Goal: Task Accomplishment & Management: Complete application form

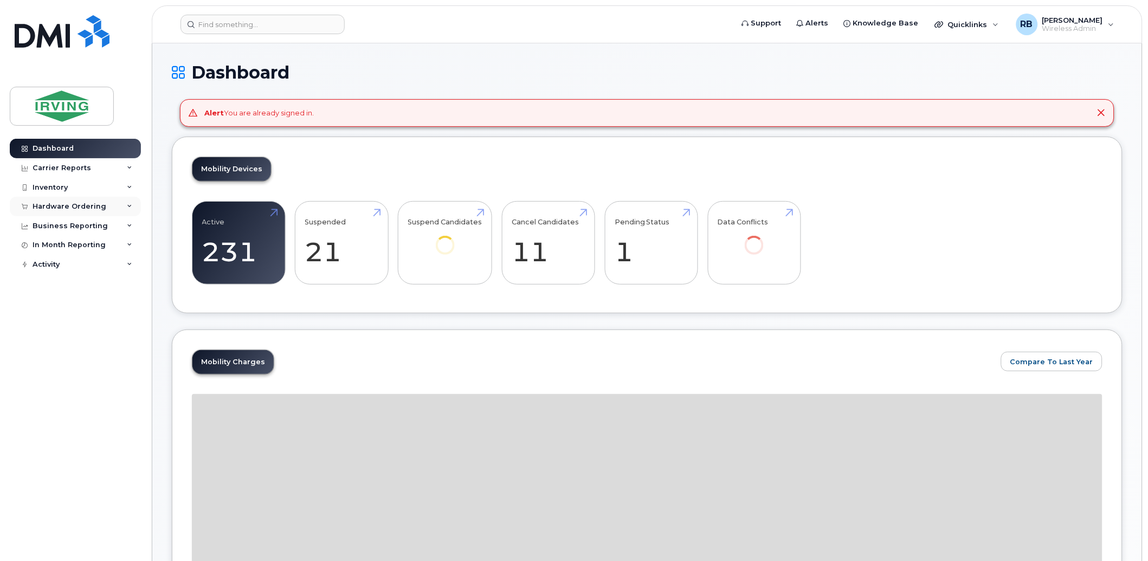
click at [72, 207] on div "Hardware Ordering" at bounding box center [70, 206] width 74 height 9
click at [55, 242] on div "Orders" at bounding box center [50, 247] width 27 height 10
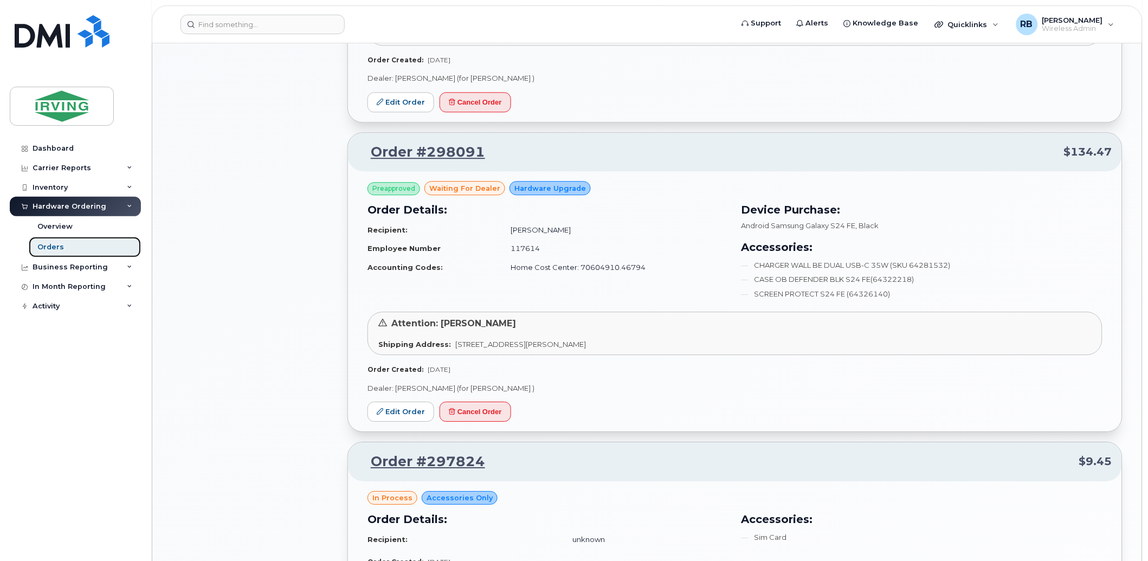
scroll to position [884, 0]
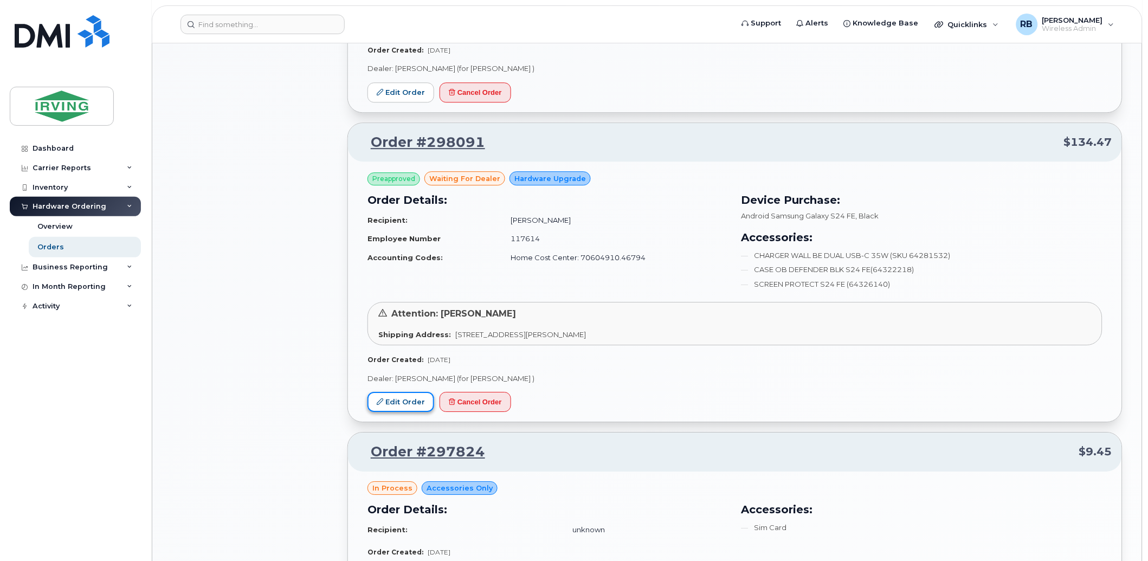
click at [396, 398] on link "Edit Order" at bounding box center [401, 402] width 67 height 20
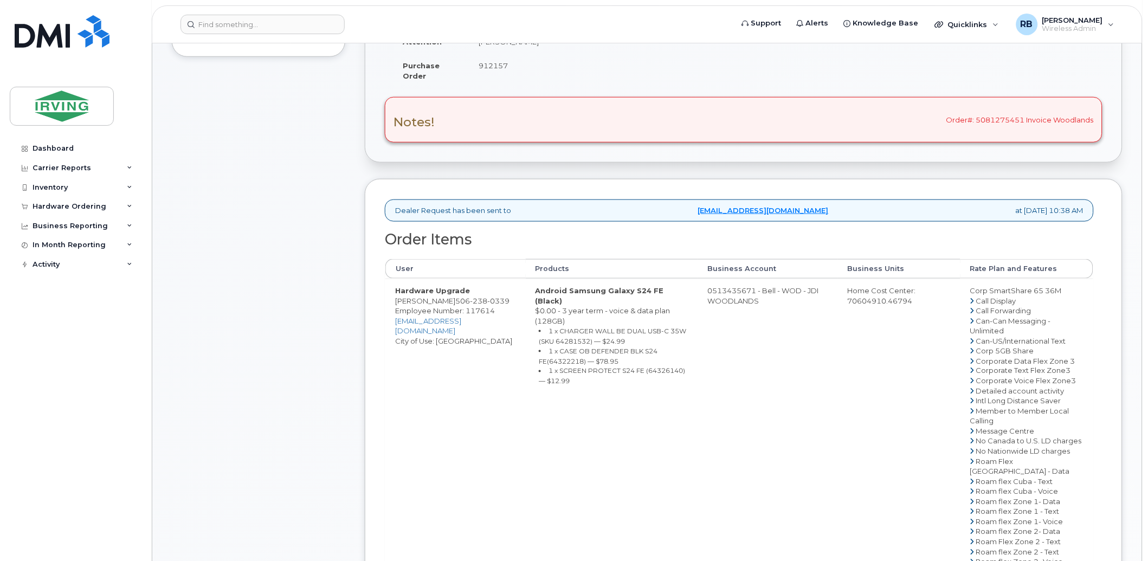
scroll to position [321, 0]
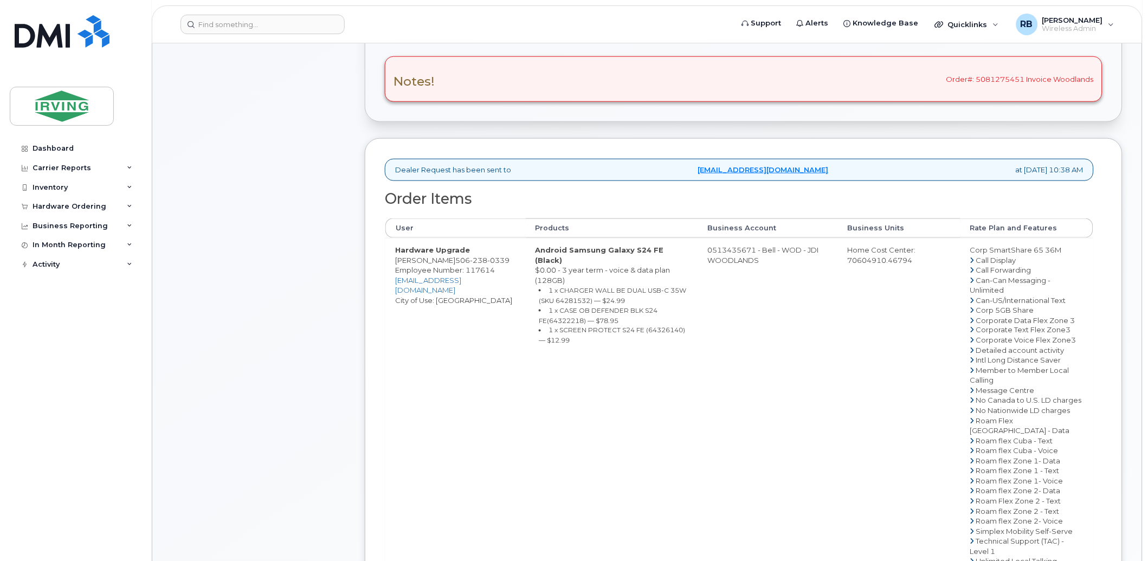
click at [487, 261] on span "0339" at bounding box center [498, 260] width 22 height 9
copy span "506 238 0339"
click at [755, 334] on td "0513435671 - Bell - WOD - JDI WOODLANDS" at bounding box center [768, 436] width 140 height 396
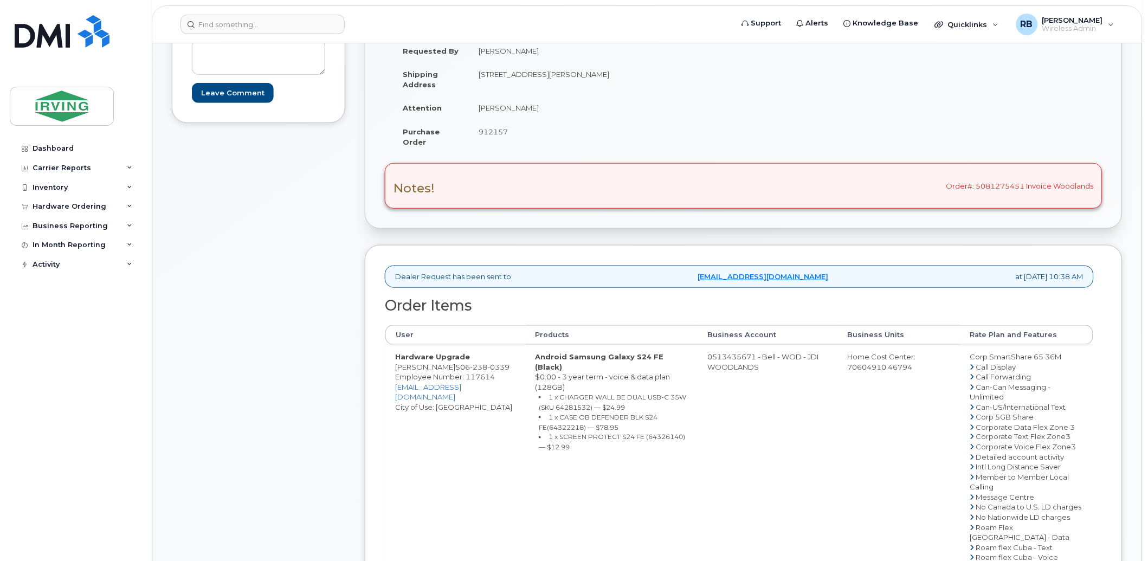
scroll to position [241, 0]
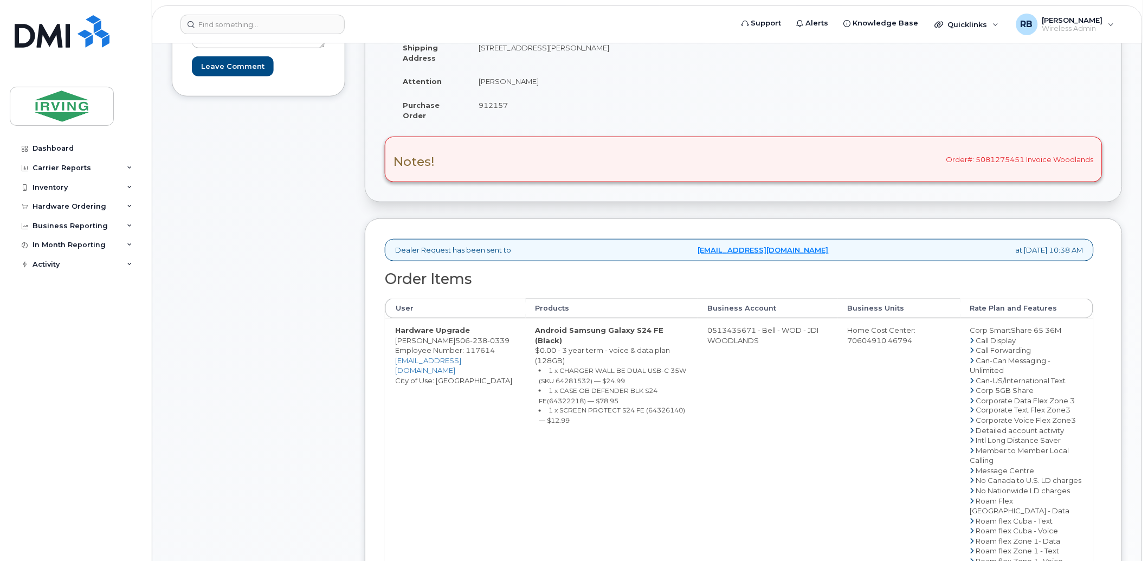
click at [668, 405] on li "1 x SCREEN PROTECT S24 FE (64326140) — $12.99" at bounding box center [613, 415] width 149 height 20
copy small "64326140"
click at [665, 409] on td "Android Samsung Galaxy S24 FE (Black) $0.00 - 3 year term - voice & data plan (…" at bounding box center [612, 516] width 172 height 396
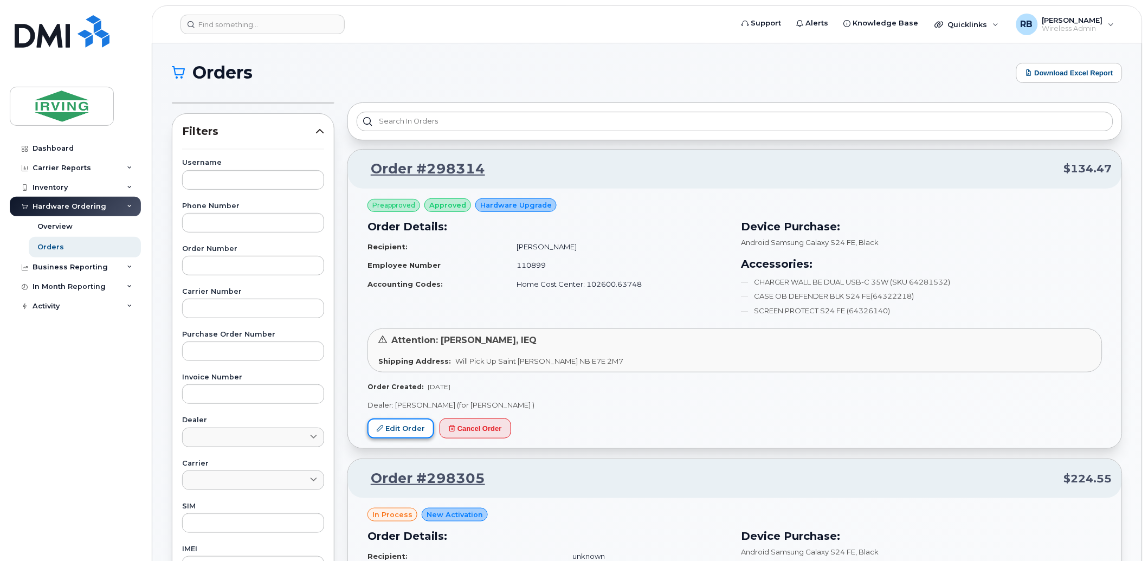
click at [399, 421] on link "Edit Order" at bounding box center [401, 428] width 67 height 20
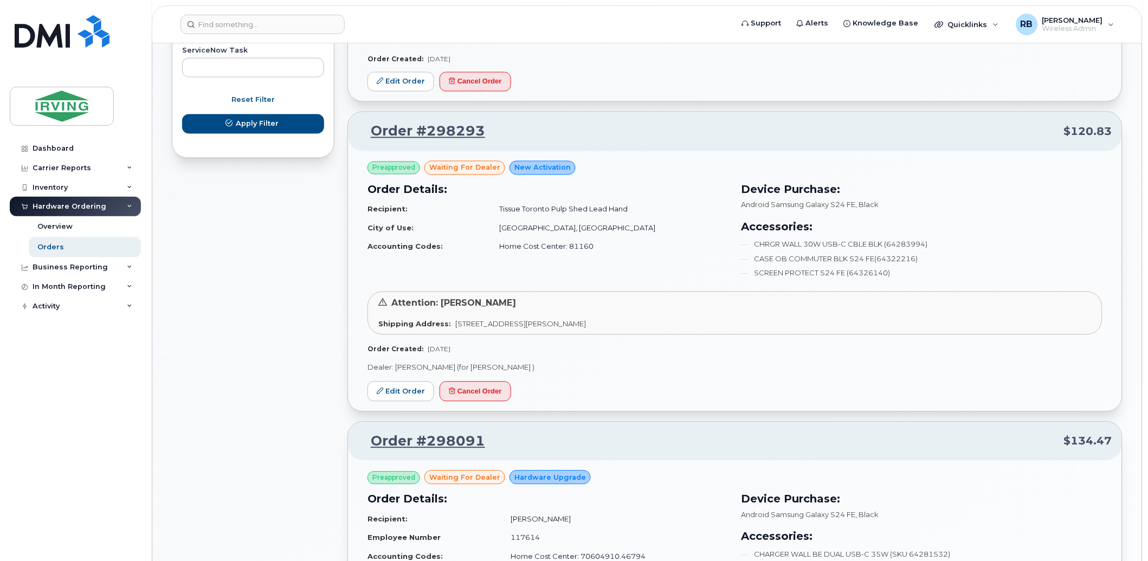
scroll to position [642, 0]
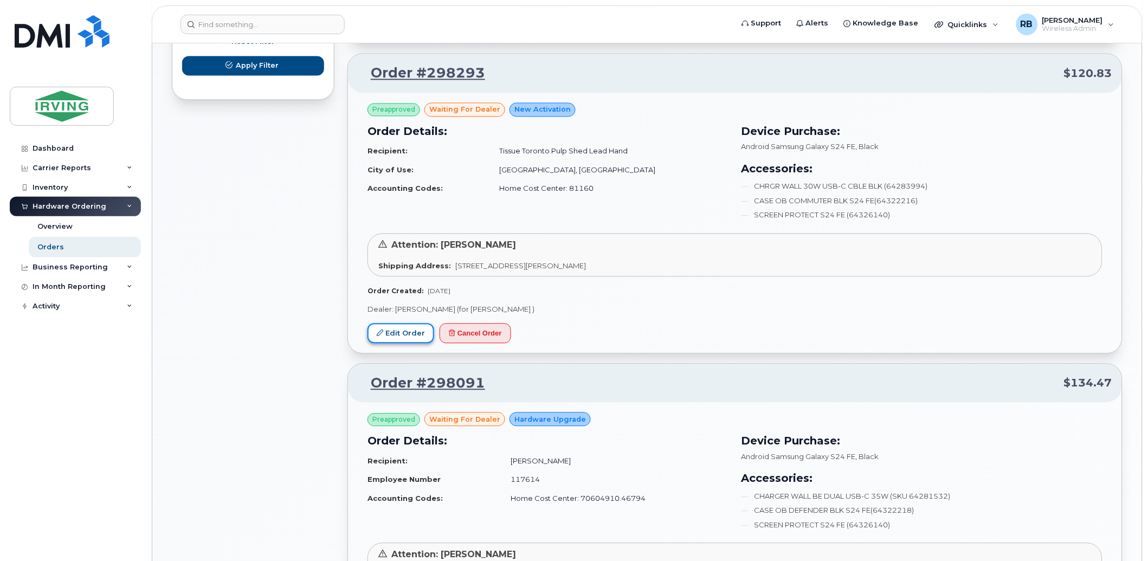
click at [416, 331] on link "Edit Order" at bounding box center [401, 334] width 67 height 20
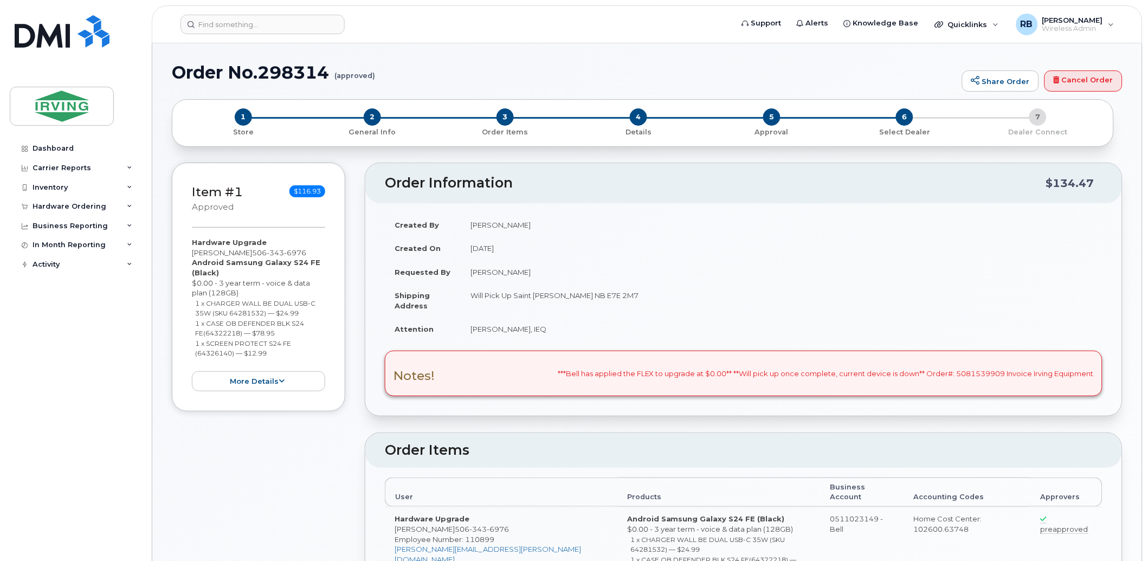
radio input "true"
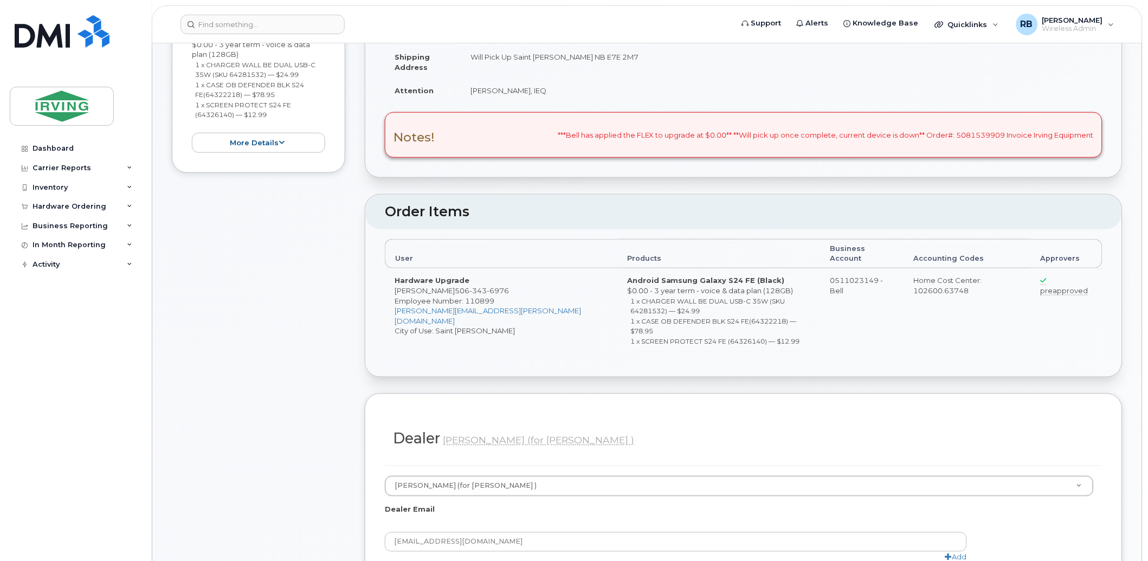
scroll to position [160, 0]
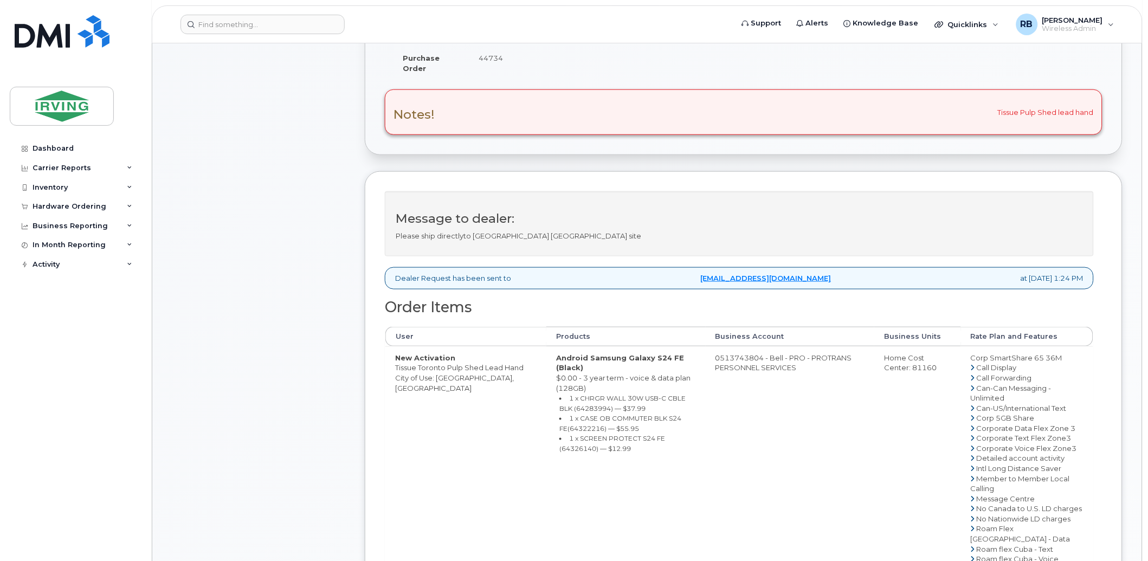
scroll to position [321, 0]
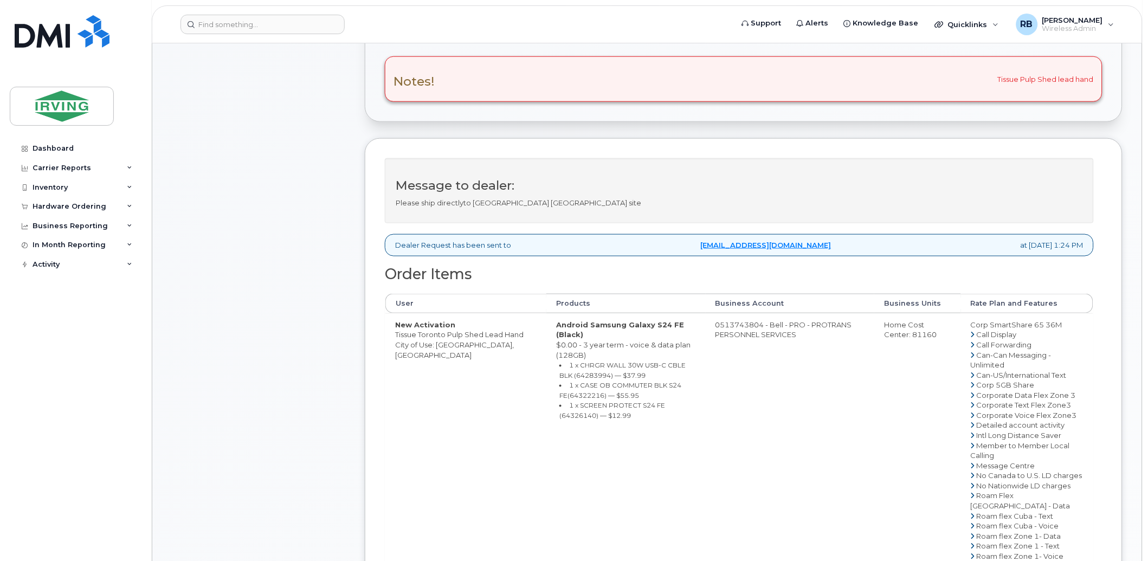
click at [327, 290] on div "Comments Leave Comment" at bounding box center [258, 336] width 173 height 1003
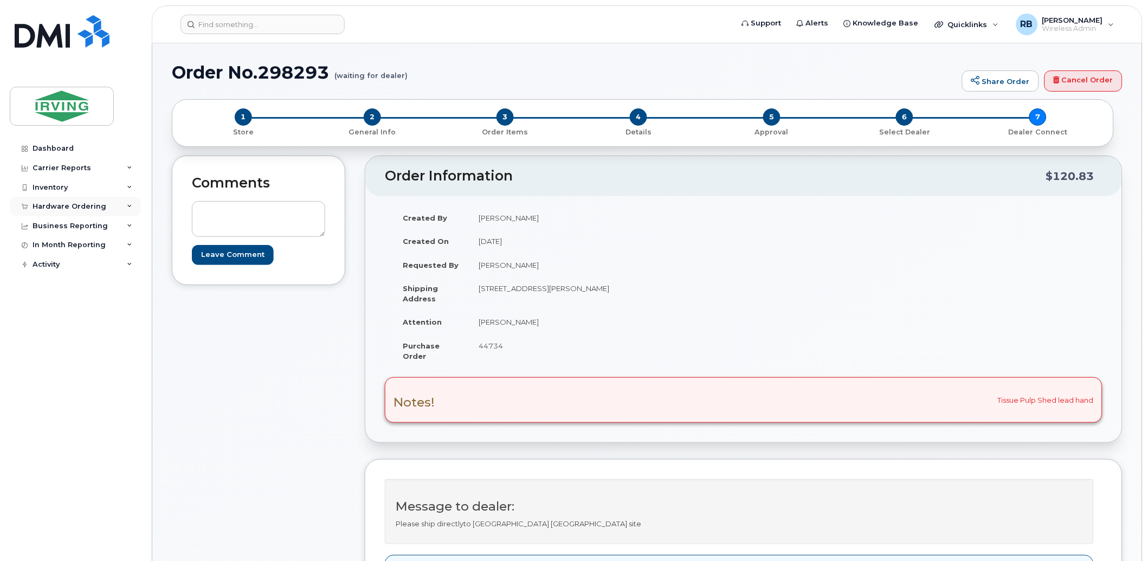
click at [74, 208] on div "Hardware Ordering" at bounding box center [70, 206] width 74 height 9
click at [47, 249] on div "Orders" at bounding box center [50, 247] width 27 height 10
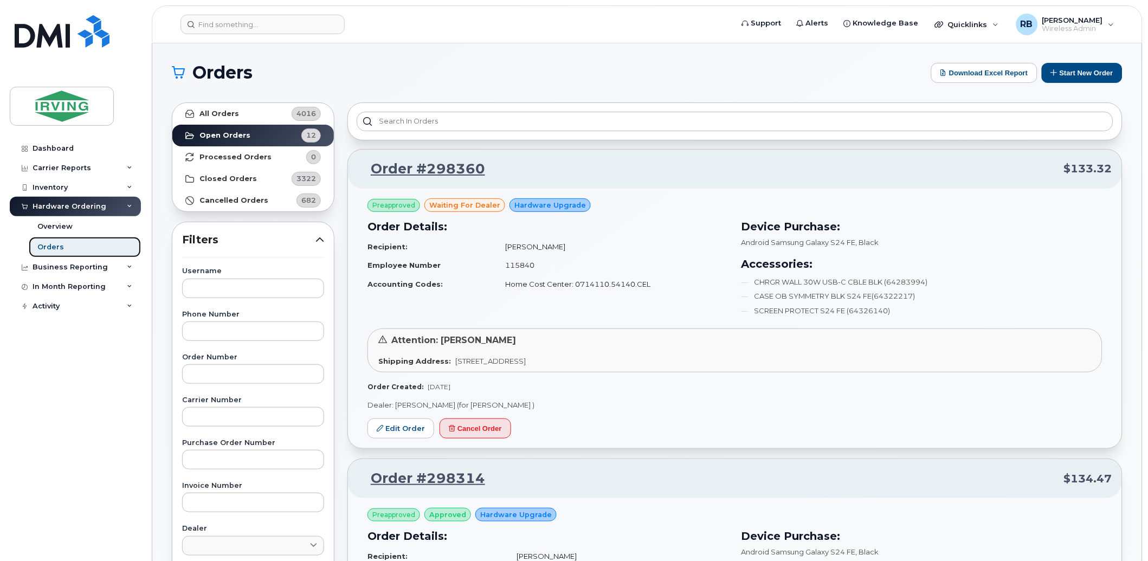
scroll to position [160, 0]
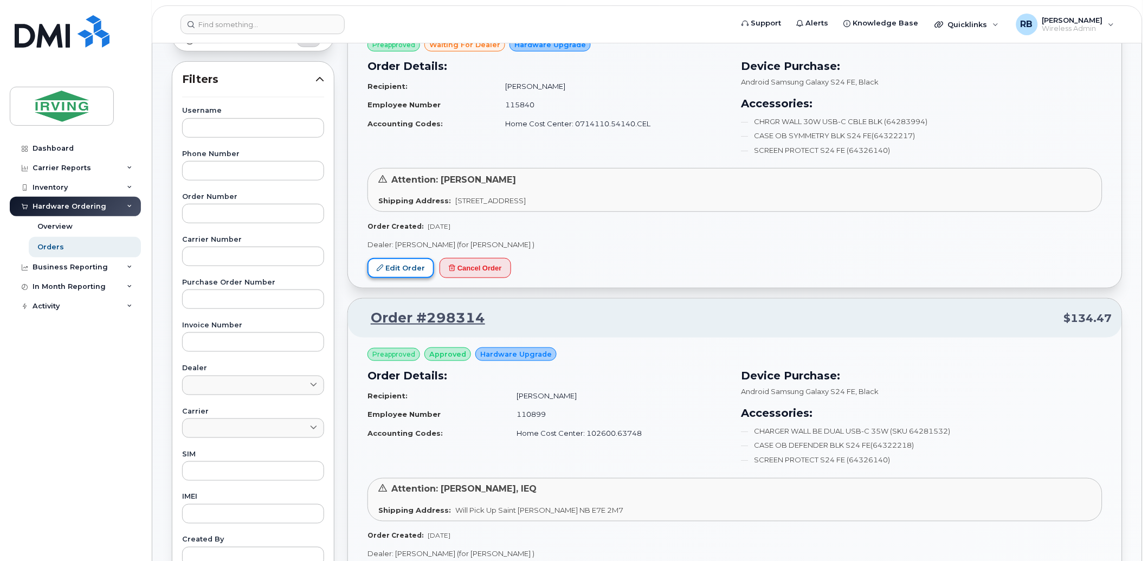
click at [394, 272] on link "Edit Order" at bounding box center [401, 268] width 67 height 20
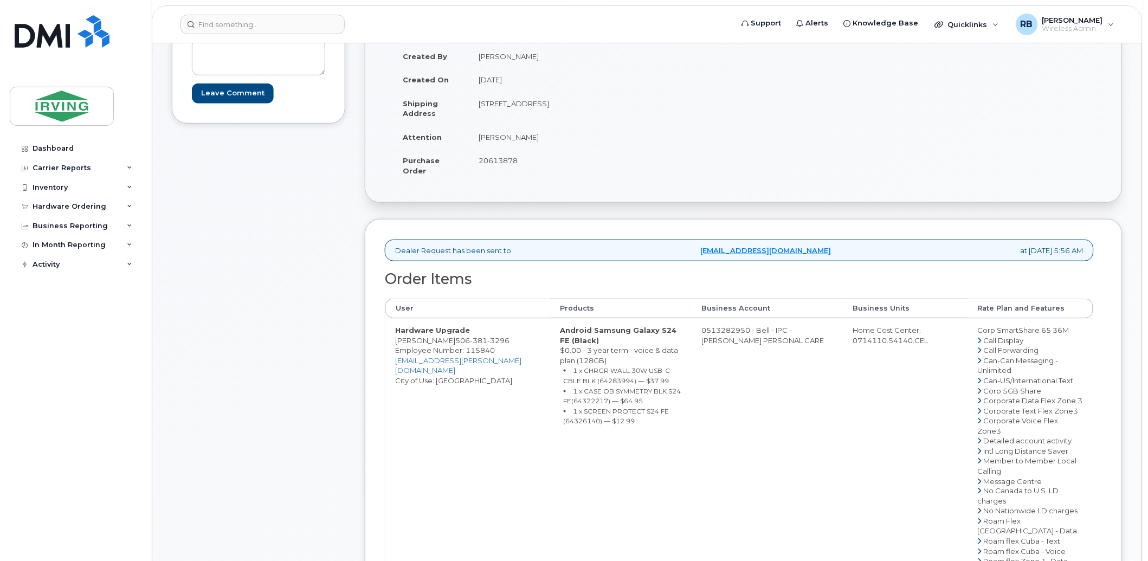
scroll to position [241, 0]
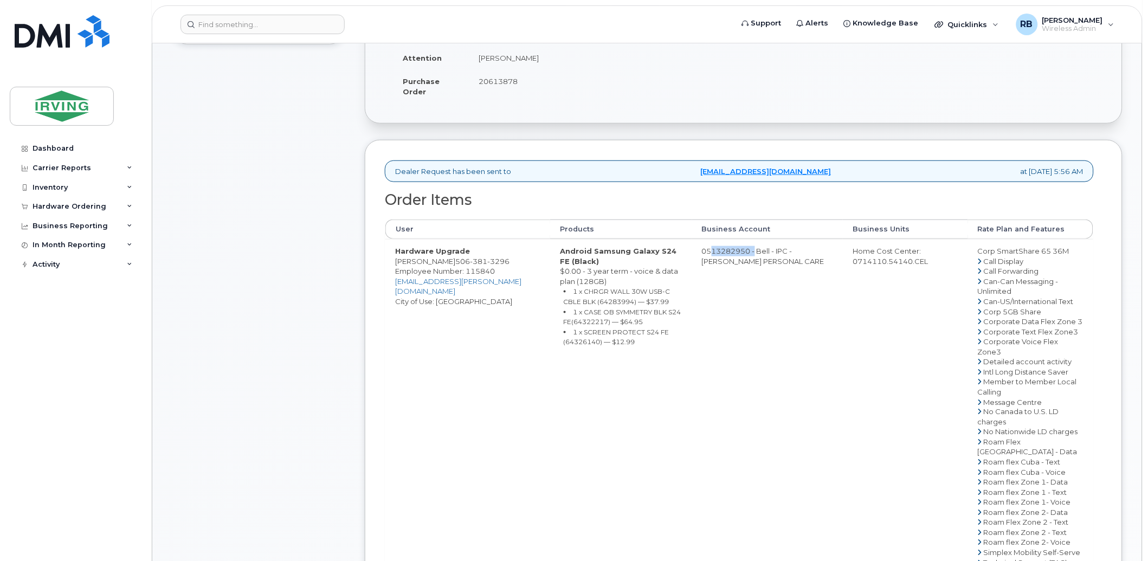
drag, startPoint x: 761, startPoint y: 250, endPoint x: 714, endPoint y: 253, distance: 46.2
click at [714, 253] on td "0513282950 - Bell - IPC - [PERSON_NAME] PERSONAL CARE" at bounding box center [767, 447] width 151 height 416
copy td "513282950"
click at [469, 339] on td "Hardware Upgrade [PERSON_NAME] [PHONE_NUMBER] Employee Number: 115840 [EMAIL_AD…" at bounding box center [467, 447] width 165 height 416
click at [729, 246] on td "0513282950 - Bell - IPC - IRVING PERSONAL CARE" at bounding box center [767, 447] width 151 height 416
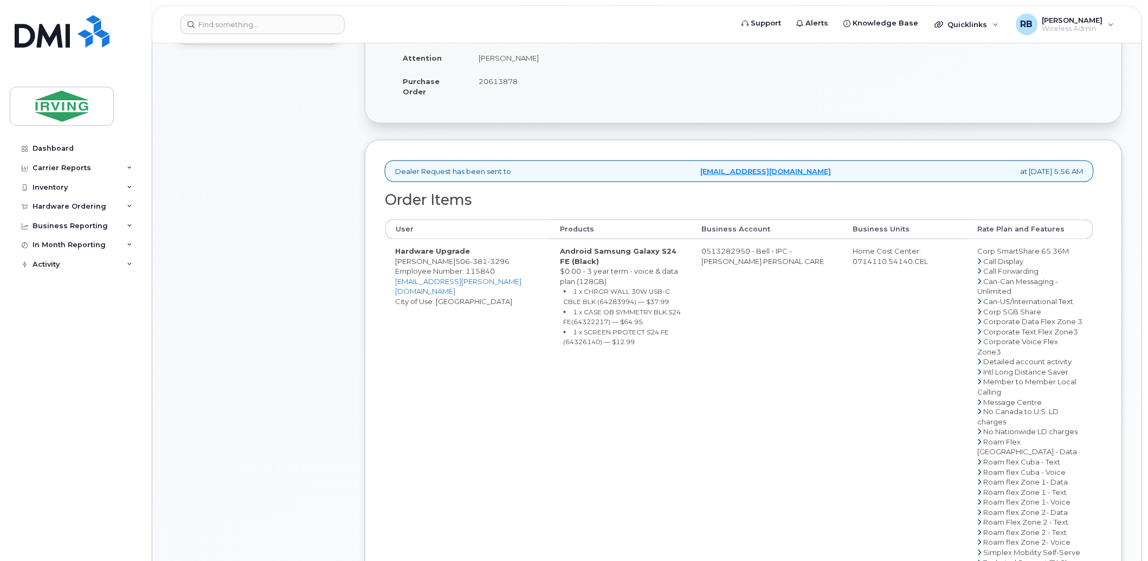
click at [757, 248] on td "0513282950 - Bell - IPC - IRVING PERSONAL CARE" at bounding box center [767, 447] width 151 height 416
drag, startPoint x: 757, startPoint y: 248, endPoint x: 725, endPoint y: 249, distance: 32.0
click at [725, 249] on td "0513282950 - Bell - IPC - IRVING PERSONAL CARE" at bounding box center [767, 447] width 151 height 416
drag, startPoint x: 725, startPoint y: 249, endPoint x: 719, endPoint y: 251, distance: 6.7
click at [719, 251] on td "0513282950 - Bell - IPC - IRVING PERSONAL CARE" at bounding box center [767, 447] width 151 height 416
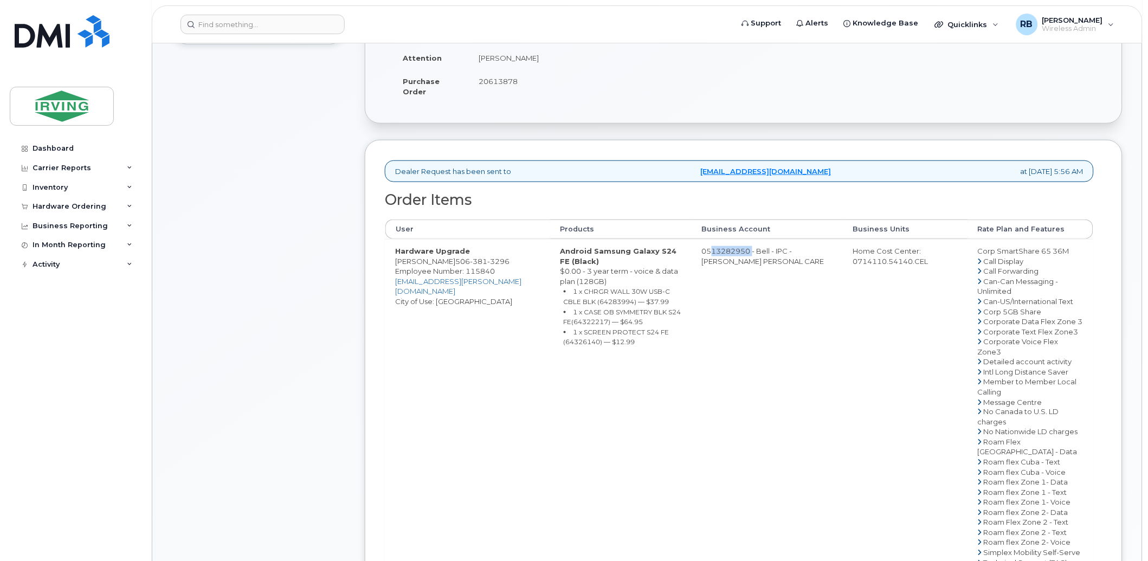
drag, startPoint x: 714, startPoint y: 253, endPoint x: 757, endPoint y: 253, distance: 43.4
click at [757, 253] on td "0513282950 - Bell - IPC - IRVING PERSONAL CARE" at bounding box center [767, 447] width 151 height 416
copy td "513282950"
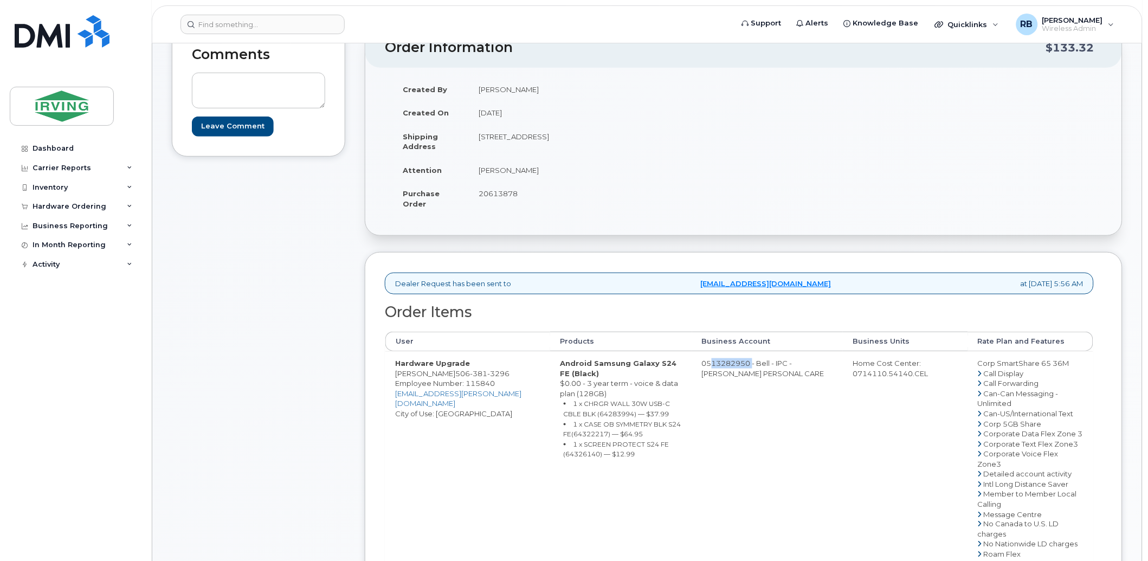
scroll to position [160, 0]
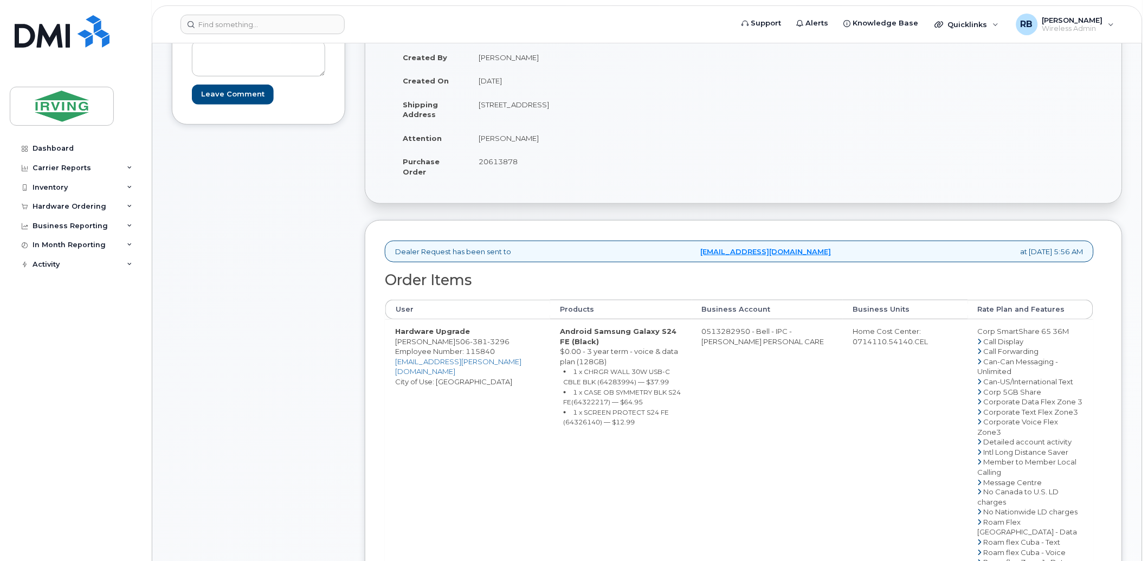
click at [214, 268] on div "Comments Leave Comment" at bounding box center [258, 429] width 173 height 869
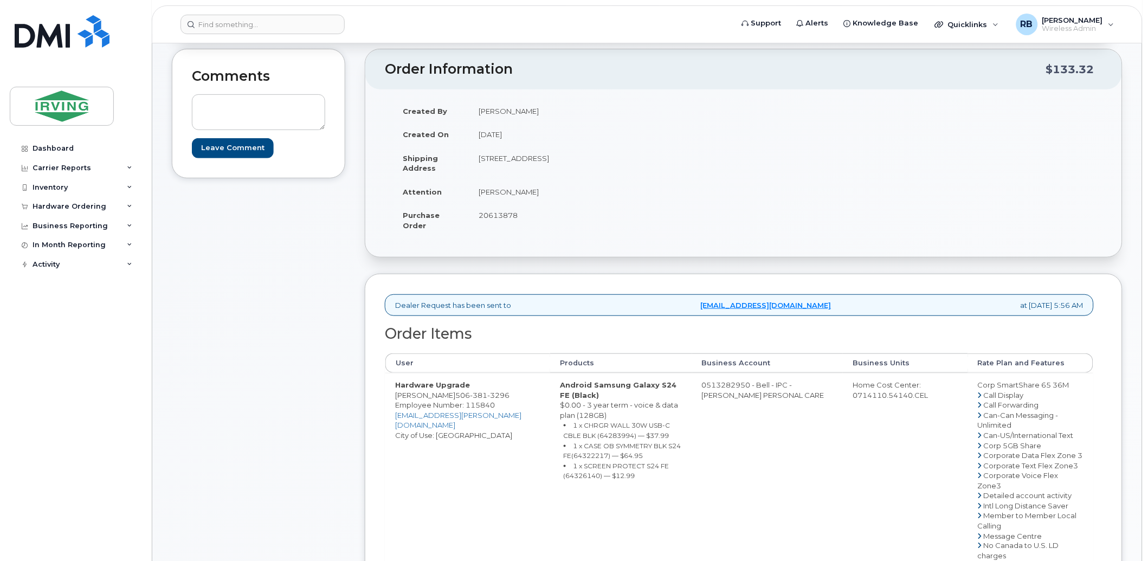
scroll to position [80, 0]
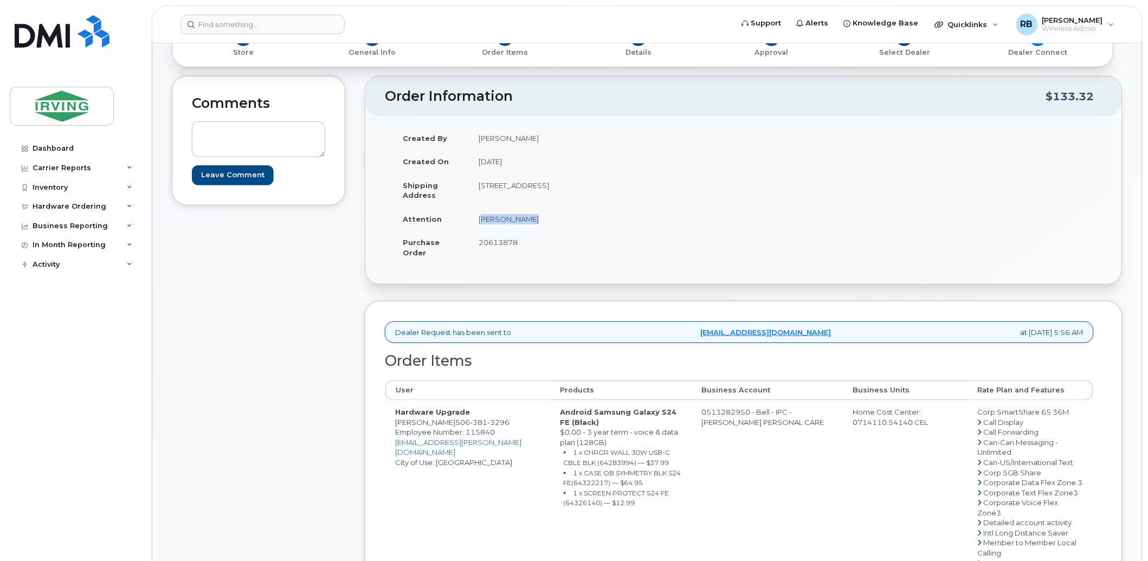
drag, startPoint x: 530, startPoint y: 218, endPoint x: 478, endPoint y: 218, distance: 52.0
click at [478, 218] on td "[PERSON_NAME]" at bounding box center [602, 219] width 267 height 24
copy td "[PERSON_NAME]"
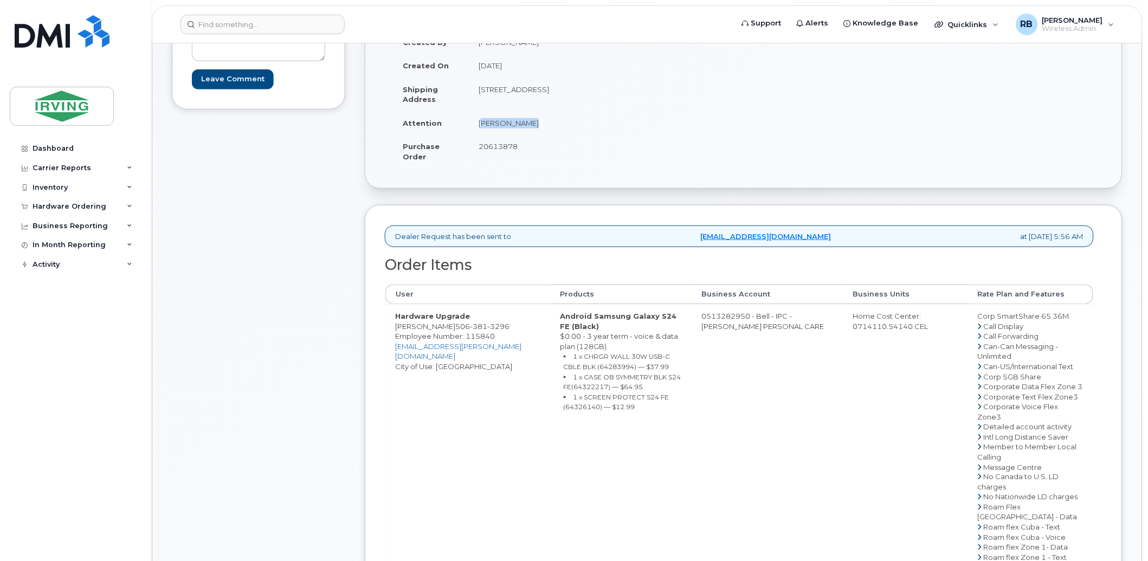
scroll to position [241, 0]
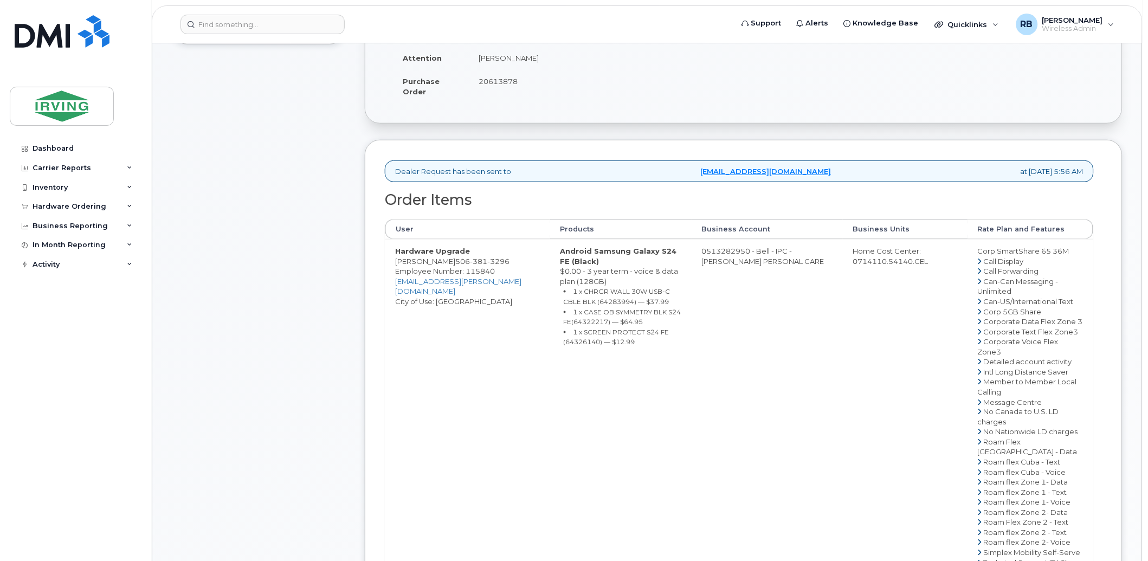
click at [404, 261] on td "Hardware Upgrade Jason Green 506 381 3296 Employee Number: 115840 green.jason@i…" at bounding box center [467, 447] width 165 height 416
drag, startPoint x: 440, startPoint y: 260, endPoint x: 392, endPoint y: 261, distance: 47.7
click at [392, 261] on td "Hardware Upgrade Jason Green 506 381 3296 Employee Number: 115840 green.jason@i…" at bounding box center [467, 447] width 165 height 416
copy td "[PERSON_NAME]"
click at [281, 284] on div "Comments Leave Comment" at bounding box center [258, 349] width 173 height 869
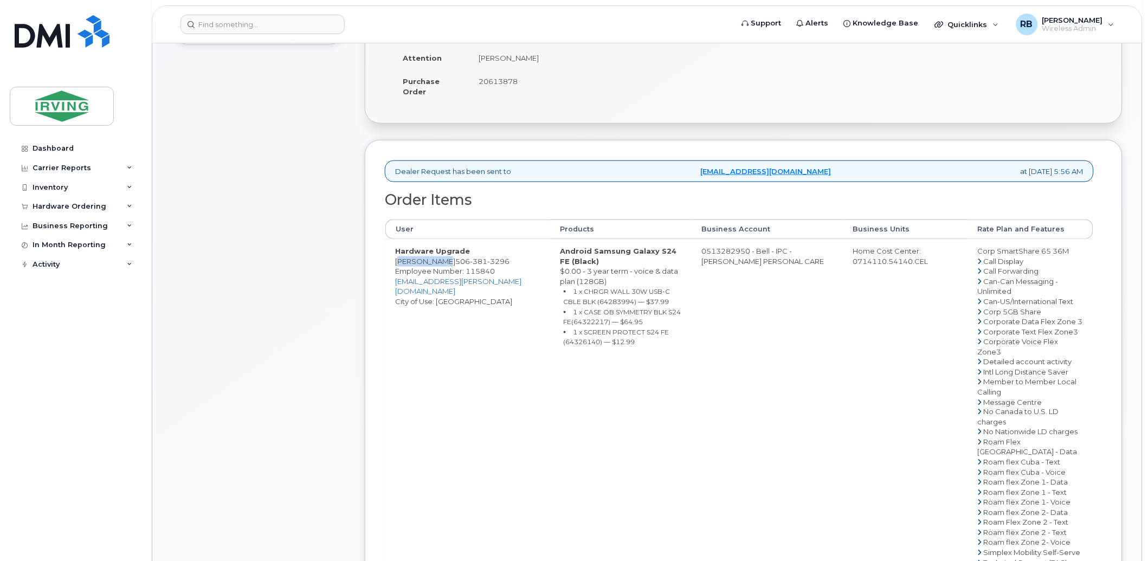
drag, startPoint x: 437, startPoint y: 266, endPoint x: 396, endPoint y: 265, distance: 41.2
click at [396, 265] on td "Hardware Upgrade Jason Green 506 381 3296 Employee Number: 115840 green.jason@i…" at bounding box center [467, 447] width 165 height 416
copy td "[PERSON_NAME]"
click at [584, 298] on small "1 x CHRGR WALL 30W USB-C CBLE BLK (64283994) — $37.99" at bounding box center [617, 296] width 107 height 18
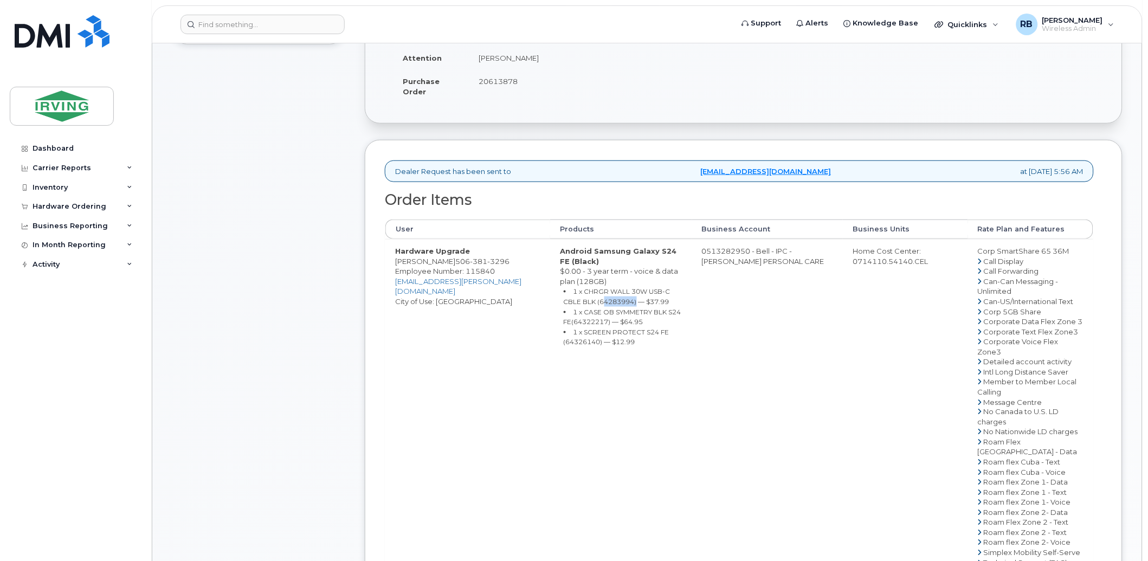
copy small "64283994"
click at [575, 323] on small "1 x CASE OB SYMMETRY BLK S24 FE(64322217) — $64.95" at bounding box center [623, 317] width 118 height 18
copy small "64322217"
click at [570, 340] on small "1 x SCREEN PROTECT S24 FE (64326140) — $12.99" at bounding box center [617, 337] width 106 height 18
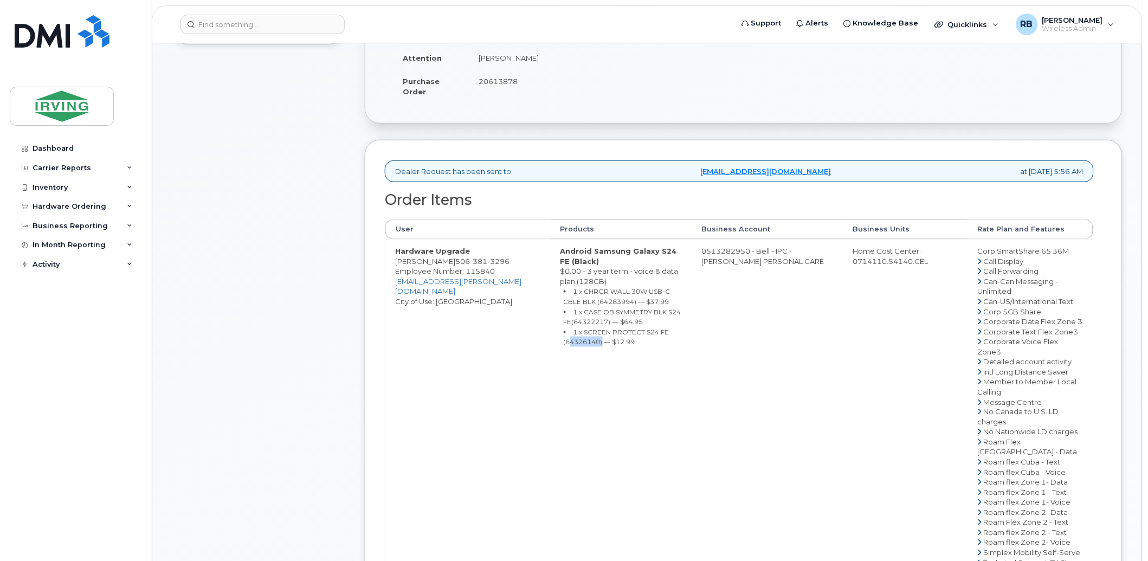
click at [570, 340] on small "1 x SCREEN PROTECT S24 FE (64326140) — $12.99" at bounding box center [617, 337] width 106 height 18
copy small "64326140"
click at [322, 372] on div "Comments Leave Comment" at bounding box center [258, 349] width 173 height 869
click at [468, 359] on td "Hardware Upgrade Jason Green 506 381 3296 Employee Number: 115840 green.jason@i…" at bounding box center [467, 447] width 165 height 416
click at [736, 255] on td "0513282950 - Bell - IPC - IRVING PERSONAL CARE" at bounding box center [767, 447] width 151 height 416
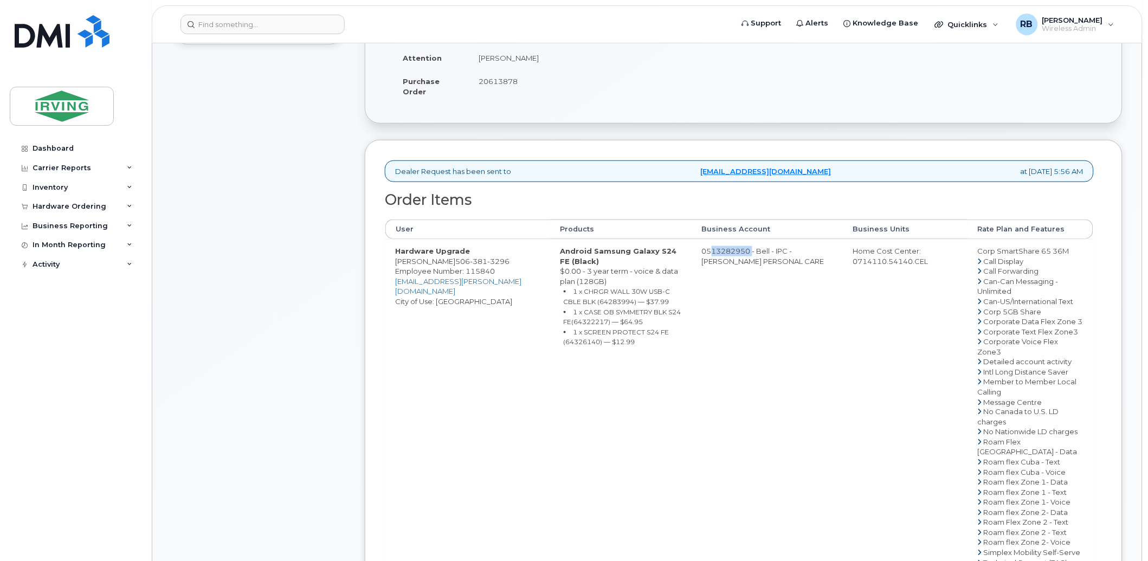
drag, startPoint x: 758, startPoint y: 252, endPoint x: 714, endPoint y: 250, distance: 43.4
click at [714, 250] on td "0513282950 - Bell - IPC - IRVING PERSONAL CARE" at bounding box center [767, 447] width 151 height 416
copy td "513282950"
click at [470, 264] on span "381" at bounding box center [478, 261] width 17 height 9
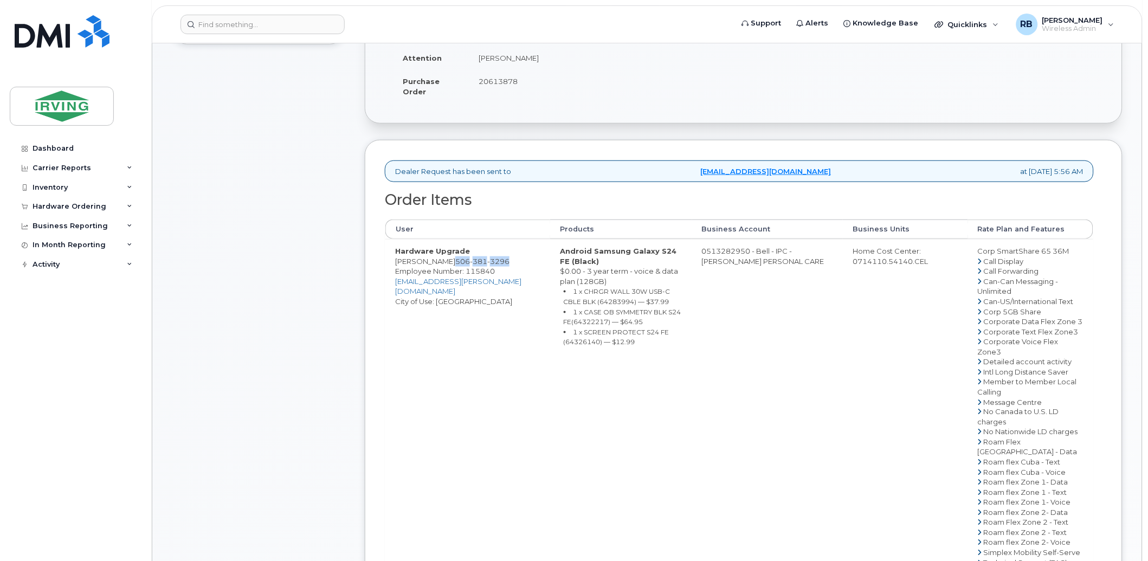
copy span "506 381 3296"
click at [264, 298] on div "Comments Leave Comment" at bounding box center [258, 349] width 173 height 869
click at [487, 262] on span "3296" at bounding box center [498, 261] width 22 height 9
click at [197, 231] on div "Comments Leave Comment" at bounding box center [258, 349] width 173 height 869
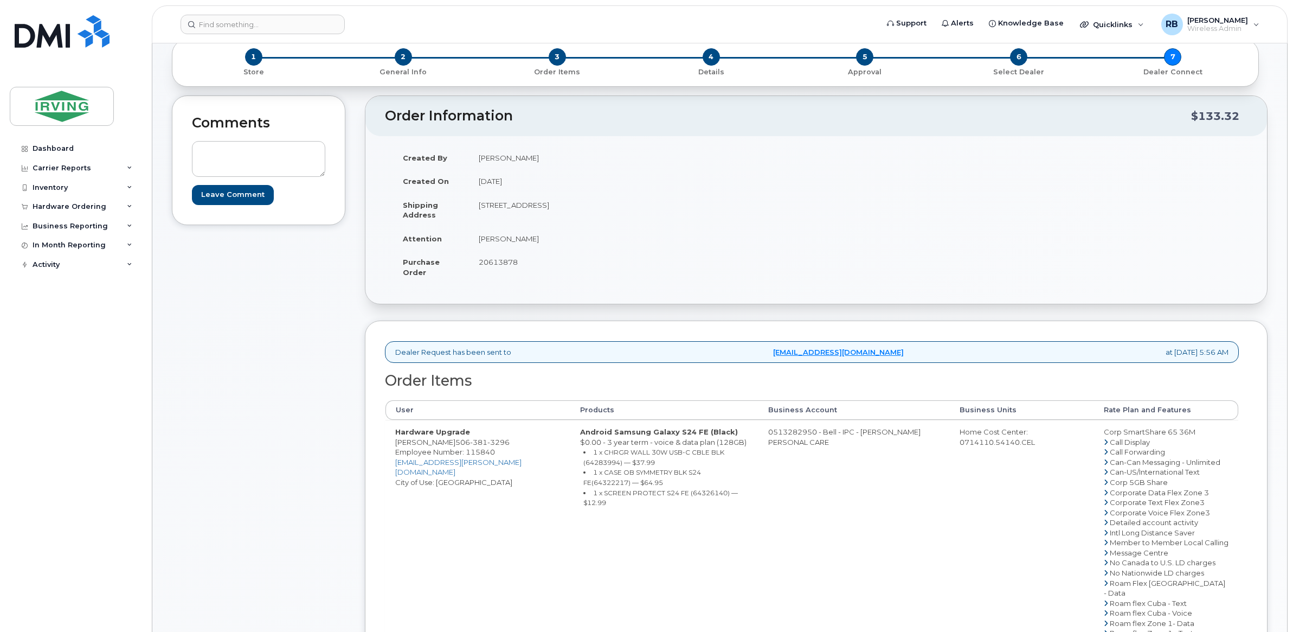
scroll to position [0, 0]
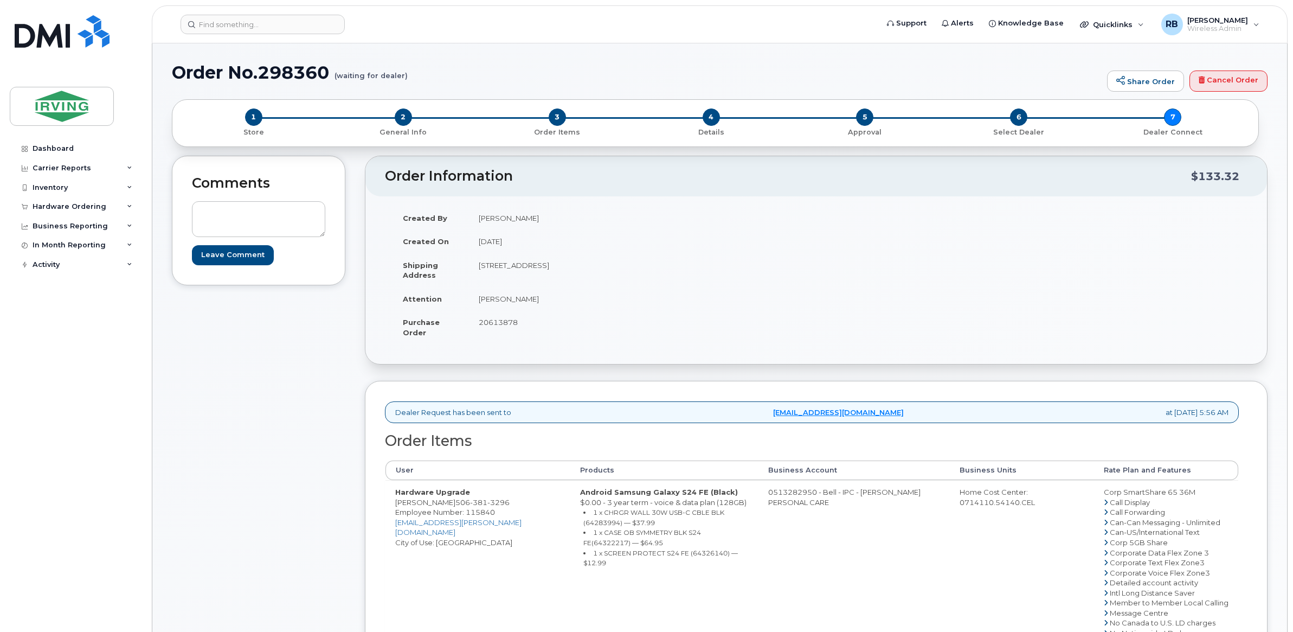
click at [324, 342] on div "Comments Leave Comment" at bounding box center [258, 560] width 173 height 809
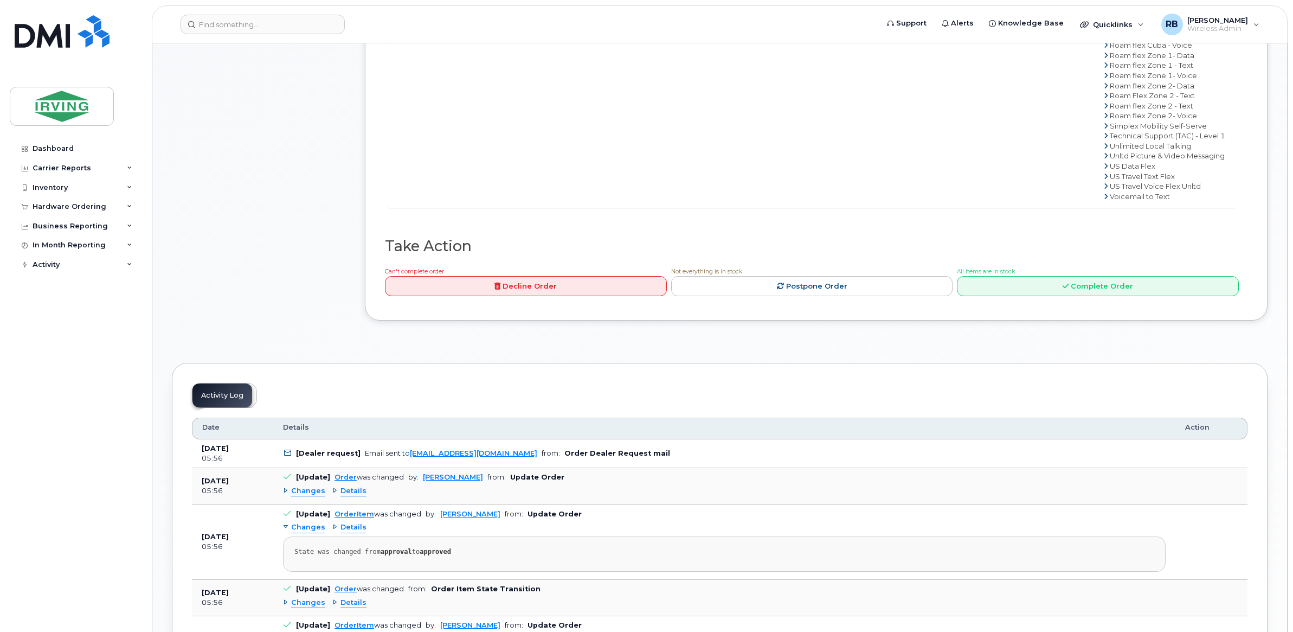
scroll to position [723, 0]
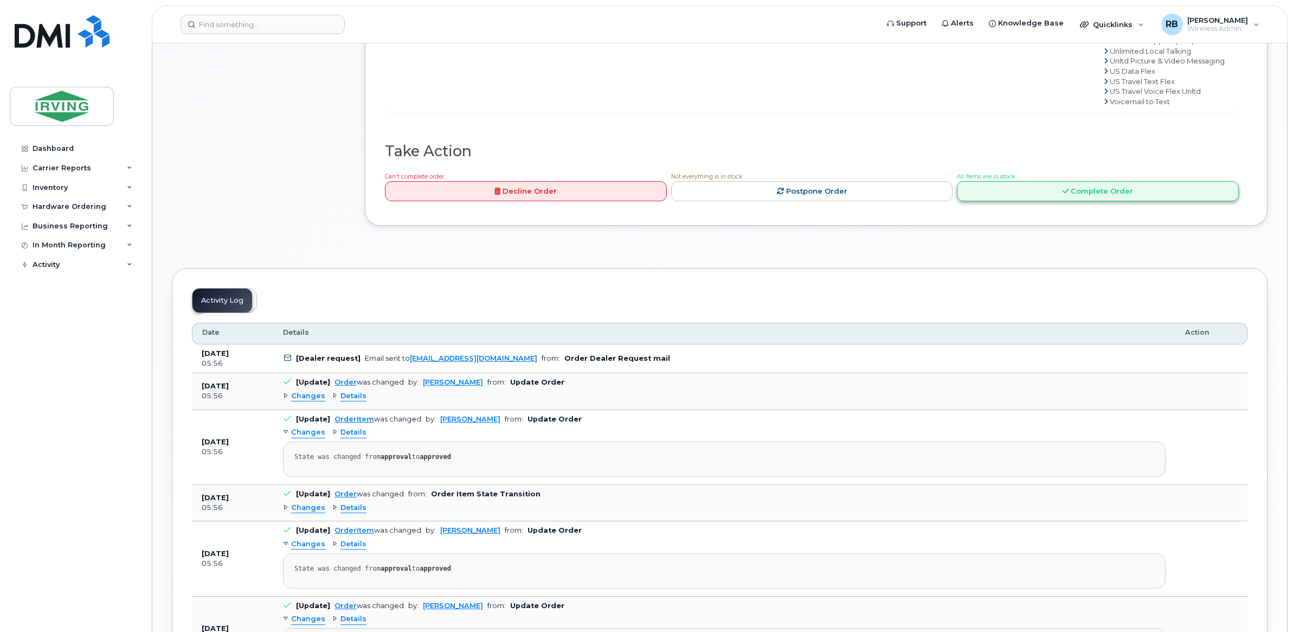
click at [966, 201] on link "Complete Order" at bounding box center [1098, 191] width 282 height 20
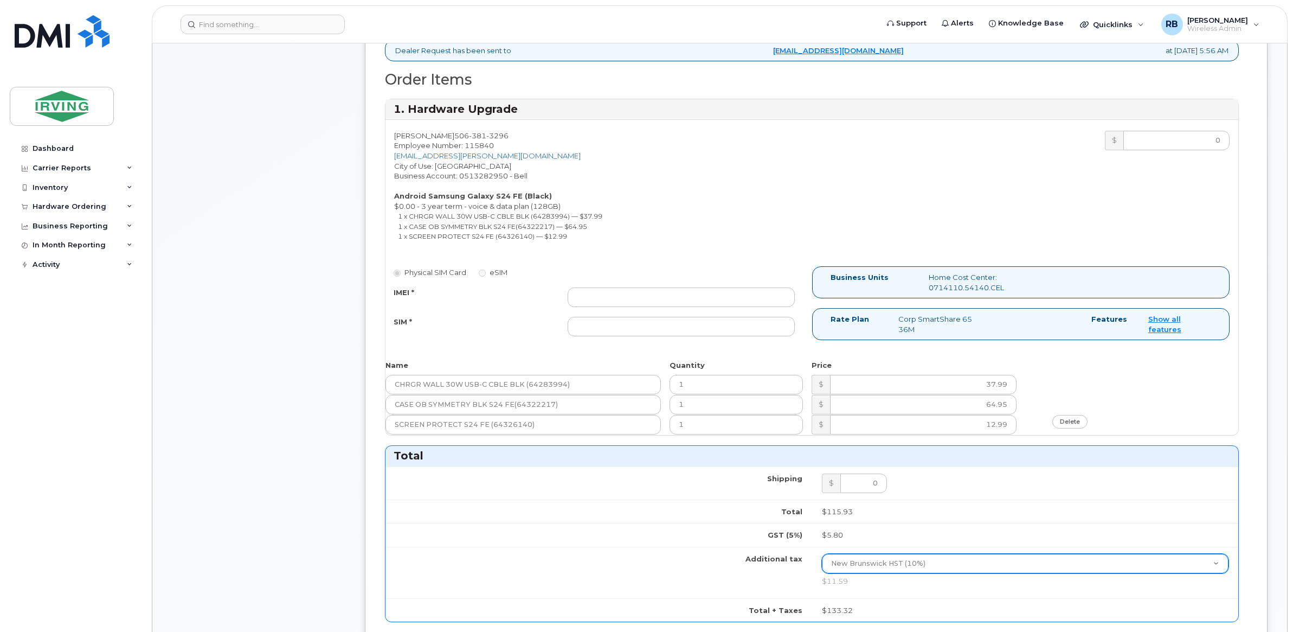
scroll to position [361, 0]
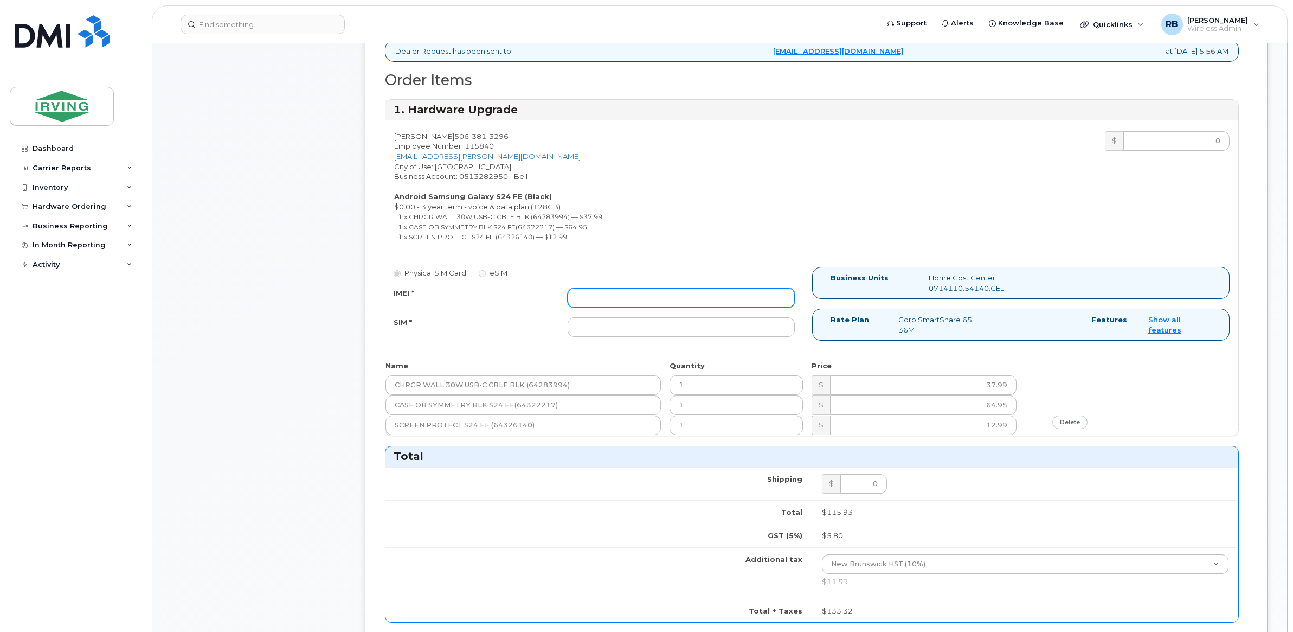
click at [641, 293] on input "IMEI *" at bounding box center [681, 298] width 227 height 20
type input "352693796059406"
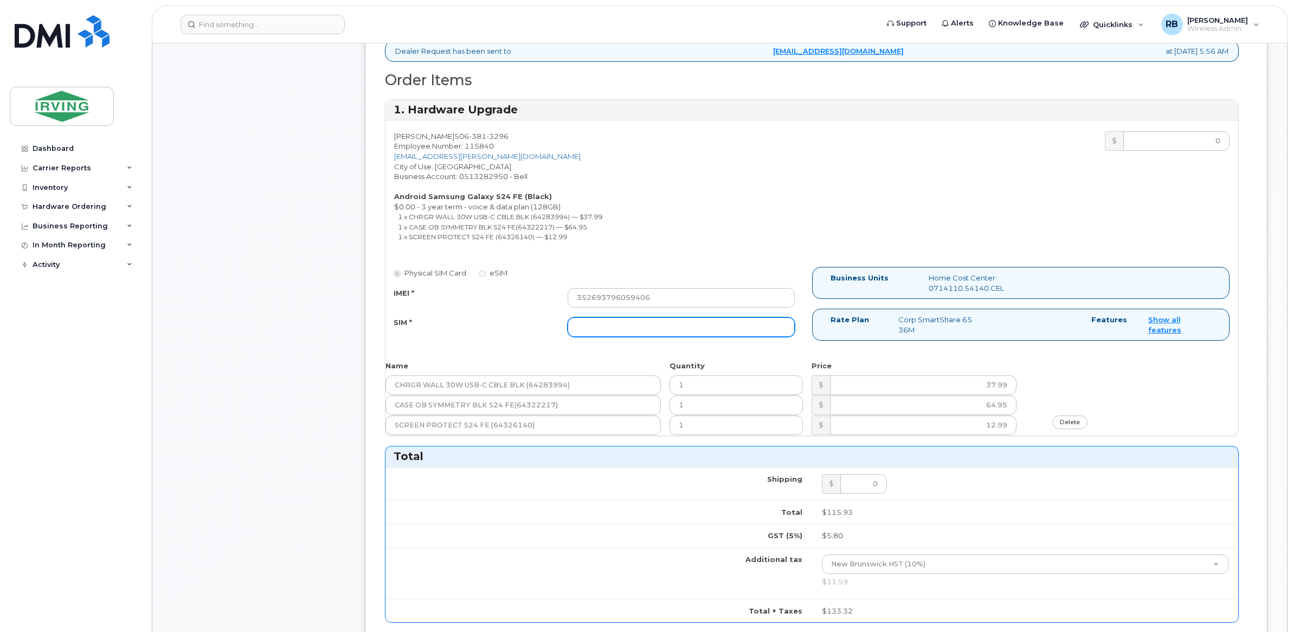
click at [620, 328] on input "SIM *" at bounding box center [681, 327] width 227 height 20
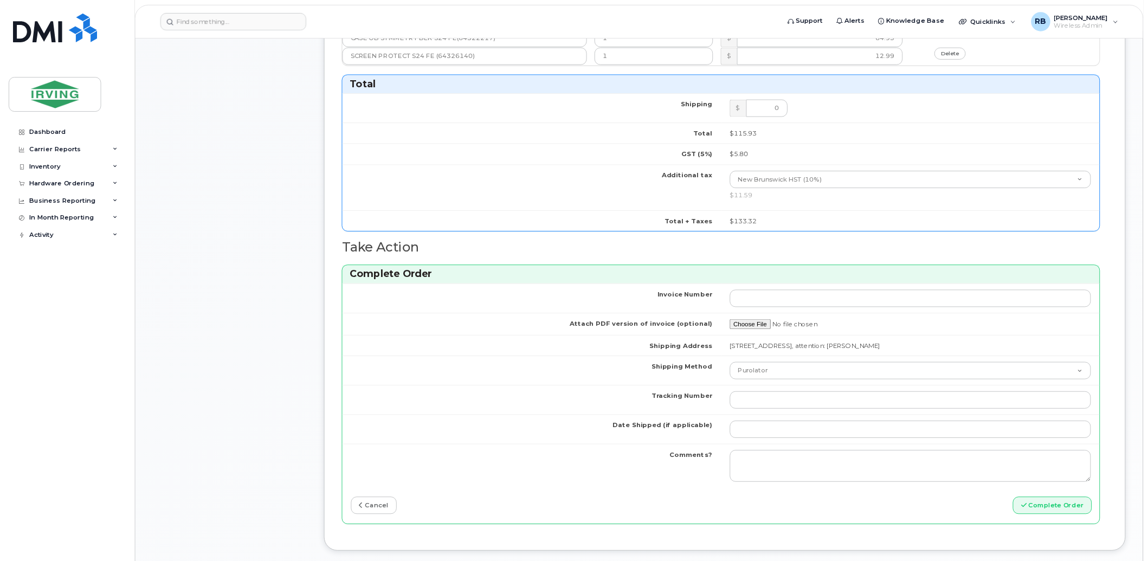
scroll to position [813, 0]
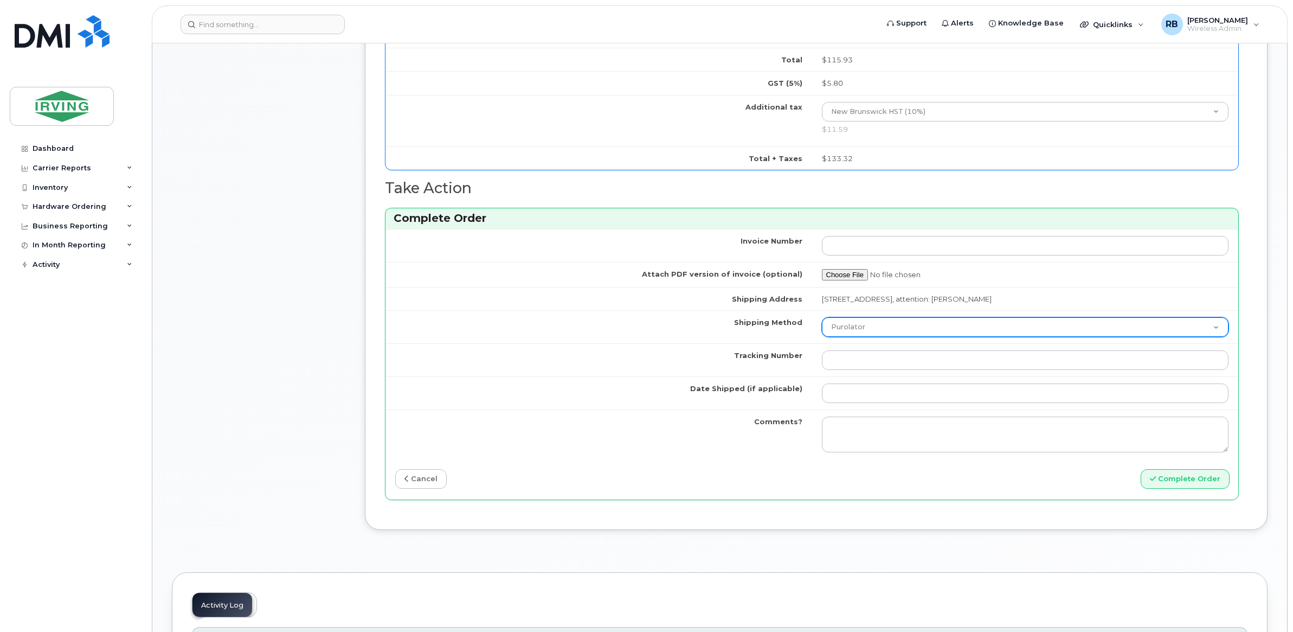
type input "89302610207712405957"
click at [897, 331] on select "Purolator UPS FedEx Canada Post Courier Other Drop Off Pick Up" at bounding box center [1025, 327] width 407 height 20
select select "Courier"
click at [822, 321] on select "Purolator UPS FedEx Canada Post Courier Other Drop Off Pick Up" at bounding box center [1025, 327] width 407 height 20
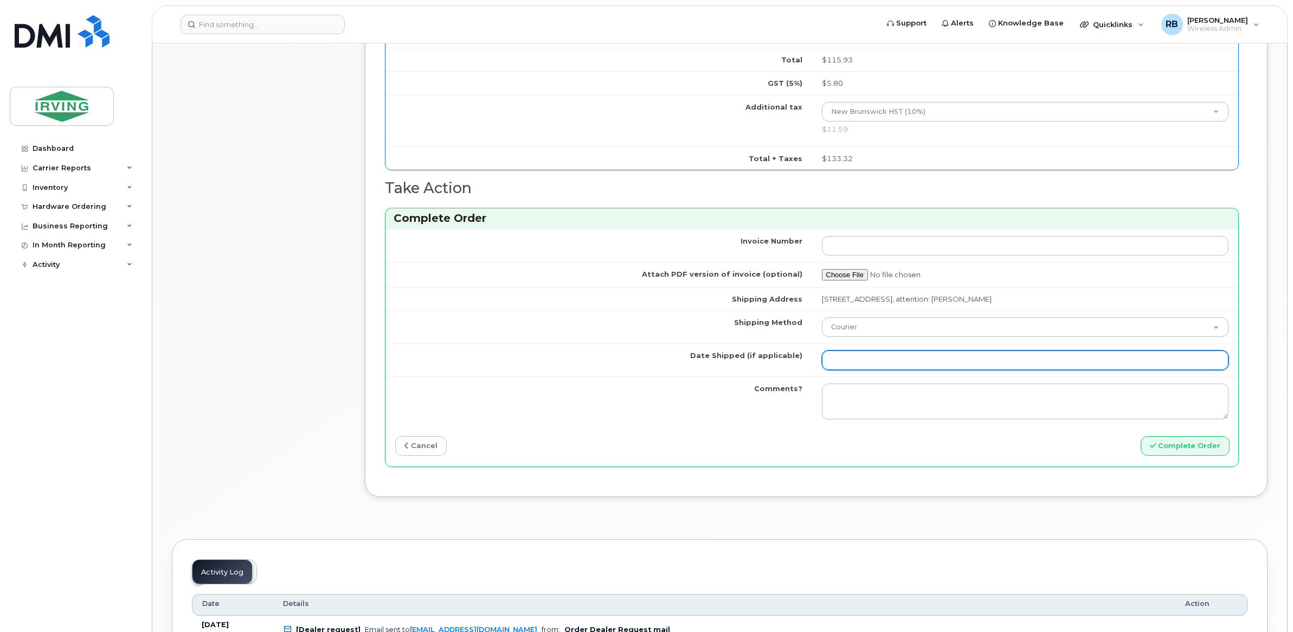
click at [892, 366] on input "Date Shipped (if applicable)" at bounding box center [1025, 360] width 407 height 20
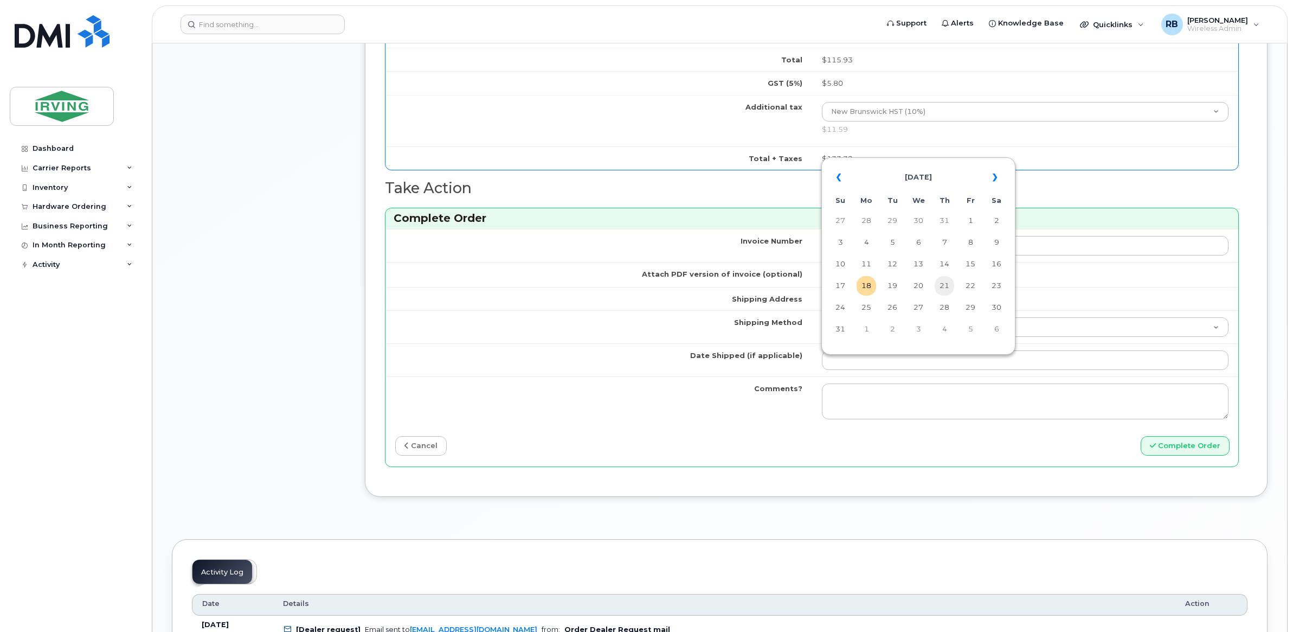
click at [938, 280] on td "21" at bounding box center [945, 286] width 20 height 20
type input "2025-08-21"
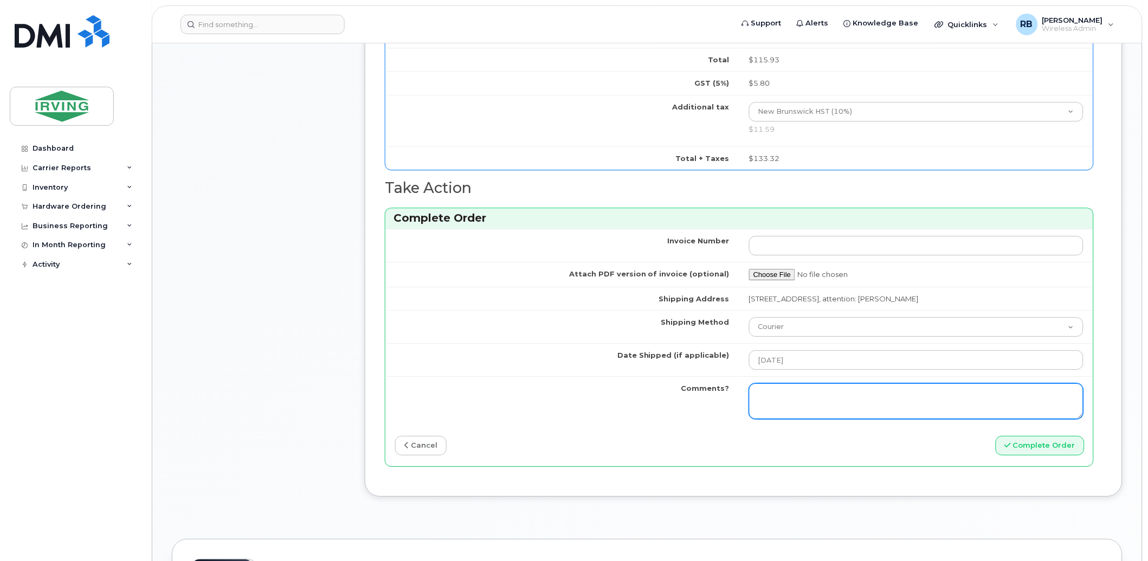
click at [792, 400] on textarea "Comments?" at bounding box center [916, 401] width 334 height 36
type textarea "a"
type textarea "Please be advised the order has been completed. SO#26197104 Allow 1-3 business …"
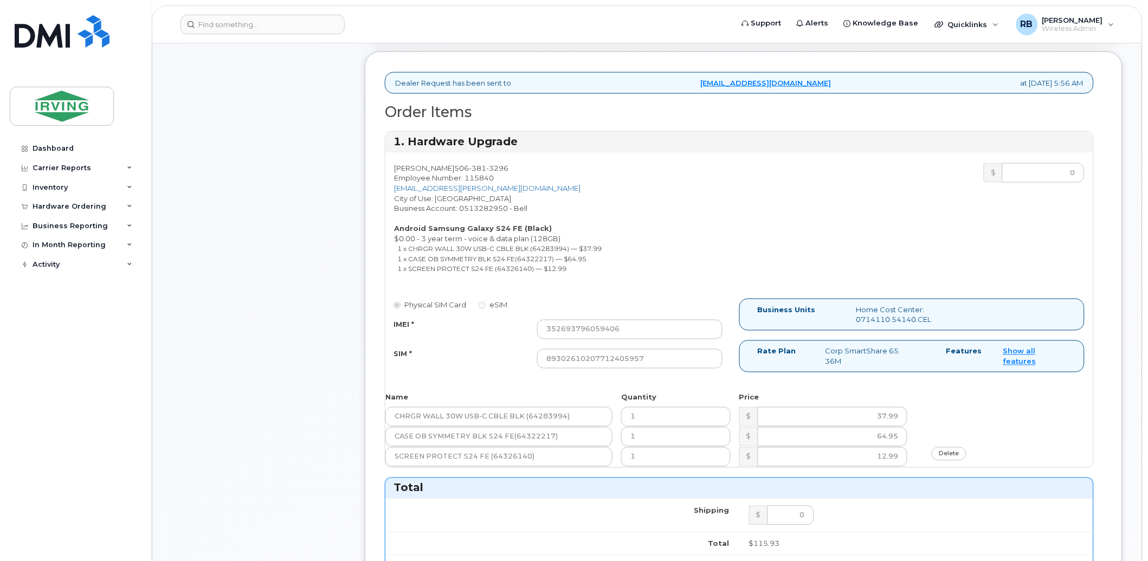
scroll to position [170, 0]
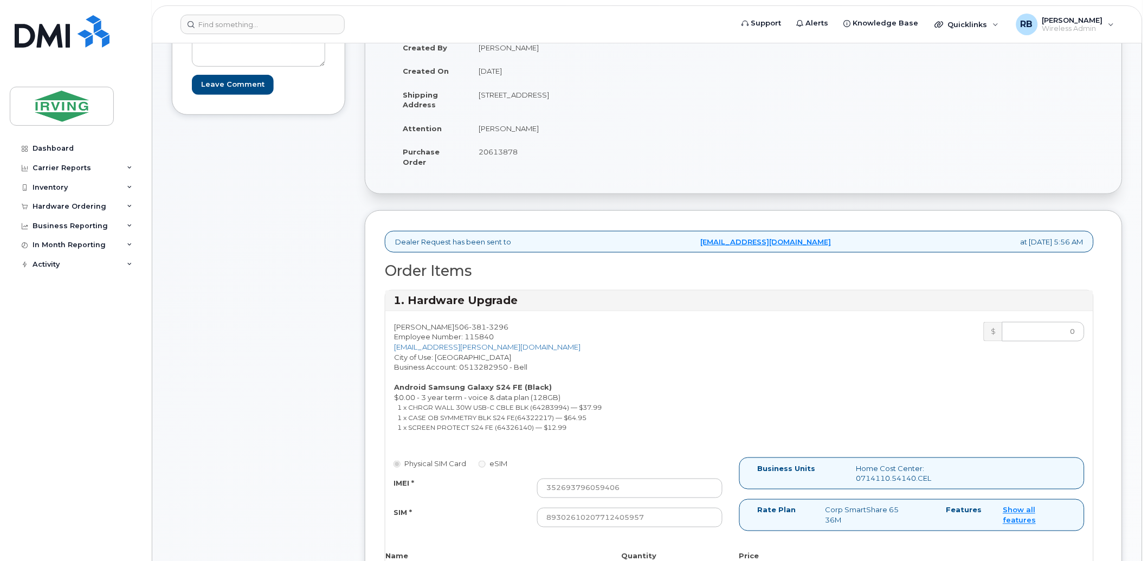
click at [494, 153] on span "20613878" at bounding box center [498, 151] width 39 height 9
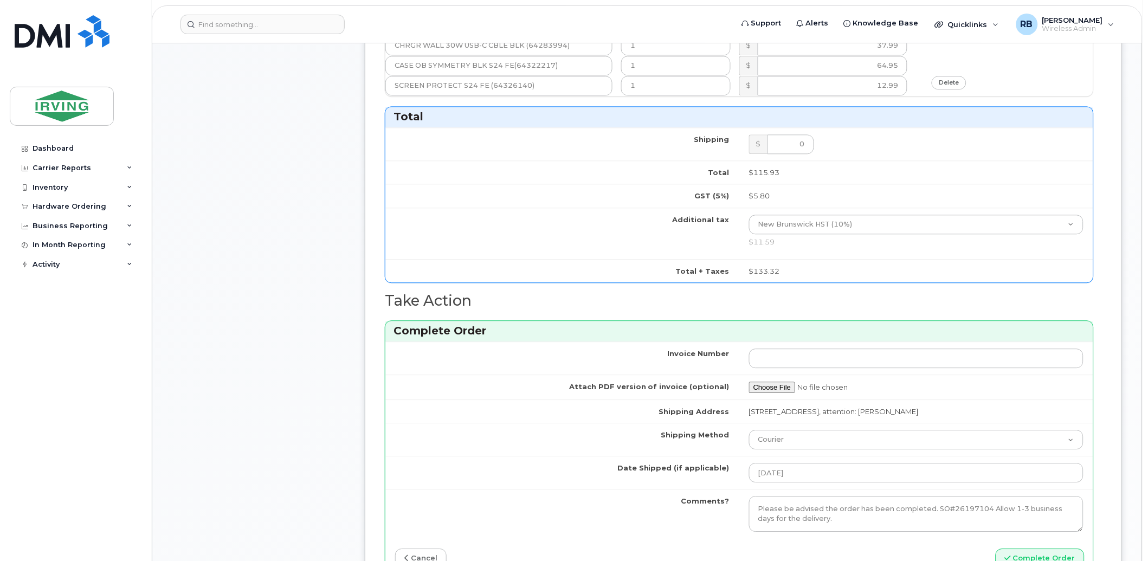
scroll to position [813, 0]
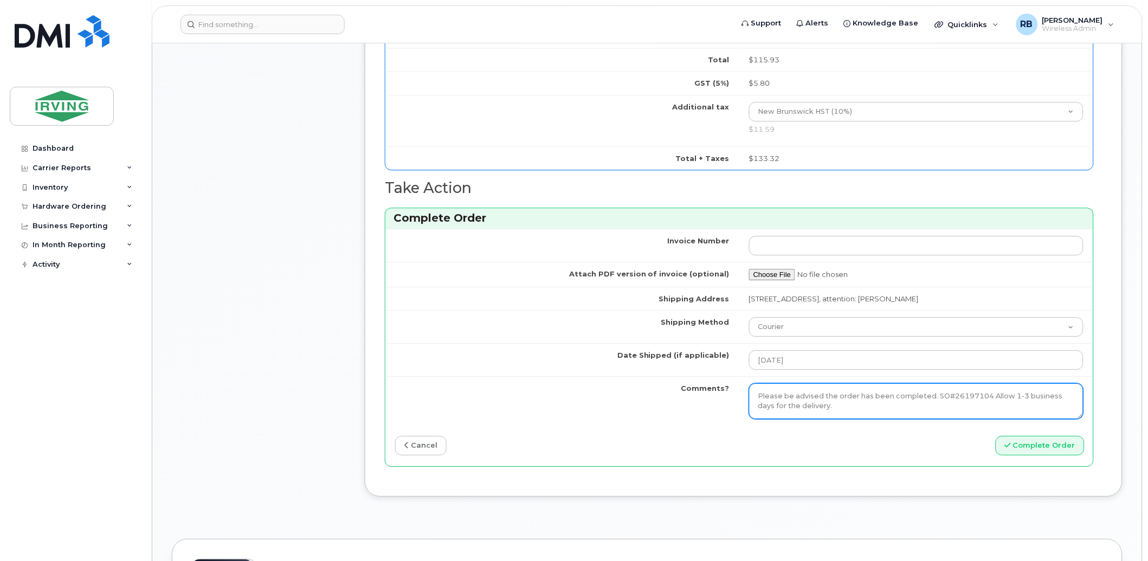
click at [864, 410] on textarea "Please be advised the order has been completed. SO#26197104 Allow 1-3 business …" at bounding box center [916, 401] width 334 height 36
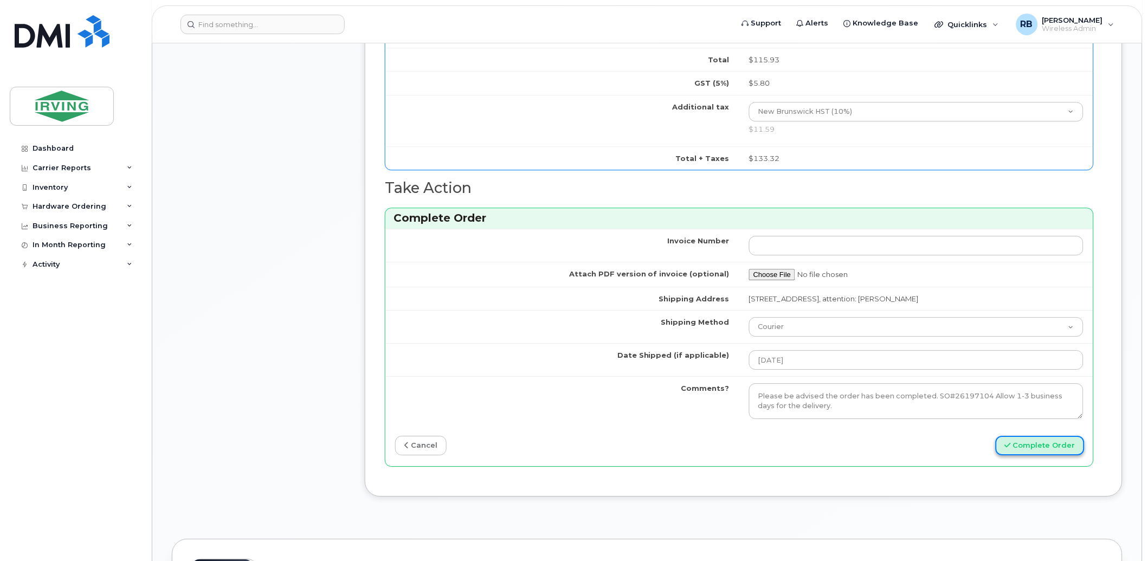
click at [1054, 446] on button "Complete Order" at bounding box center [1040, 446] width 89 height 20
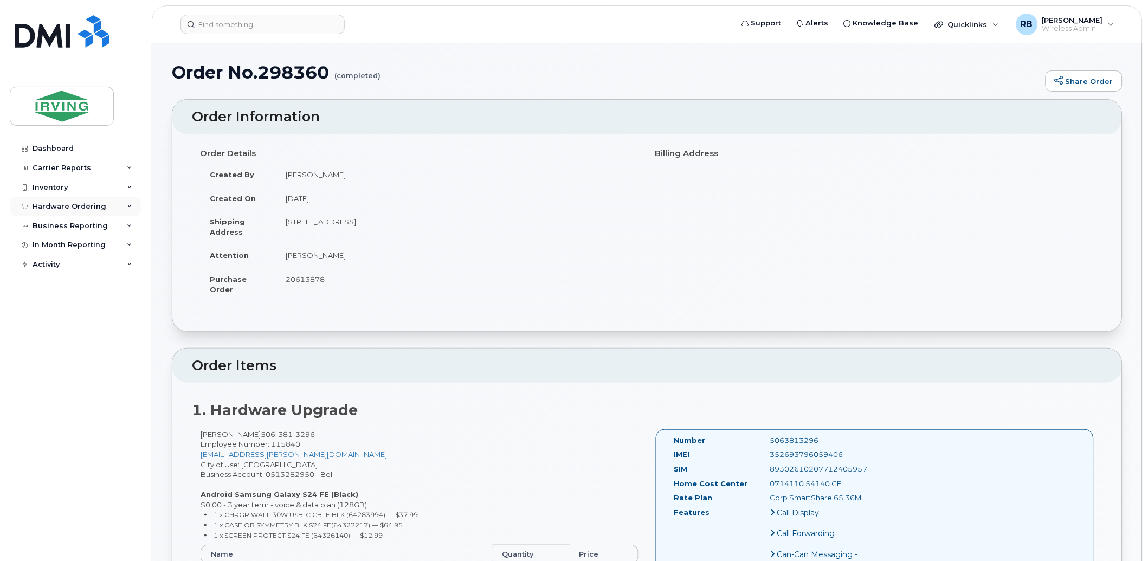
click at [65, 210] on div "Hardware Ordering" at bounding box center [70, 206] width 74 height 9
click at [51, 244] on div "Orders" at bounding box center [50, 247] width 27 height 10
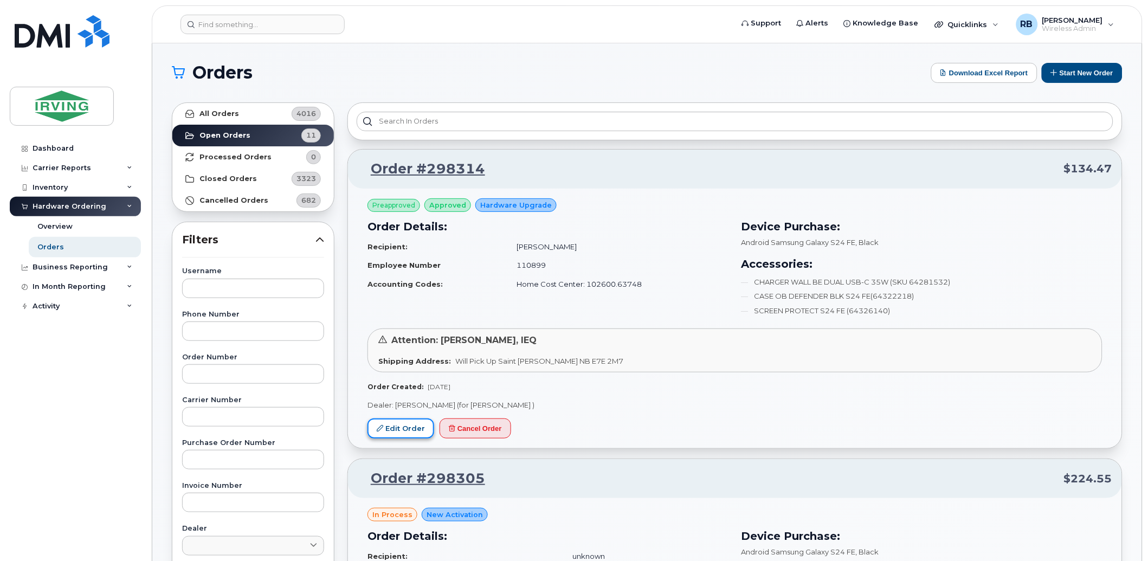
click at [407, 433] on link "Edit Order" at bounding box center [401, 428] width 67 height 20
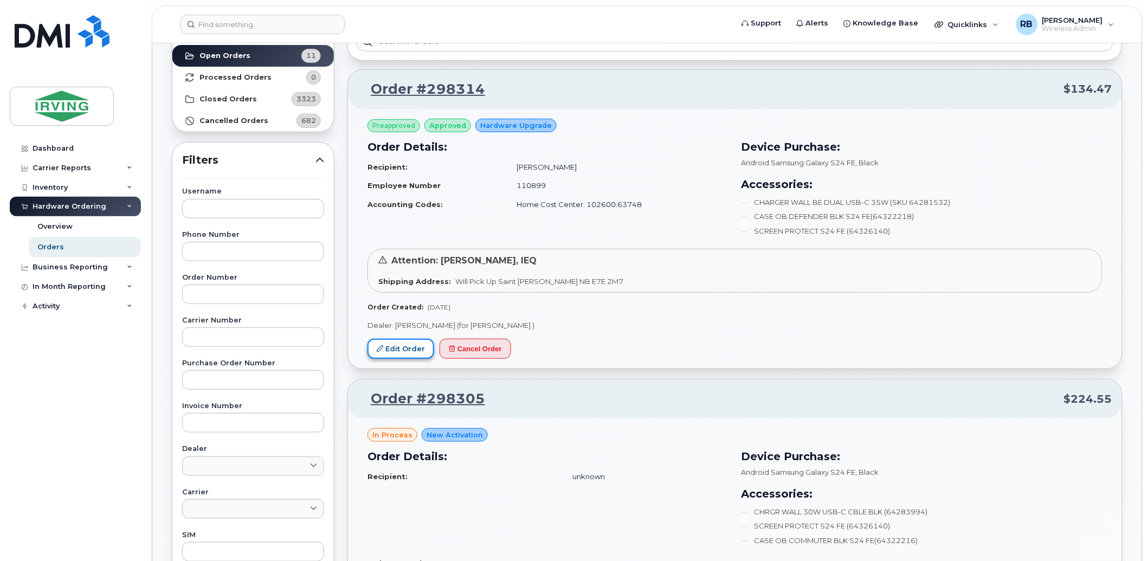
click at [396, 352] on link "Edit Order" at bounding box center [401, 349] width 67 height 20
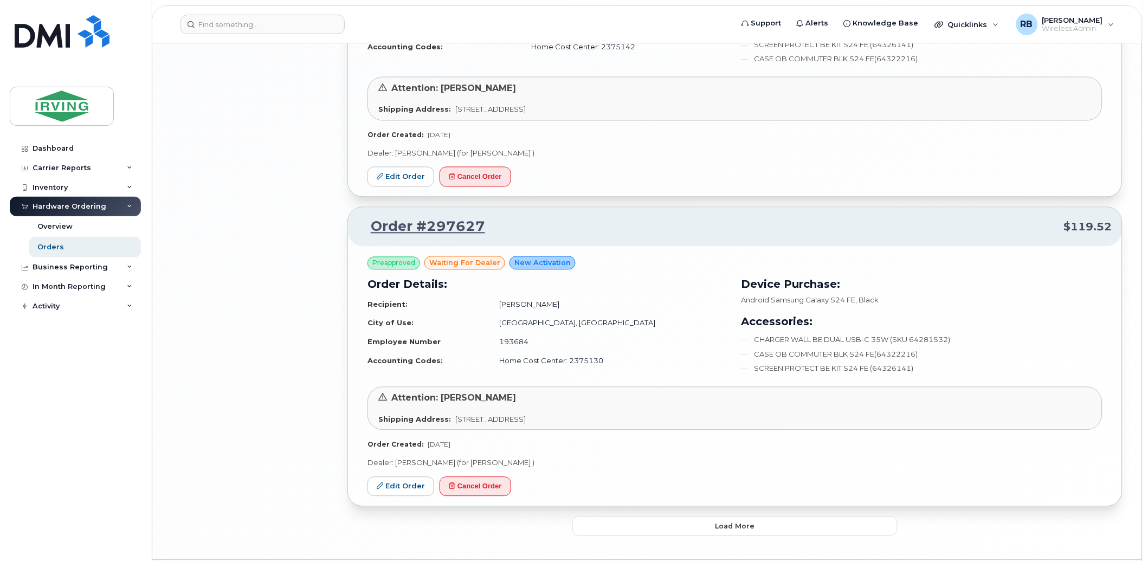
scroll to position [1922, 0]
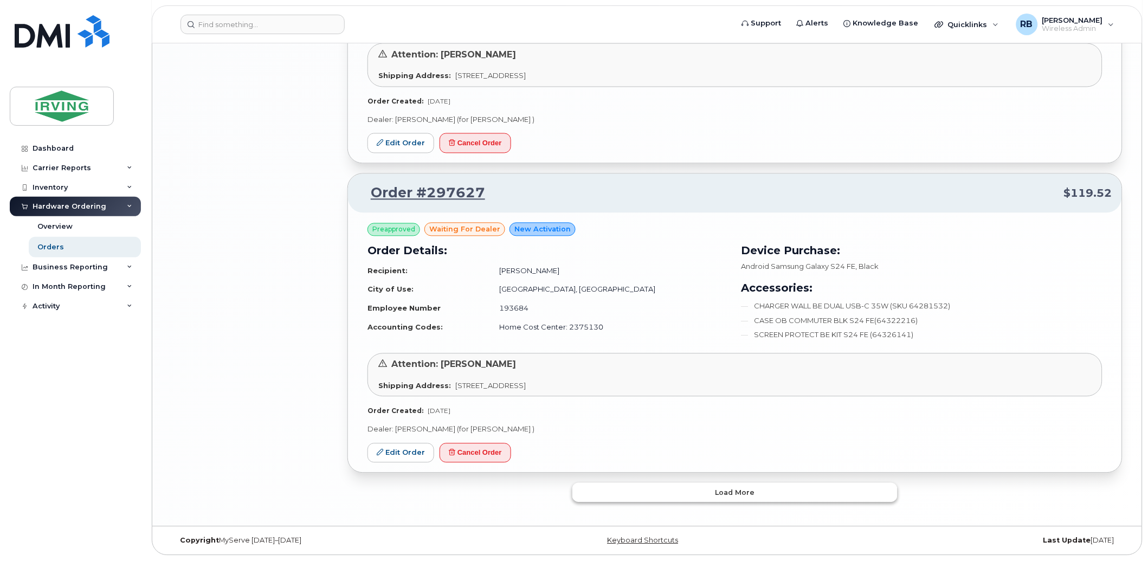
click at [660, 497] on button "Load more" at bounding box center [734, 493] width 325 height 20
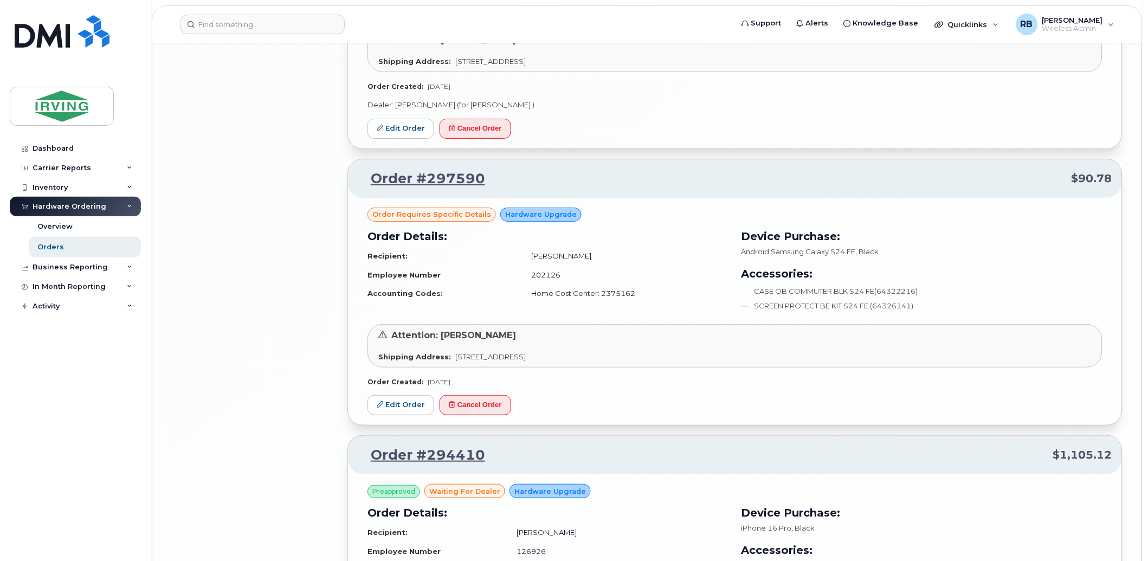
scroll to position [2554, 0]
click at [421, 409] on link "Edit Order" at bounding box center [401, 406] width 67 height 20
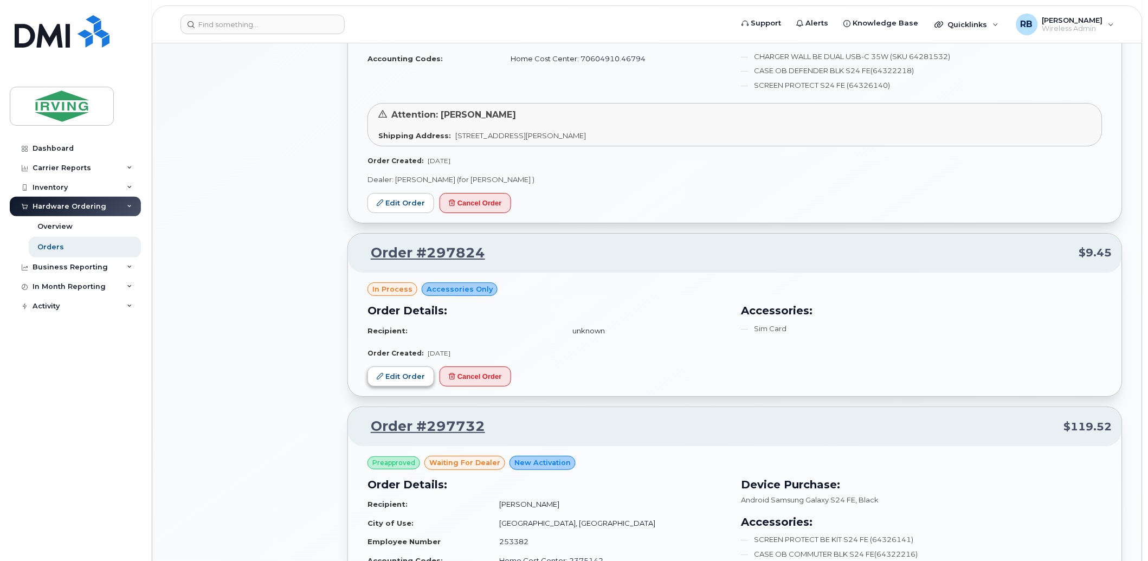
scroll to position [1109, 0]
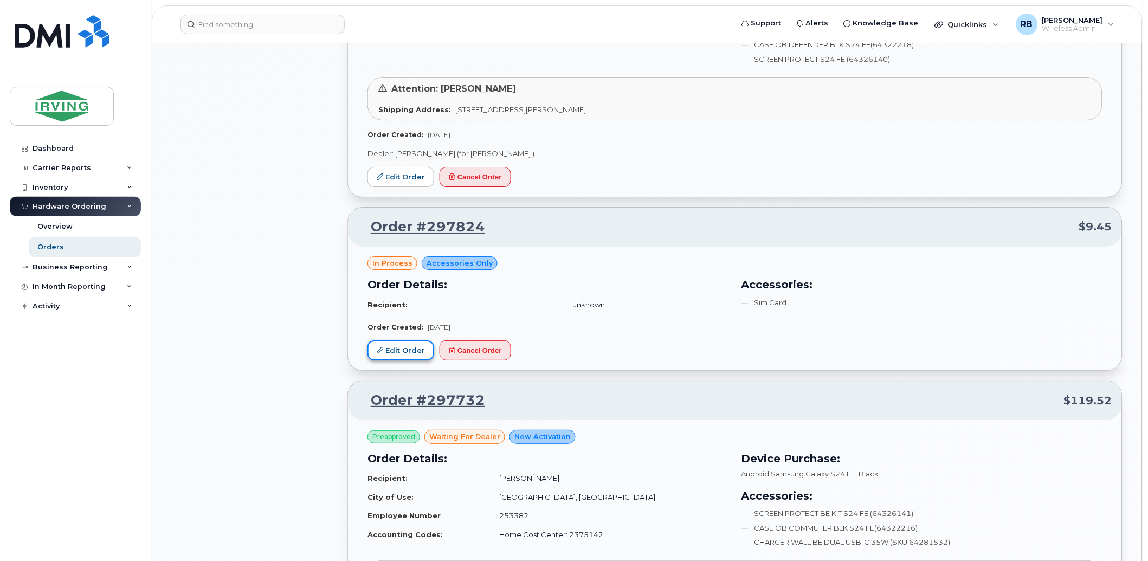
click at [394, 356] on link "Edit Order" at bounding box center [401, 350] width 67 height 20
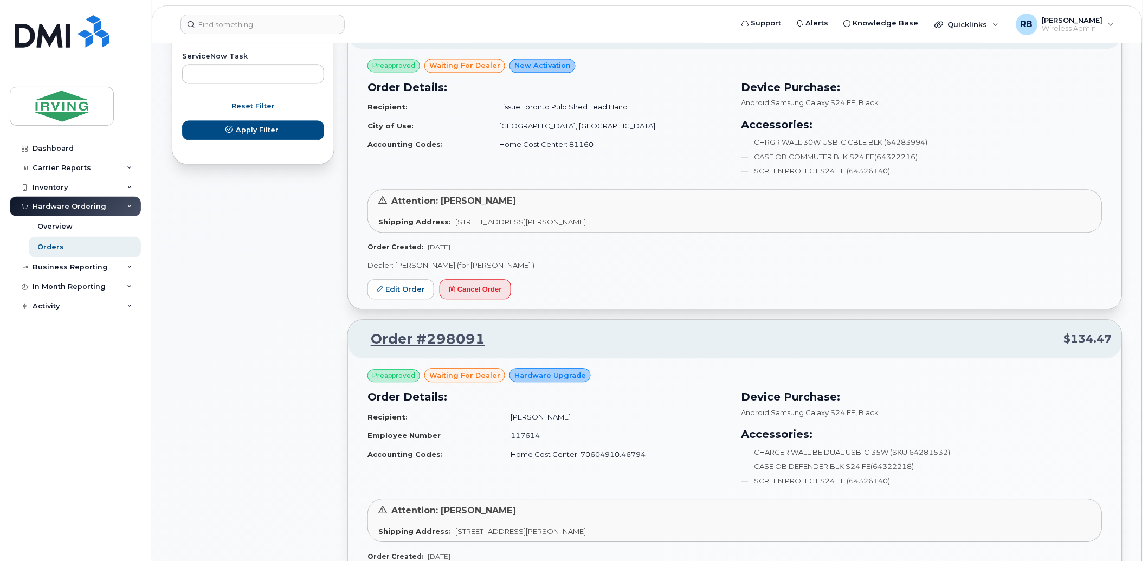
scroll to position [707, 0]
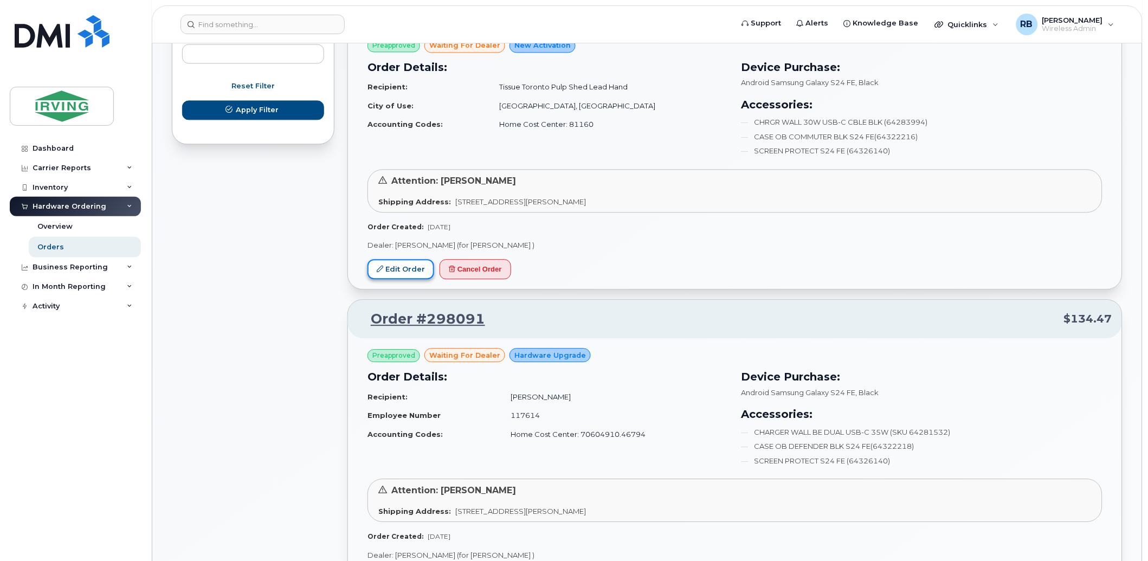
click at [404, 268] on link "Edit Order" at bounding box center [401, 269] width 67 height 20
click at [40, 150] on div "Dashboard" at bounding box center [53, 148] width 41 height 9
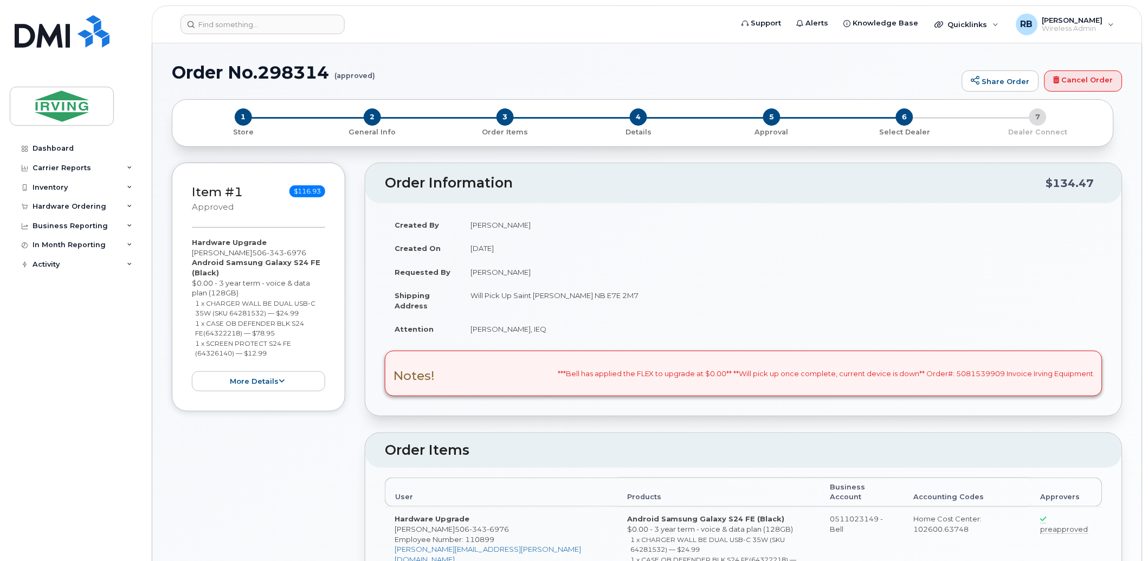
radio input "true"
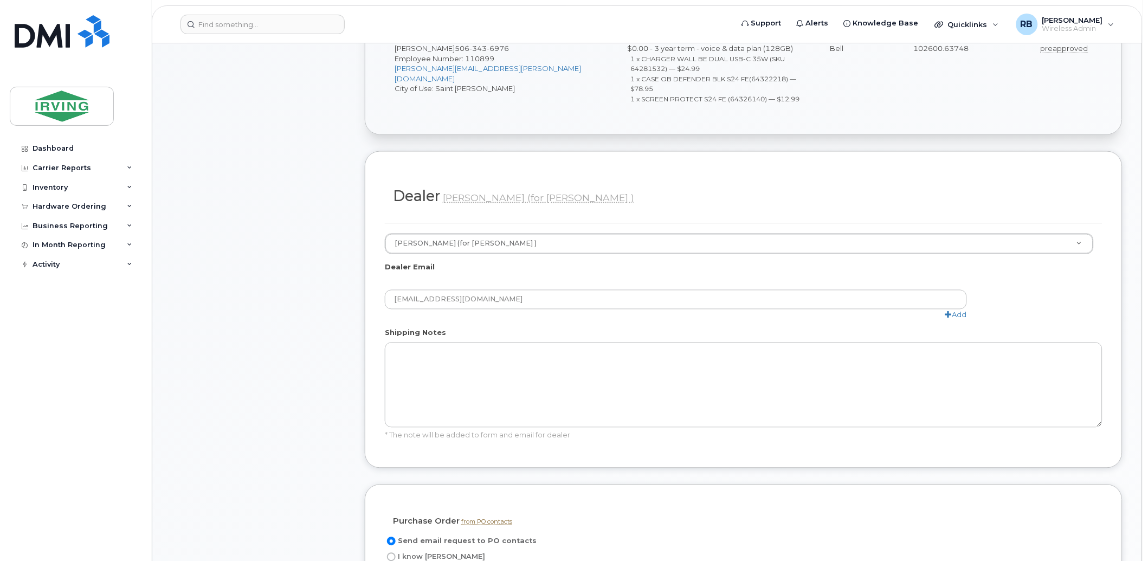
scroll to position [481, 0]
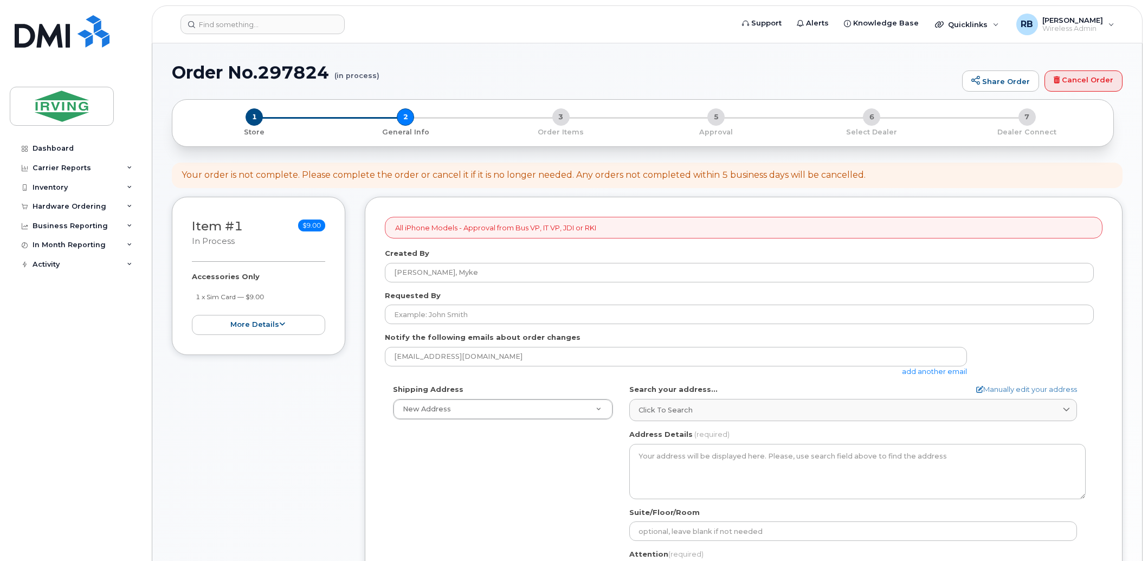
select select
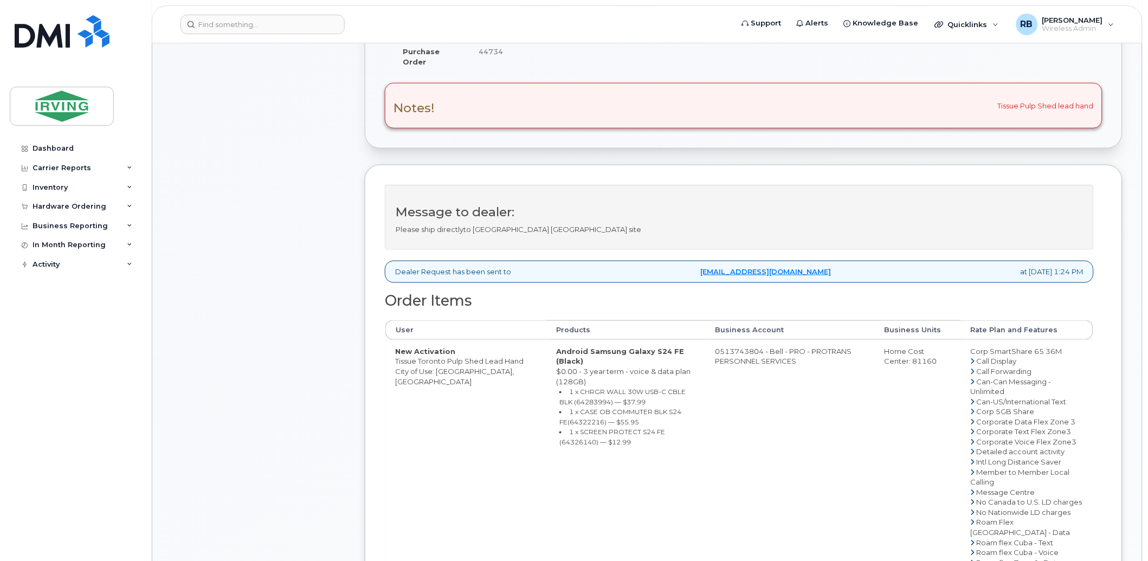
scroll to position [321, 0]
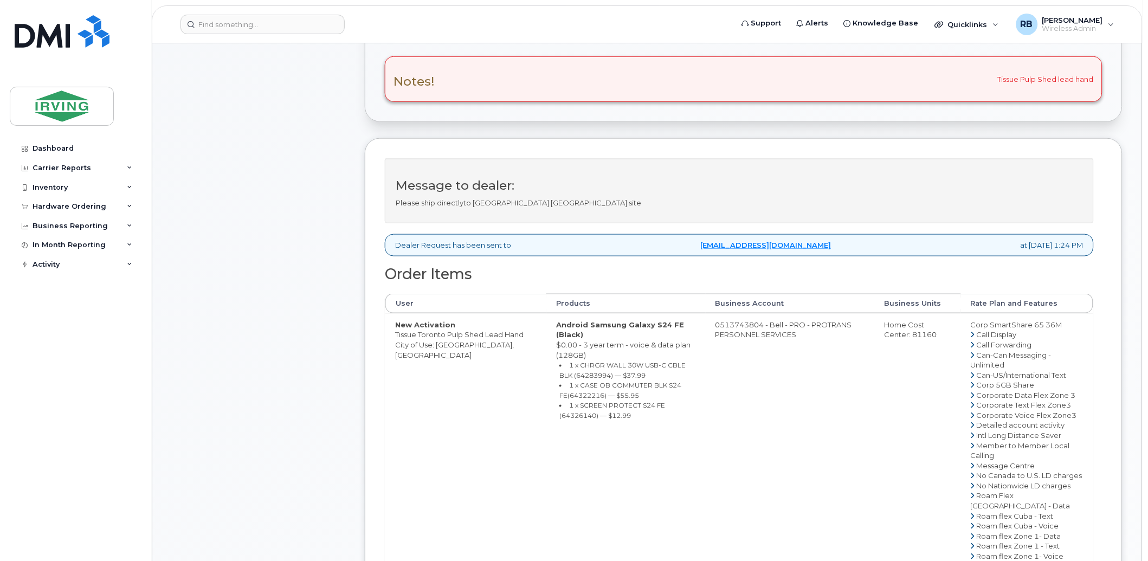
click at [742, 328] on td "0513743804 - Bell - PRO - PROTRANS PERSONNEL SERVICES" at bounding box center [790, 511] width 169 height 396
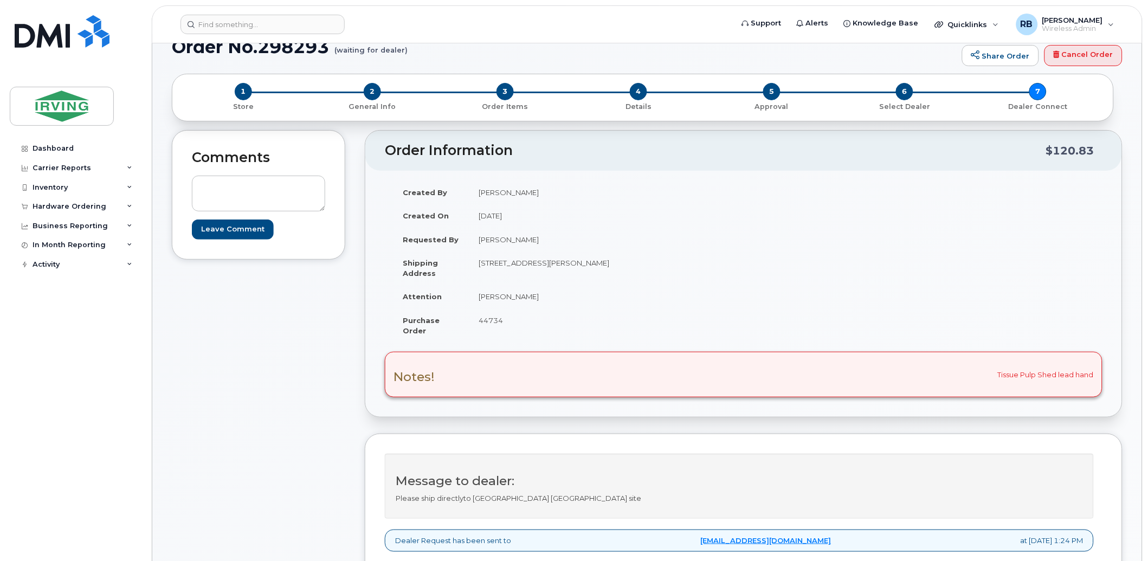
scroll to position [0, 0]
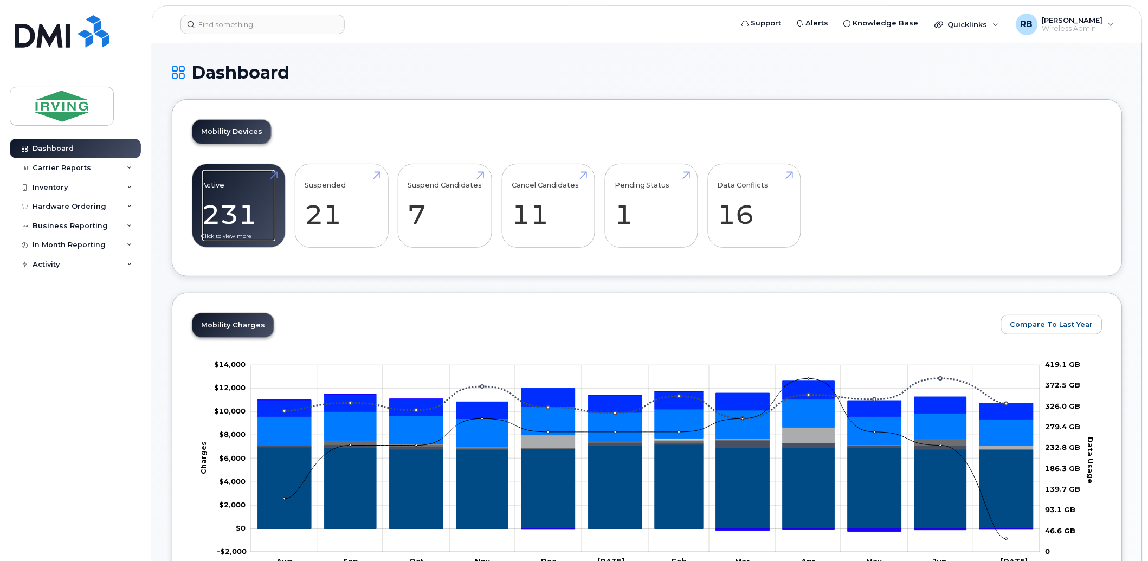
click at [241, 210] on link "Active 231 -97%" at bounding box center [238, 206] width 73 height 72
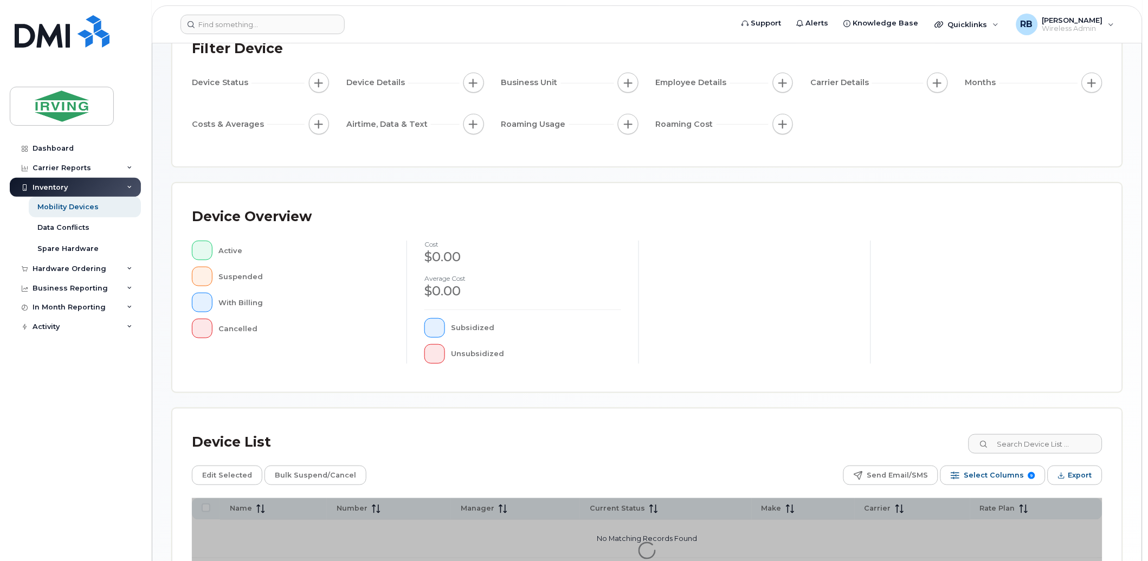
scroll to position [184, 0]
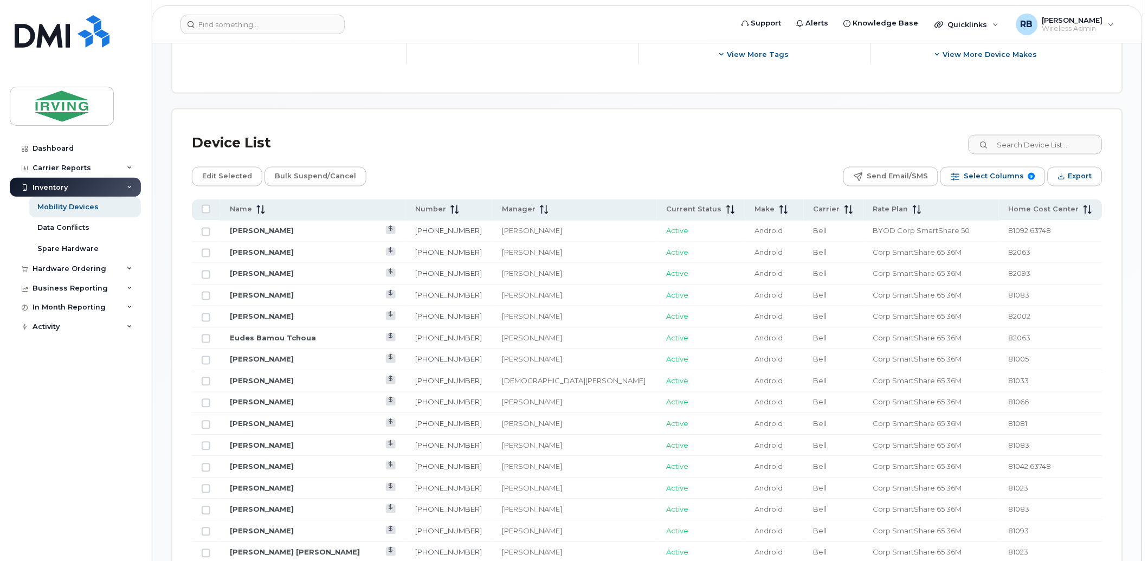
scroll to position [524, 0]
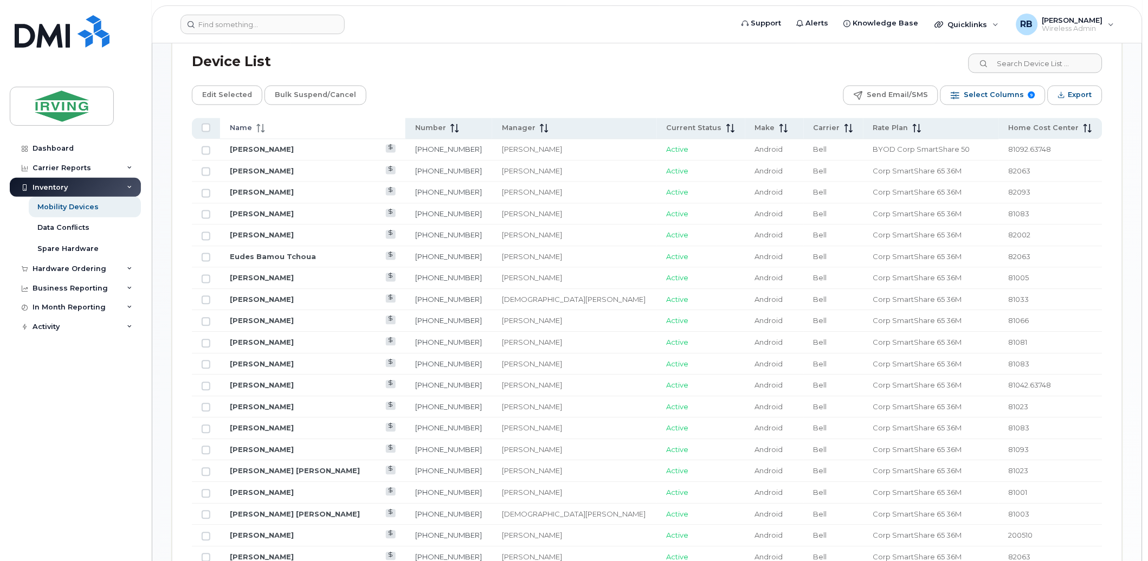
click at [250, 127] on span "Name" at bounding box center [241, 129] width 22 height 10
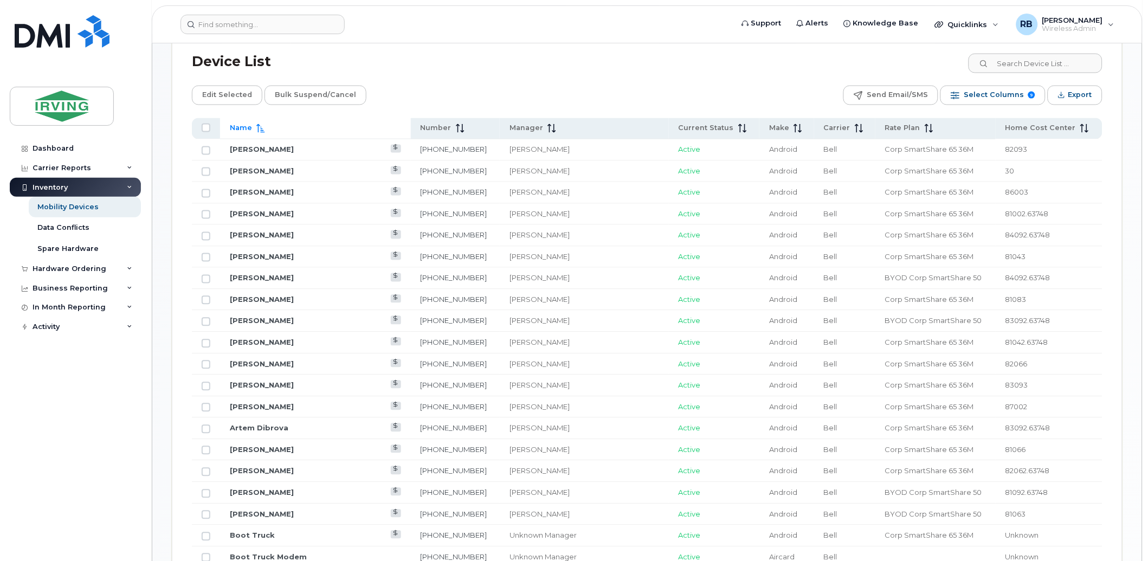
scroll to position [765, 0]
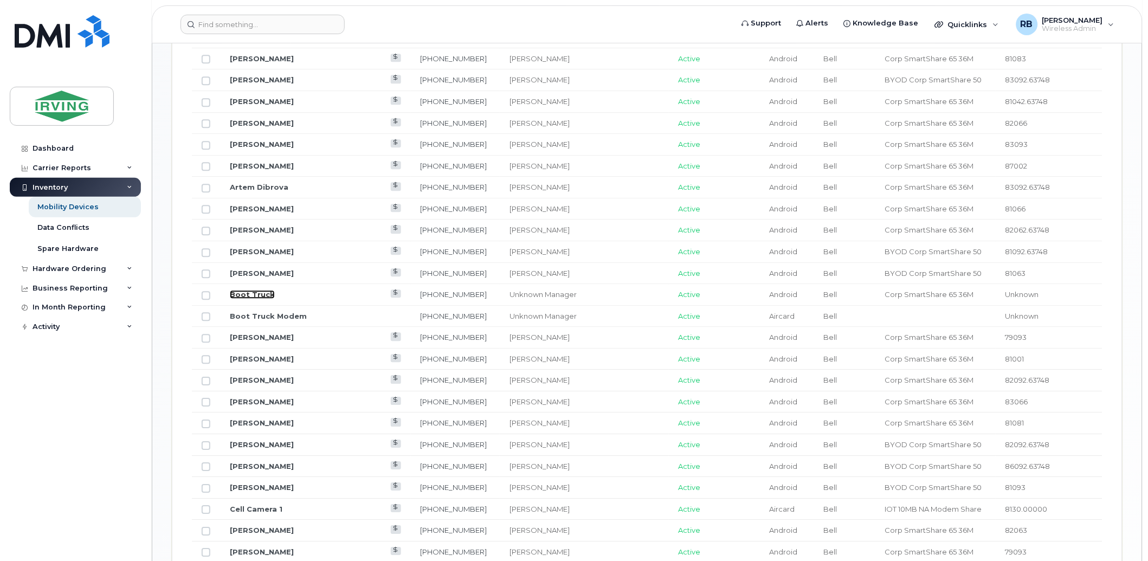
click at [244, 295] on link "Boot Truck" at bounding box center [252, 294] width 45 height 9
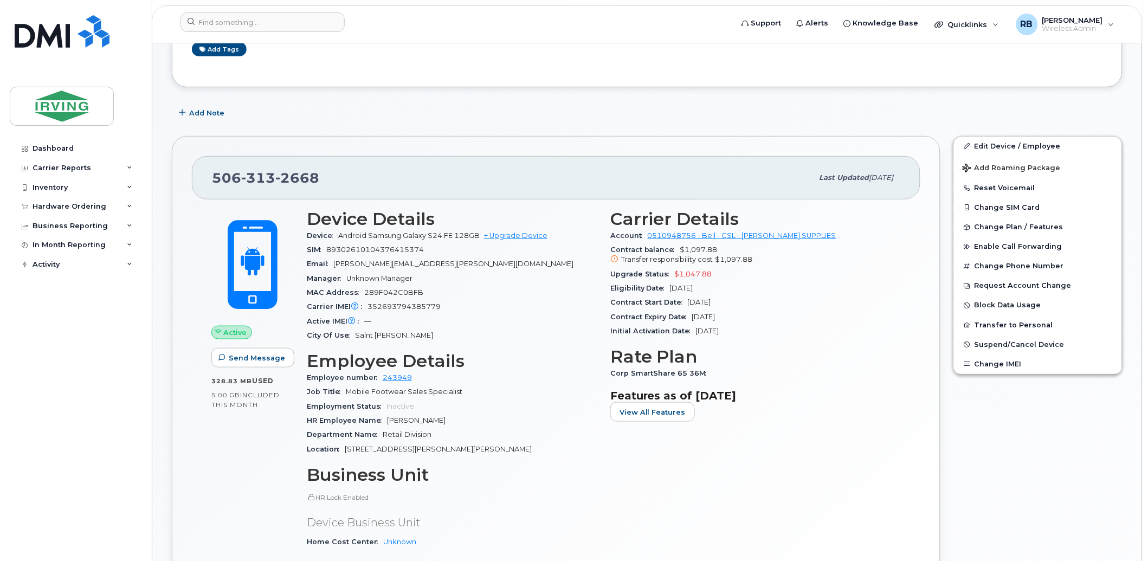
scroll to position [241, 0]
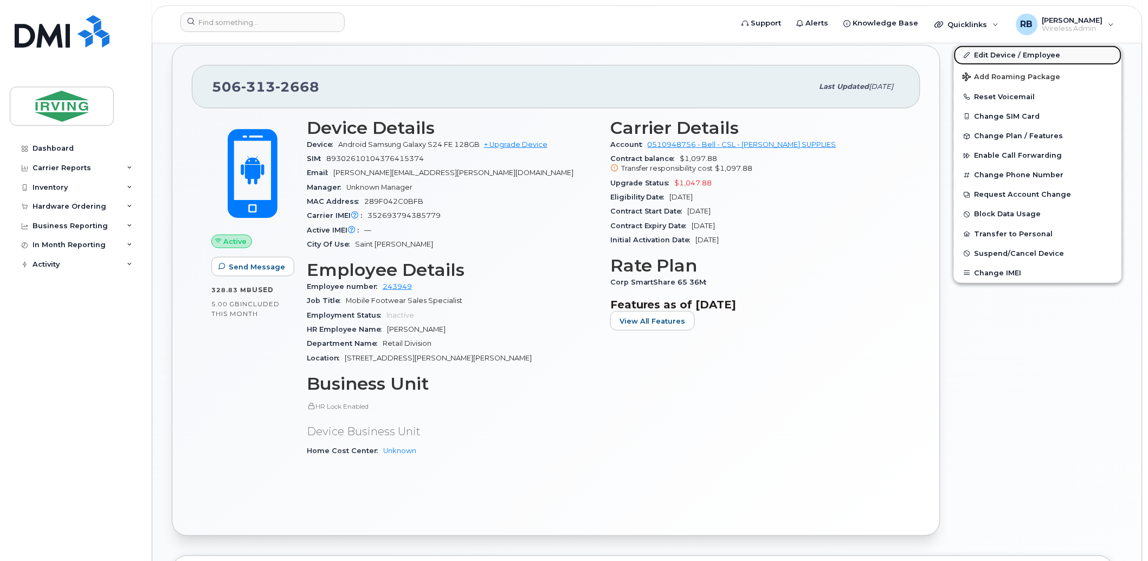
click at [994, 55] on link "Edit Device / Employee" at bounding box center [1038, 56] width 168 height 20
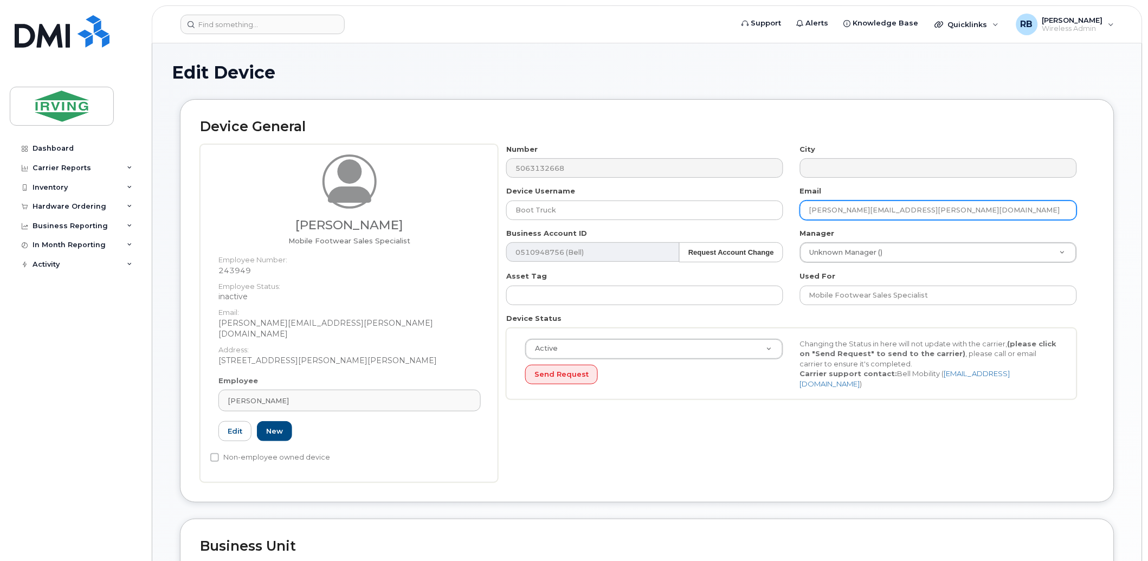
click at [856, 212] on input "leblanc.keith@chandlersales.com" at bounding box center [938, 211] width 277 height 20
paste input "mcgraw.rod"
type input "mcgraw.rod@chandlersales.com"
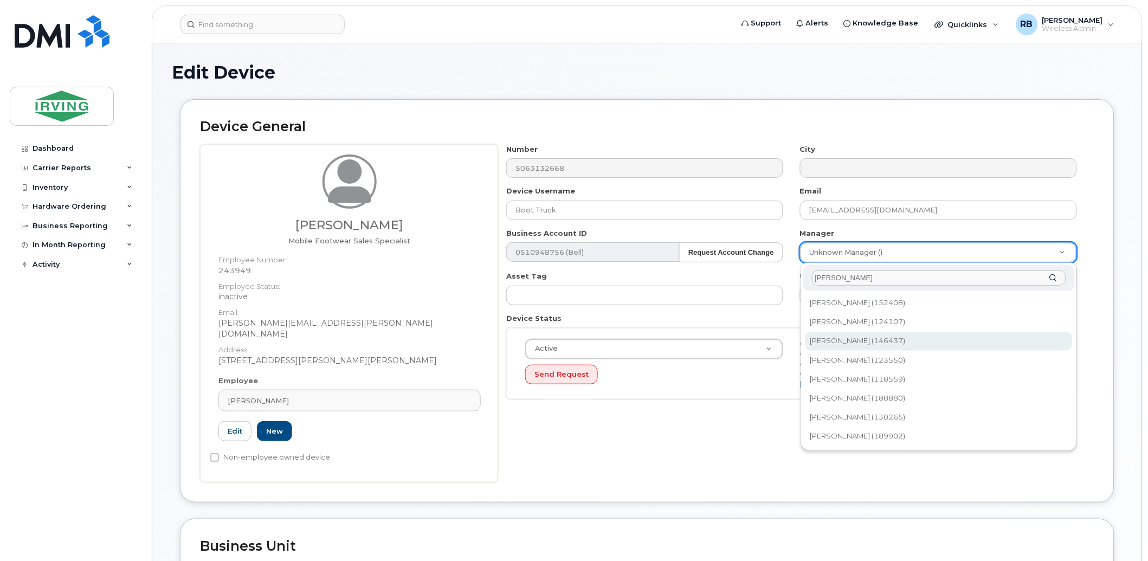
type input "vanessa"
type input "1478305"
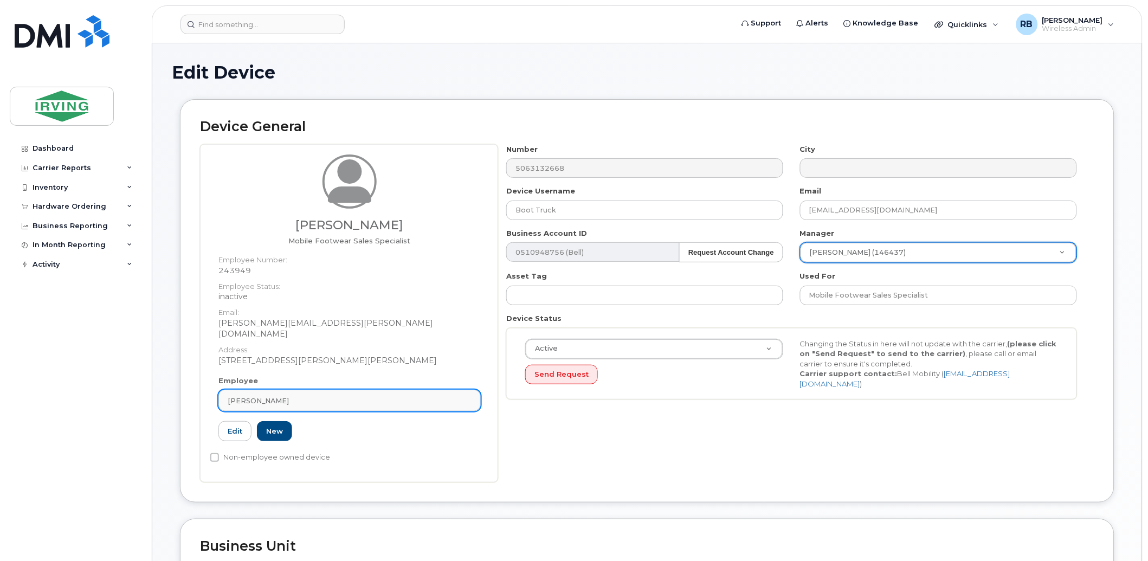
click at [311, 396] on div "Keith LeBlanc" at bounding box center [350, 401] width 244 height 10
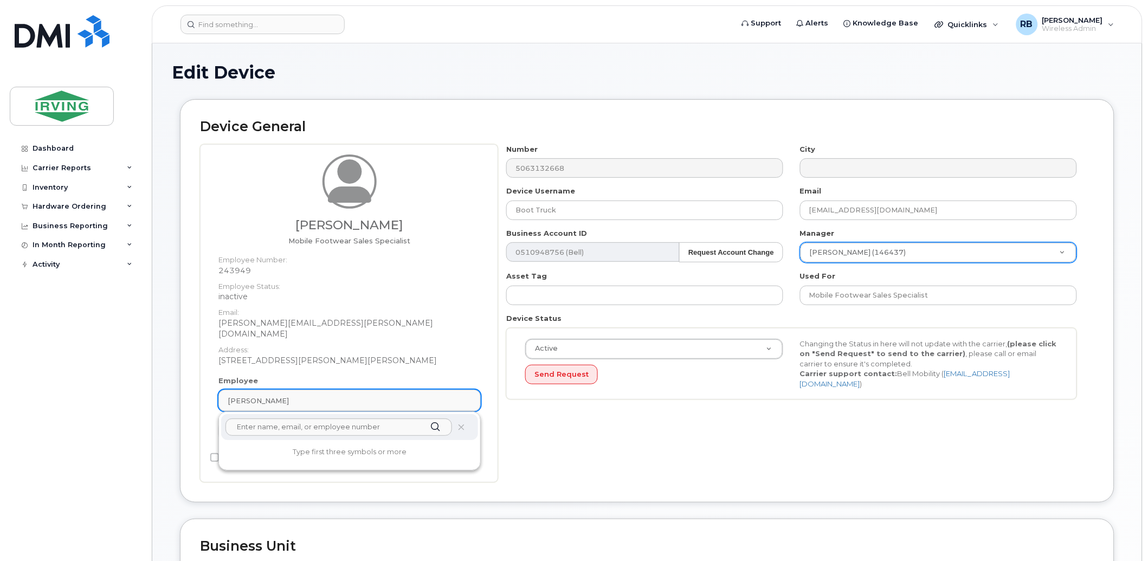
click at [311, 396] on div "Keith LeBlanc" at bounding box center [350, 401] width 244 height 10
type input "rod mcgraw"
click at [459, 414] on div "rod mcgraw" at bounding box center [349, 427] width 257 height 26
click at [459, 424] on icon at bounding box center [460, 427] width 7 height 7
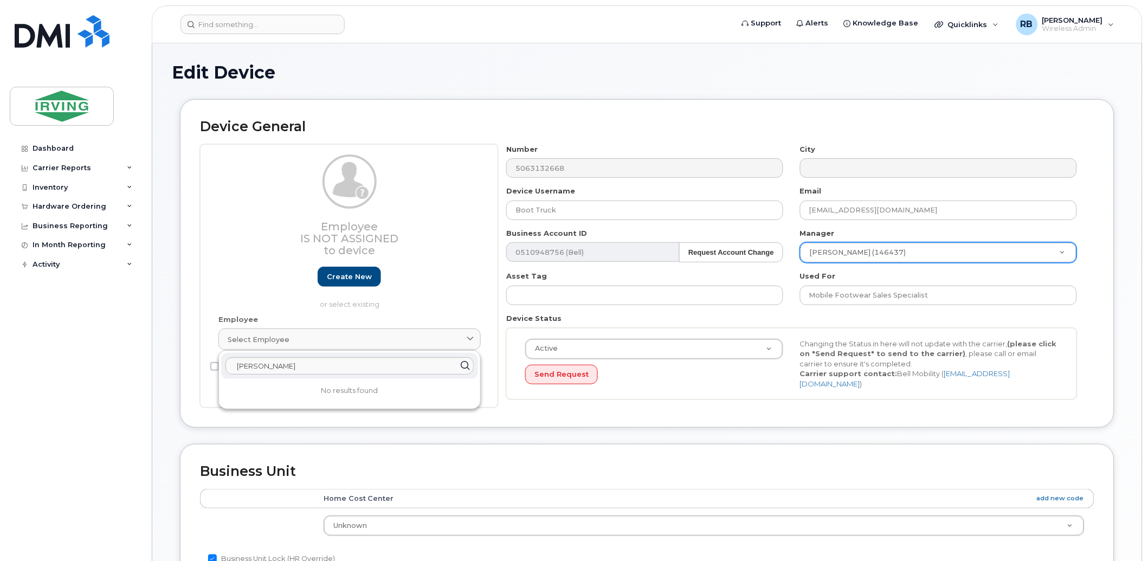
click at [461, 300] on p "or select existing" at bounding box center [349, 304] width 262 height 10
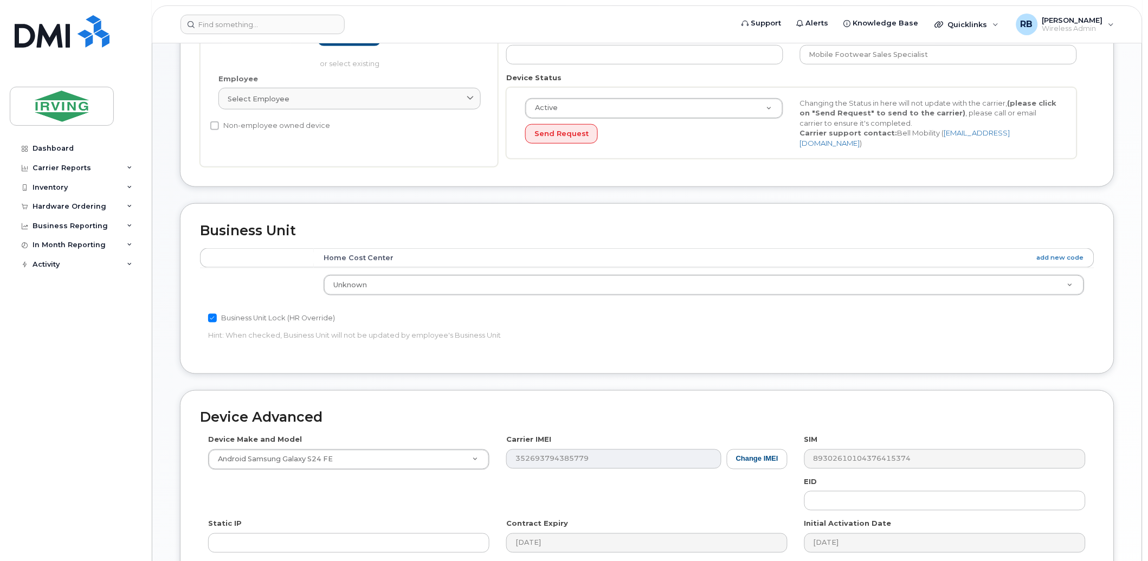
scroll to position [389, 0]
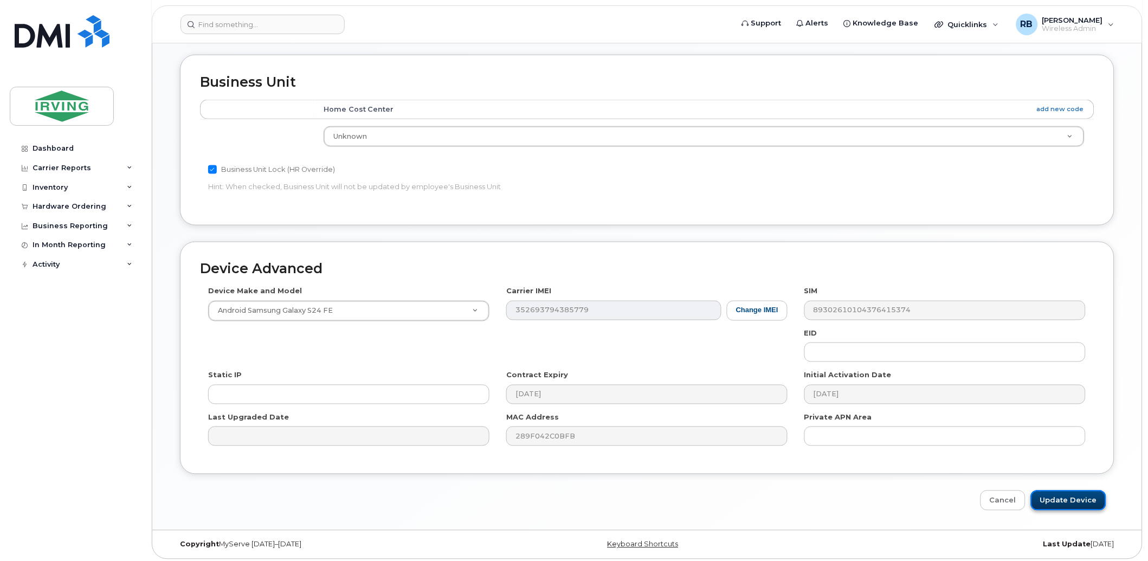
click at [1045, 498] on input "Update Device" at bounding box center [1068, 501] width 75 height 20
type input "Saving..."
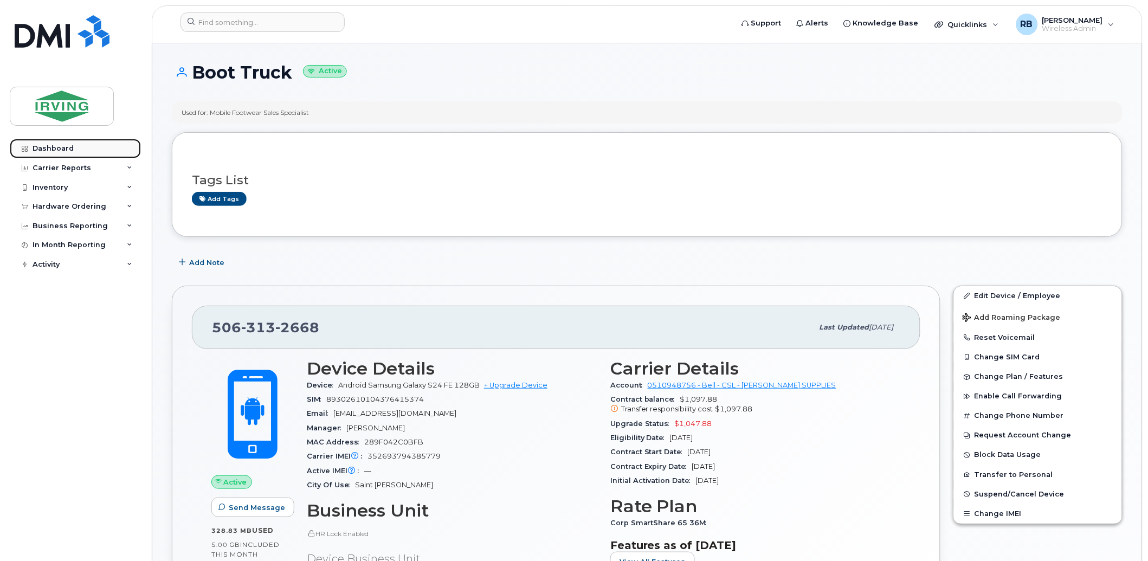
click at [69, 150] on div "Dashboard" at bounding box center [53, 148] width 41 height 9
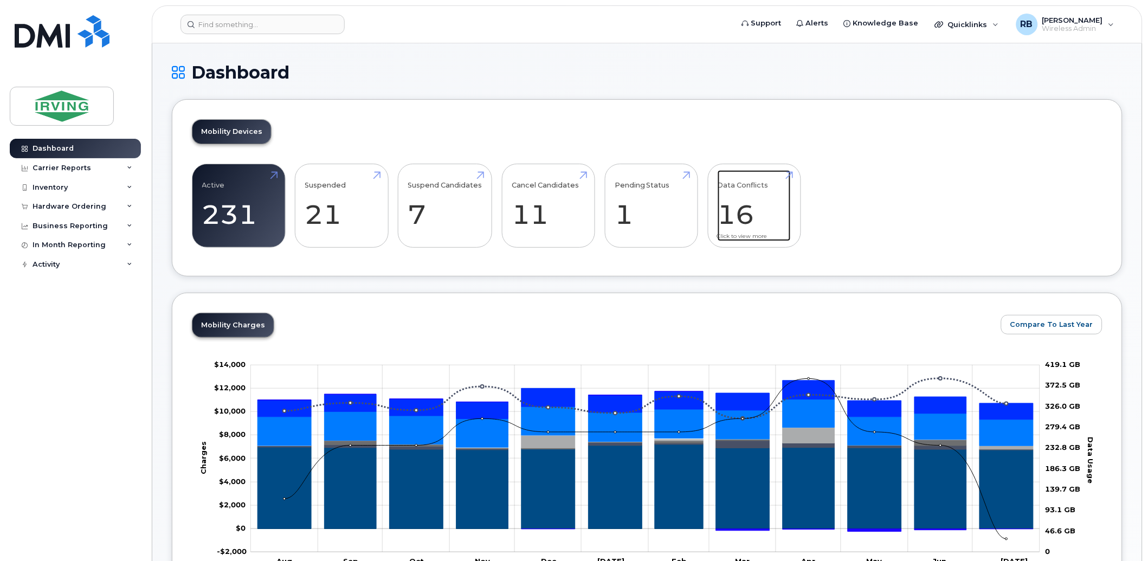
click at [765, 228] on link "Data Conflicts 16" at bounding box center [754, 206] width 73 height 72
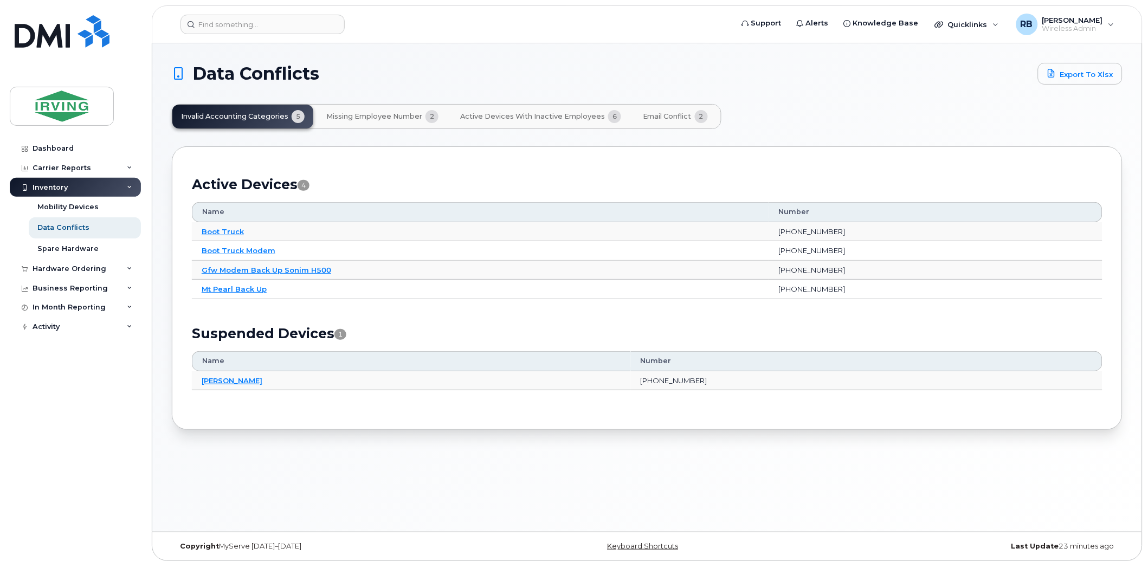
click at [555, 117] on span "Active Devices with Inactive Employees" at bounding box center [532, 116] width 145 height 9
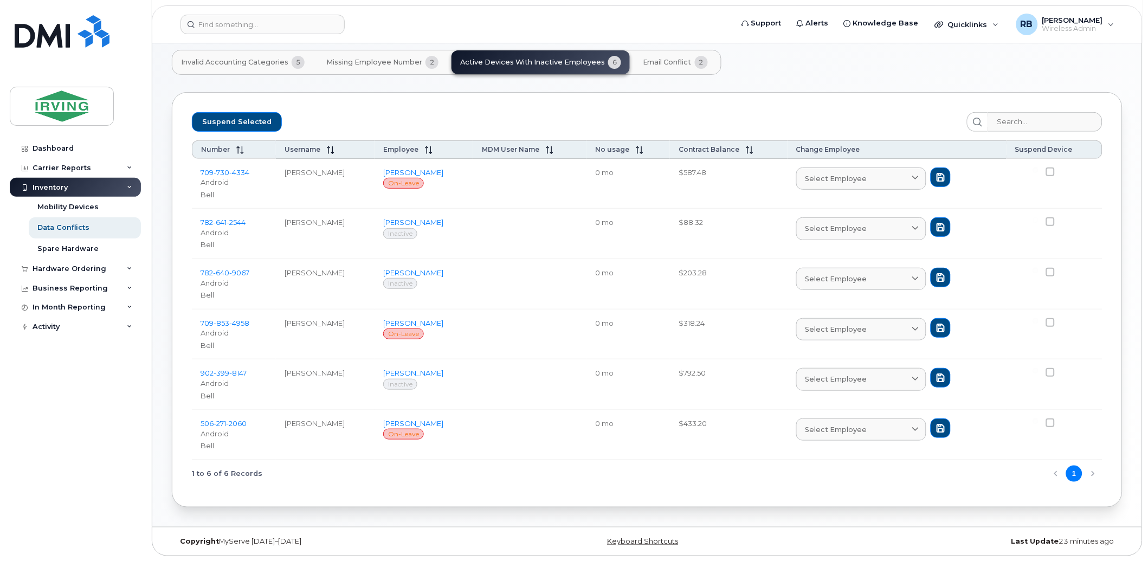
scroll to position [55, 0]
click at [387, 61] on span "Missing Employee Number" at bounding box center [374, 61] width 96 height 9
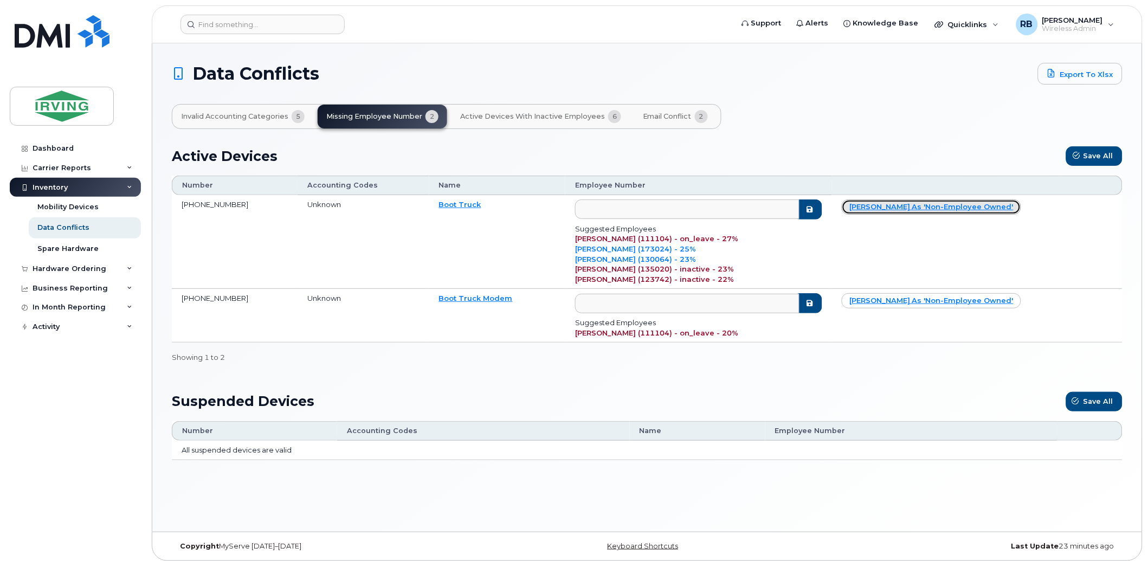
click at [924, 207] on link "Mark as 'non-employee owned'" at bounding box center [931, 206] width 179 height 15
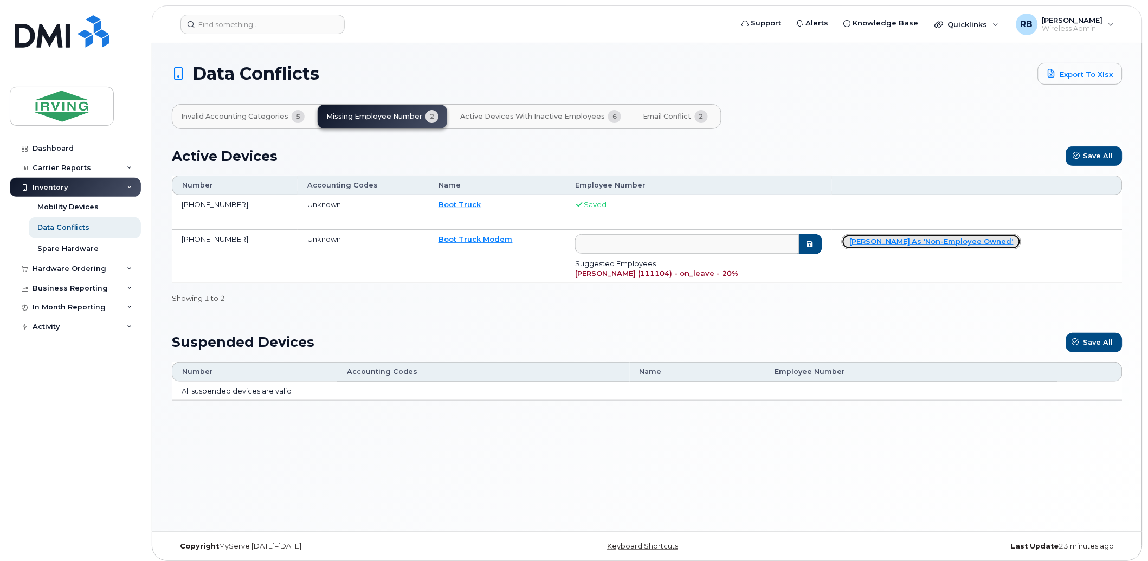
click at [911, 240] on link "Mark as 'non-employee owned'" at bounding box center [931, 241] width 179 height 15
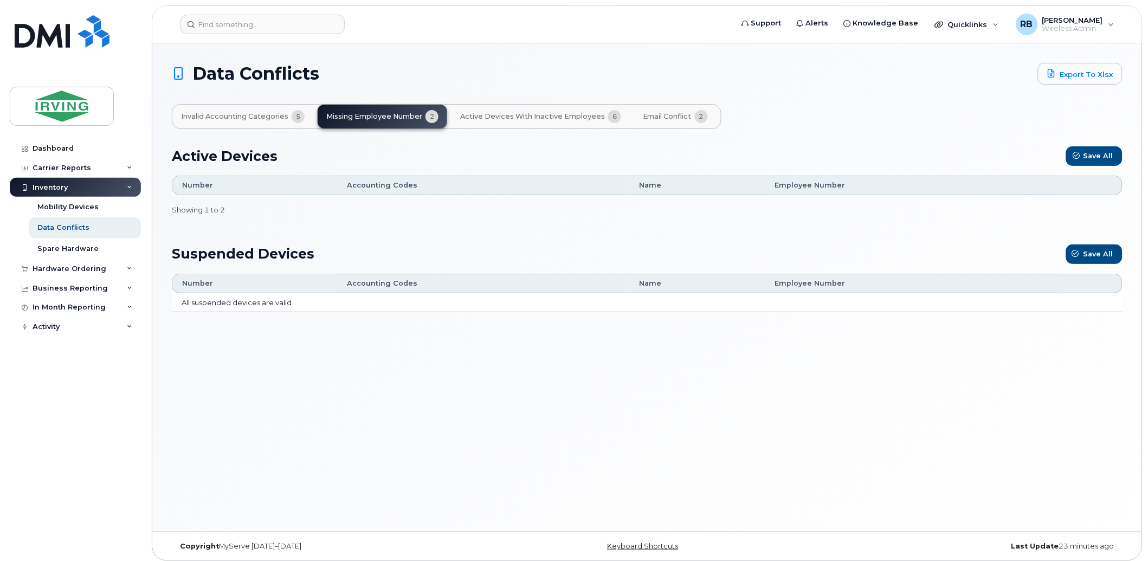
click at [263, 118] on span "Invalid Accounting Categories" at bounding box center [234, 116] width 107 height 9
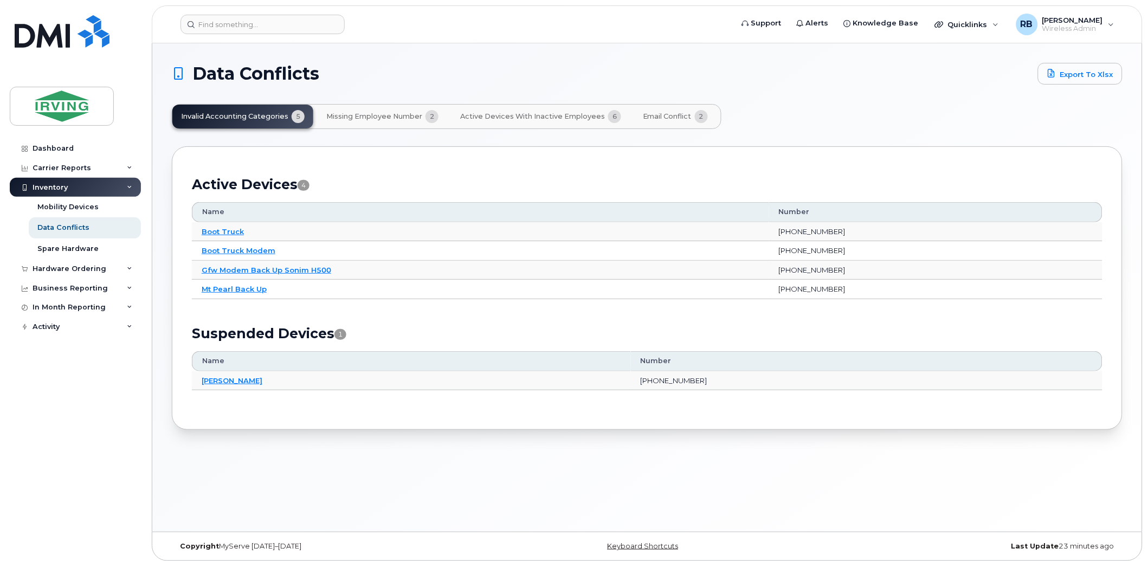
click at [68, 185] on div "Inventory" at bounding box center [75, 188] width 131 height 20
click at [57, 208] on div "Hardware Ordering" at bounding box center [70, 206] width 74 height 9
click at [51, 252] on div "Orders" at bounding box center [50, 247] width 27 height 10
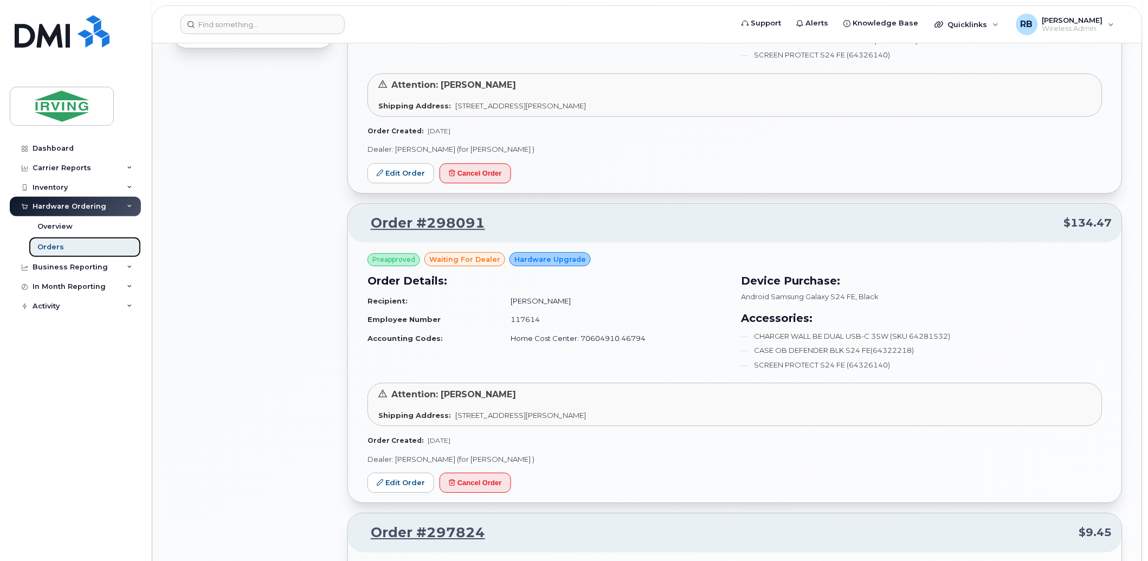
scroll to position [963, 0]
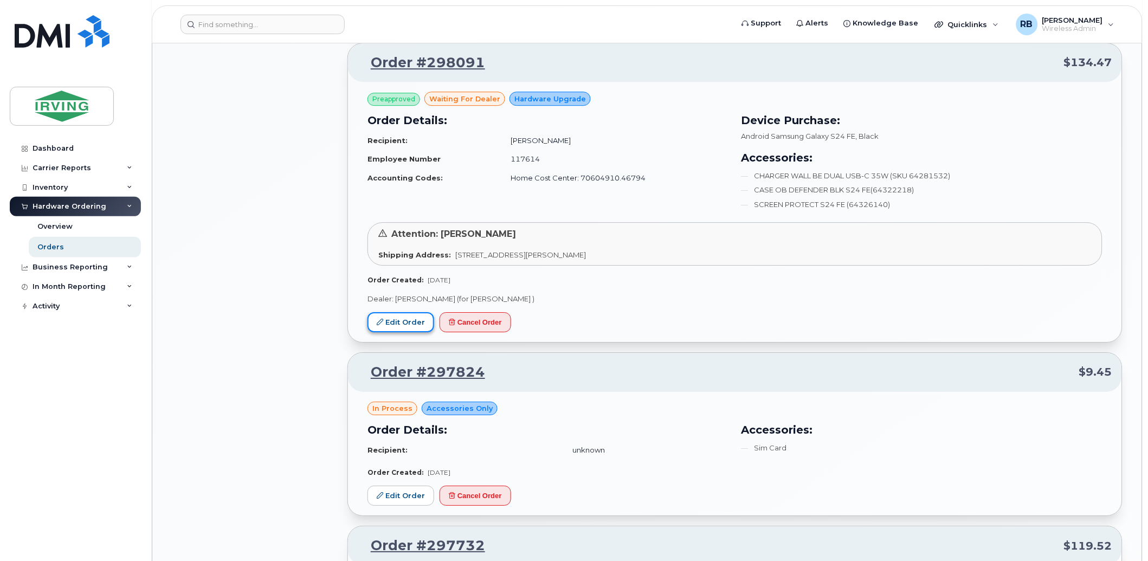
click at [402, 315] on link "Edit Order" at bounding box center [401, 322] width 67 height 20
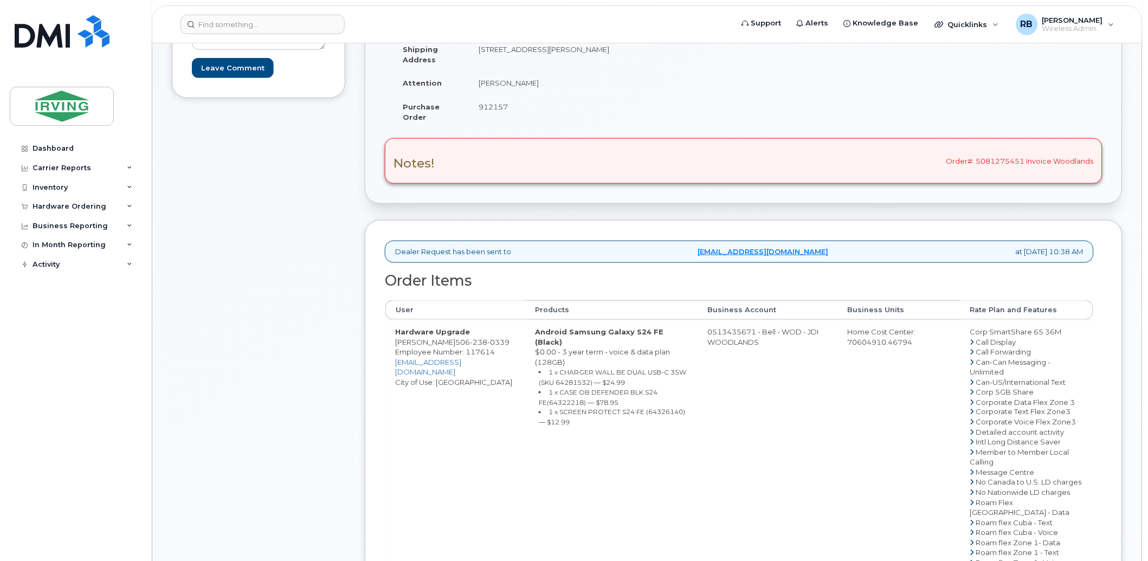
scroll to position [241, 0]
click at [471, 339] on span "238" at bounding box center [478, 340] width 17 height 9
copy span "[PHONE_NUMBER]"
click at [635, 365] on li "1 x CHARGER WALL BE DUAL USB-C 35W (SKU 64281532) — $24.99" at bounding box center [613, 375] width 149 height 20
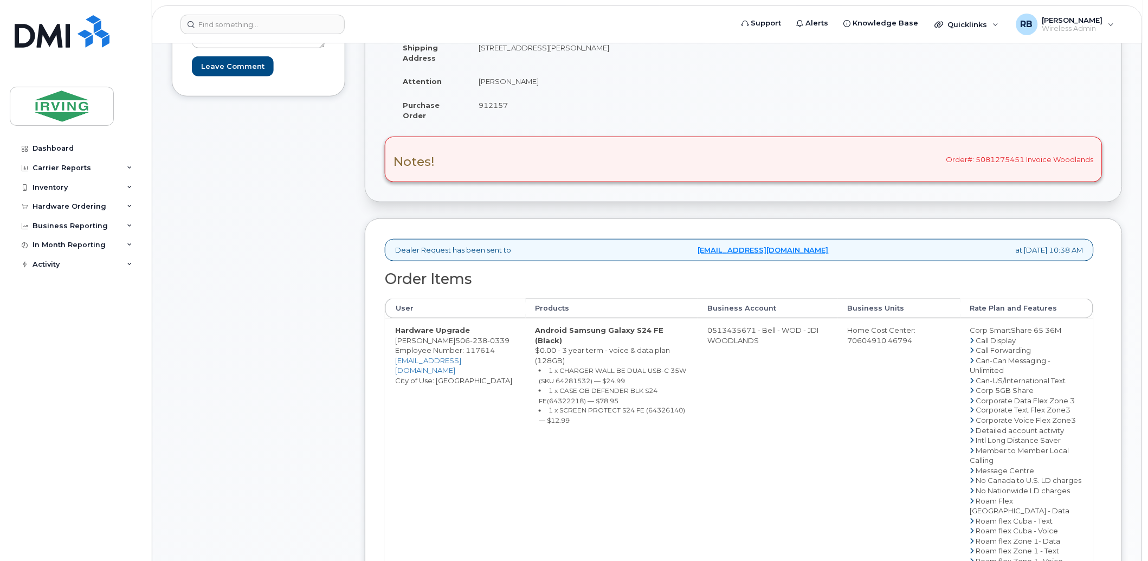
click at [289, 351] on div "Comments [PERSON_NAME][EMAIL_ADDRESS][PERSON_NAME][DOMAIN_NAME] Leave Comment" at bounding box center [258, 379] width 173 height 928
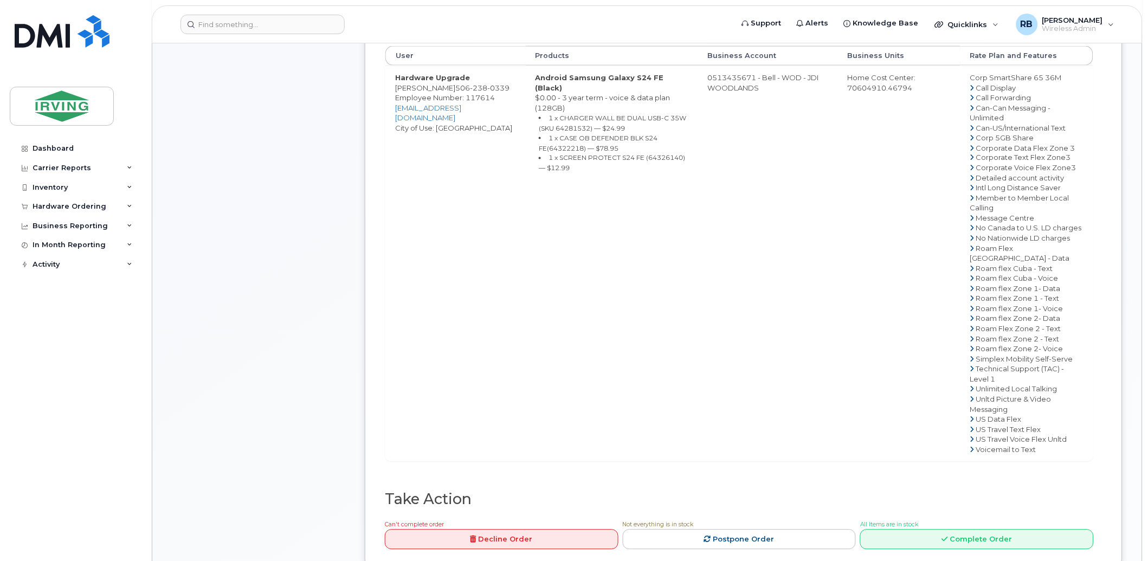
scroll to position [642, 0]
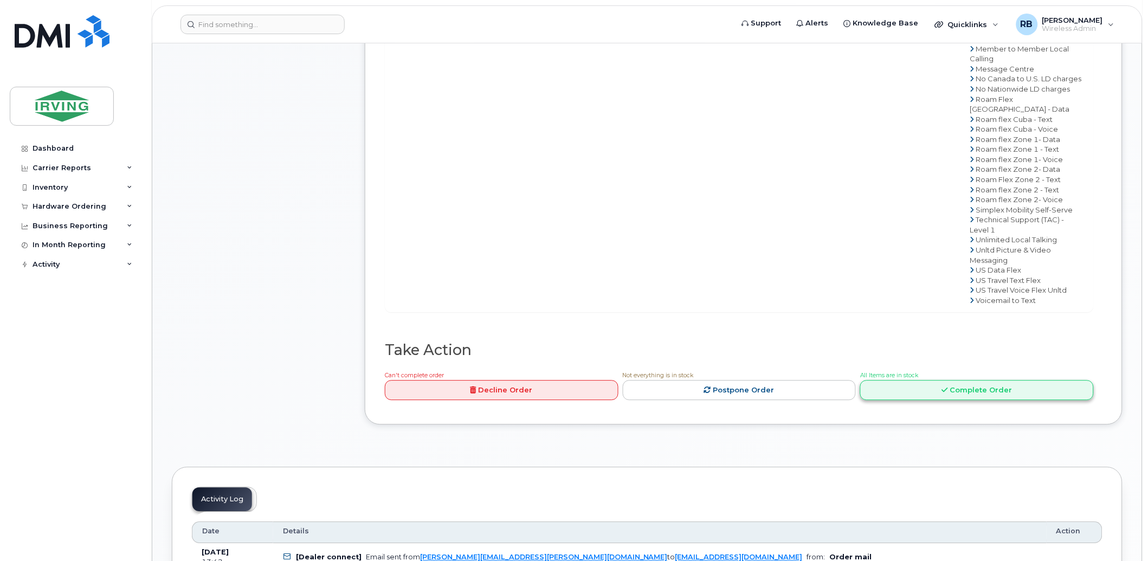
click at [911, 401] on link "Complete Order" at bounding box center [977, 391] width 234 height 20
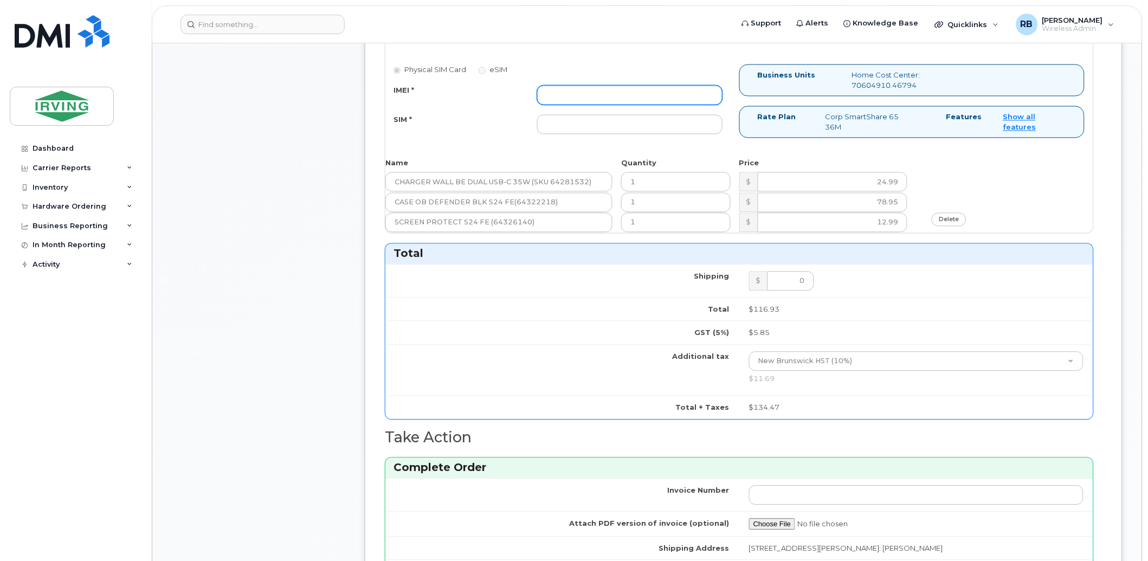
click at [636, 91] on input "IMEI *" at bounding box center [629, 96] width 185 height 20
type input "352693796065437"
click at [616, 115] on input "SIM *" at bounding box center [629, 125] width 185 height 20
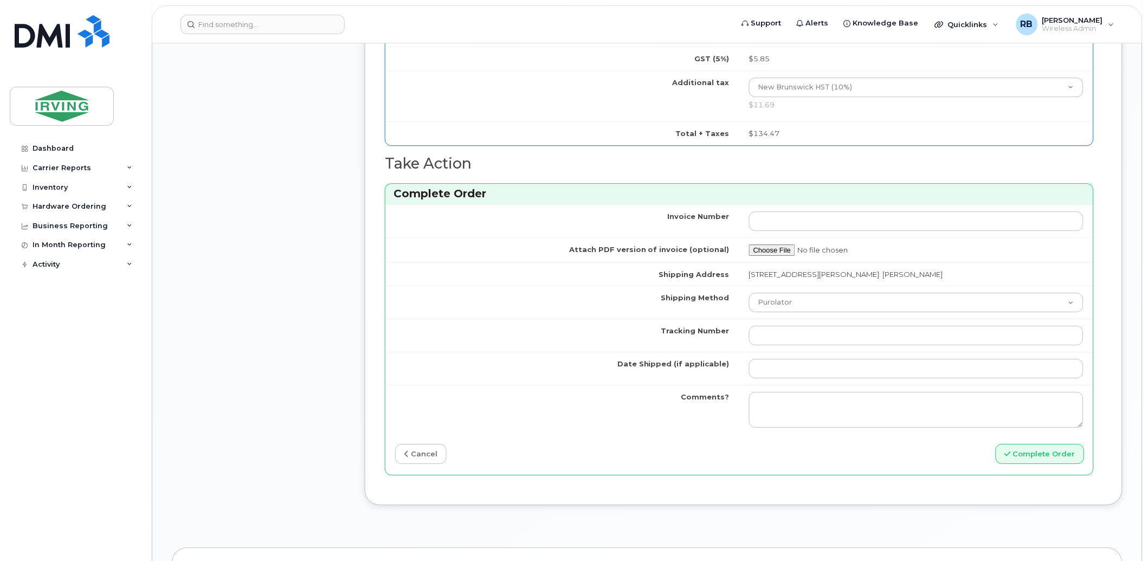
scroll to position [1043, 0]
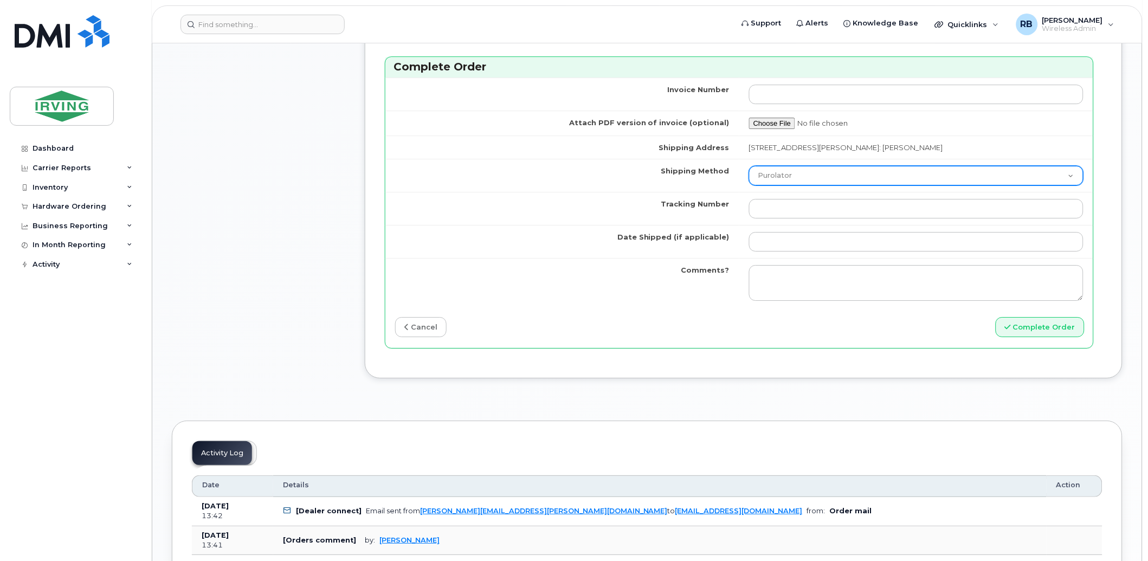
type input "89302610207712405965"
click at [779, 180] on select "Purolator UPS FedEx Canada Post Courier Other Drop Off Pick Up" at bounding box center [916, 176] width 334 height 20
select select "Courier"
click at [759, 167] on select "Purolator UPS FedEx Canada Post Courier Other Drop Off Pick Up" at bounding box center [916, 176] width 334 height 20
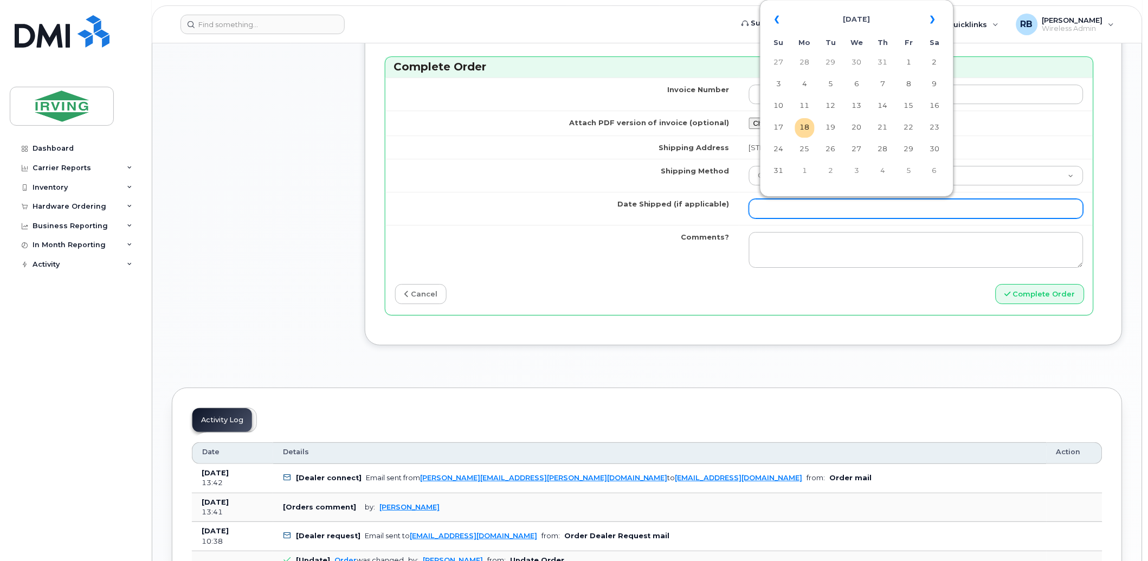
click at [799, 206] on input "Date Shipped (if applicable)" at bounding box center [916, 209] width 334 height 20
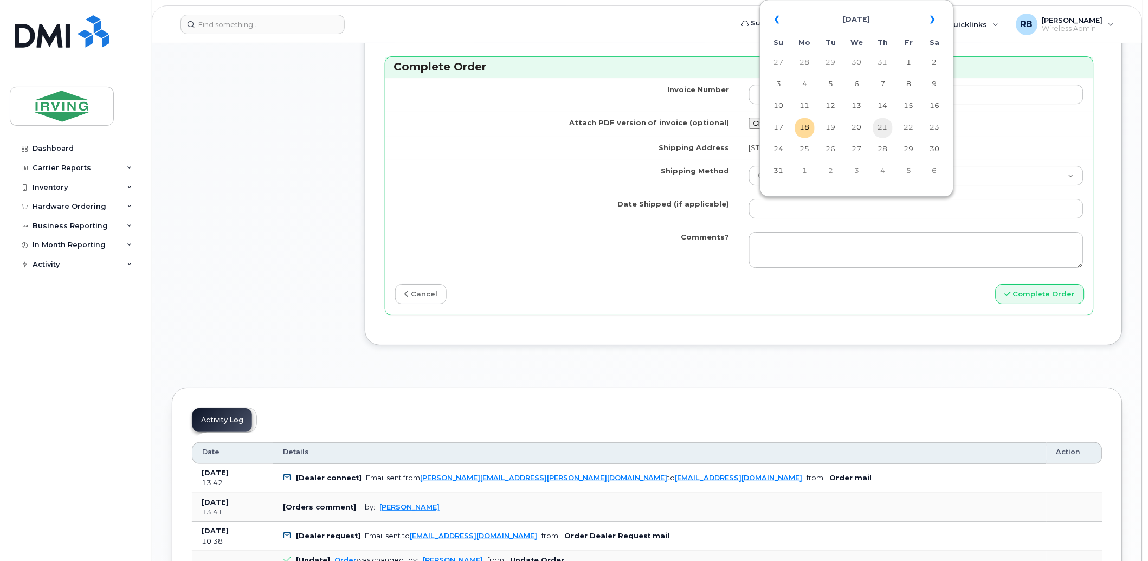
click at [880, 125] on td "21" at bounding box center [883, 128] width 20 height 20
type input "[DATE]"
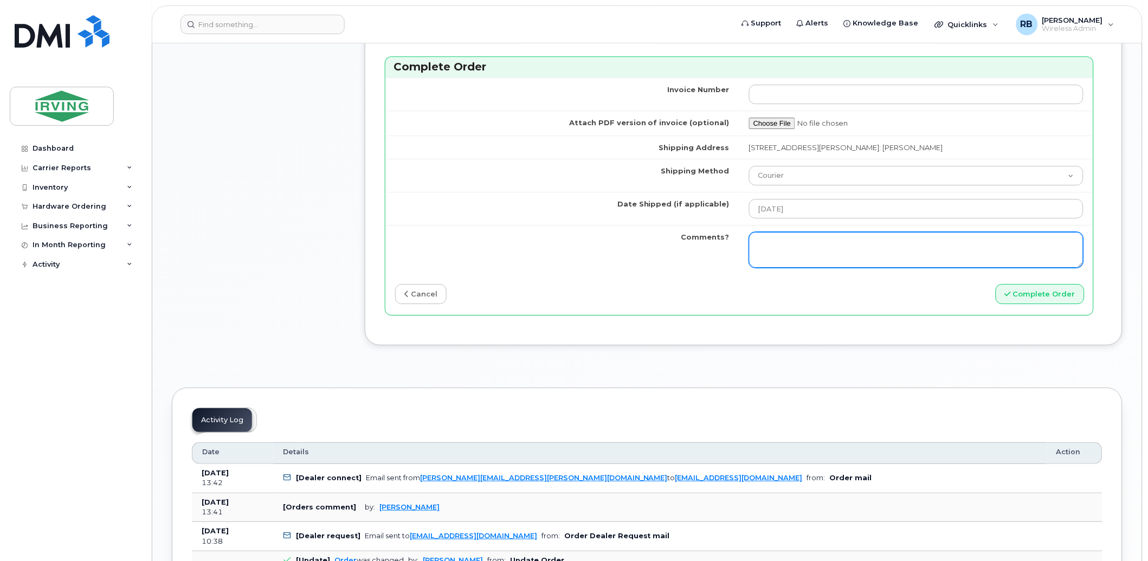
click at [828, 247] on textarea "Comments?" at bounding box center [916, 250] width 334 height 36
type textarea "O"
type textarea "Please be advised the order has been completed. SO#26196103 Allow 1-3 business …"
drag, startPoint x: 766, startPoint y: 247, endPoint x: 864, endPoint y: 260, distance: 97.9
click at [864, 260] on textarea "Please be advised the order has been completed. SO#26196103 Allow 1-3 business …" at bounding box center [916, 250] width 334 height 36
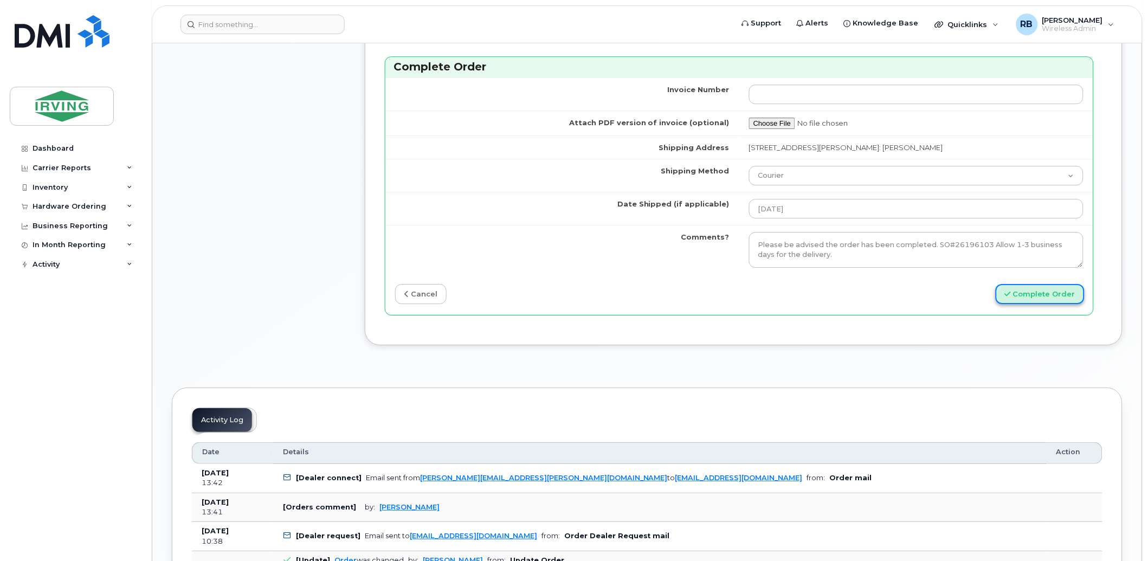
click at [1014, 295] on button "Complete Order" at bounding box center [1040, 294] width 89 height 20
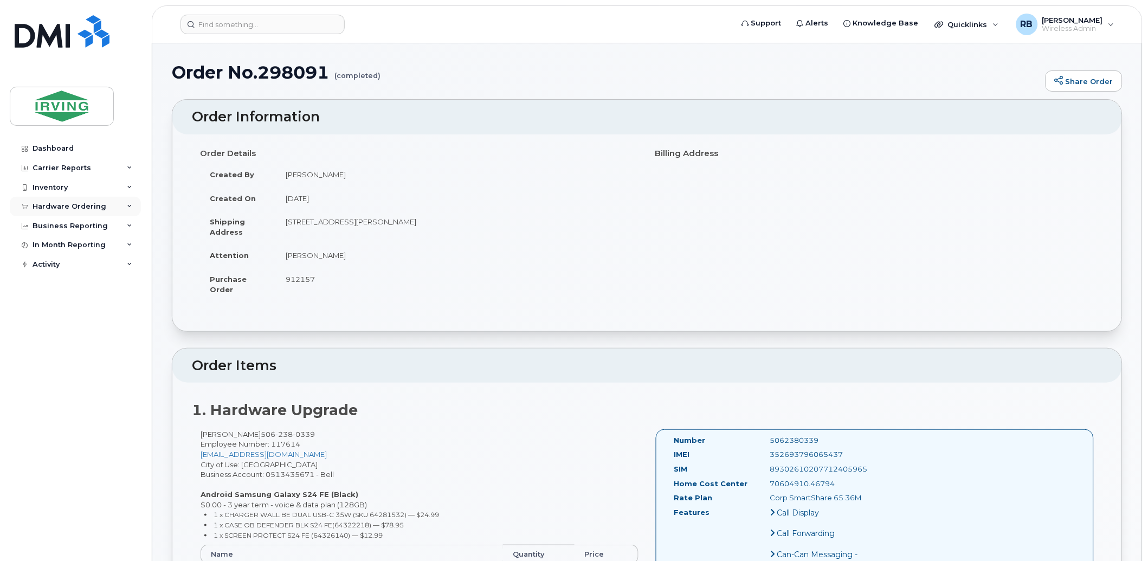
click at [53, 208] on div "Hardware Ordering" at bounding box center [70, 206] width 74 height 9
click at [53, 241] on link "Orders" at bounding box center [85, 247] width 112 height 21
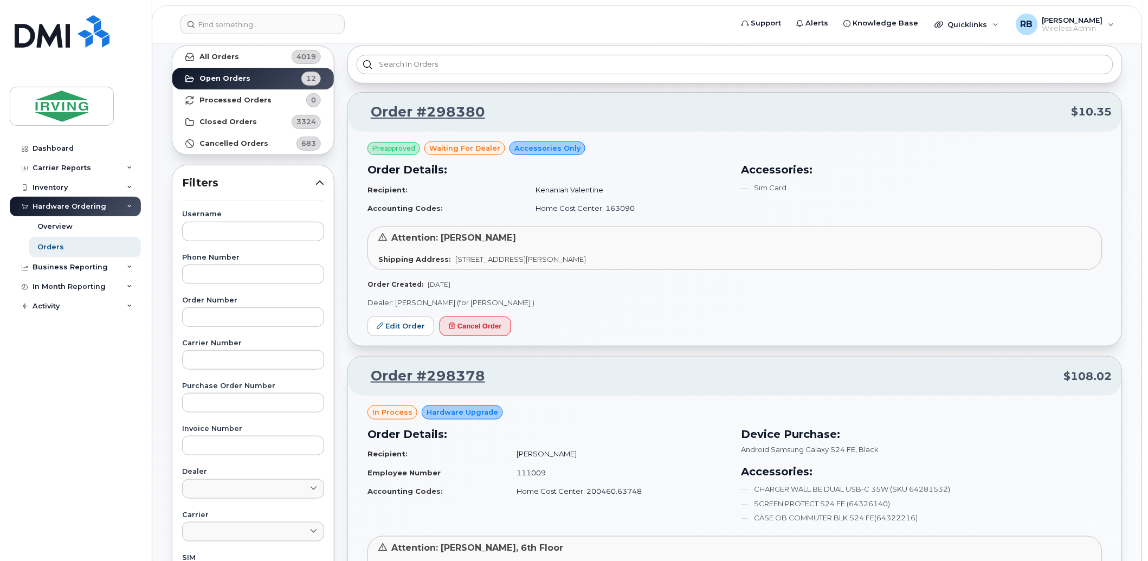
scroll to position [80, 0]
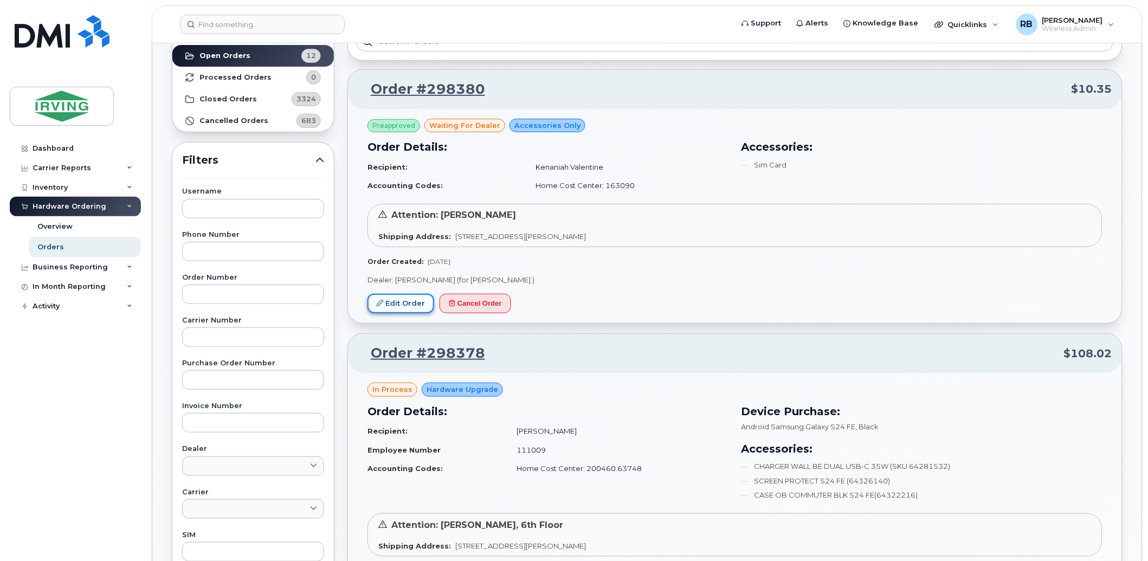
click at [403, 300] on link "Edit Order" at bounding box center [401, 304] width 67 height 20
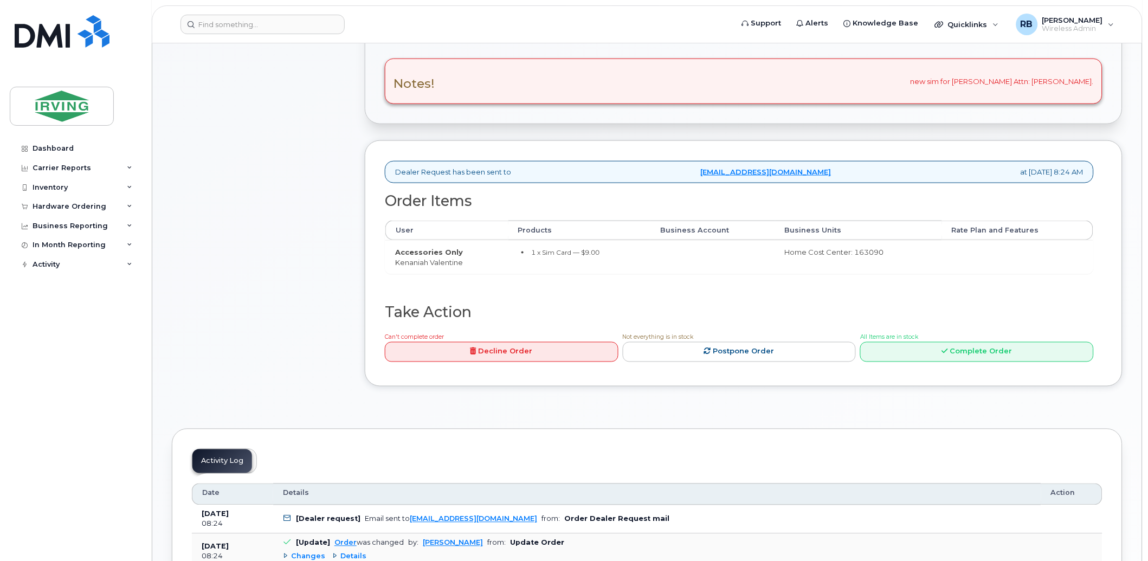
scroll to position [321, 0]
click at [904, 344] on link "Complete Order" at bounding box center [977, 350] width 234 height 20
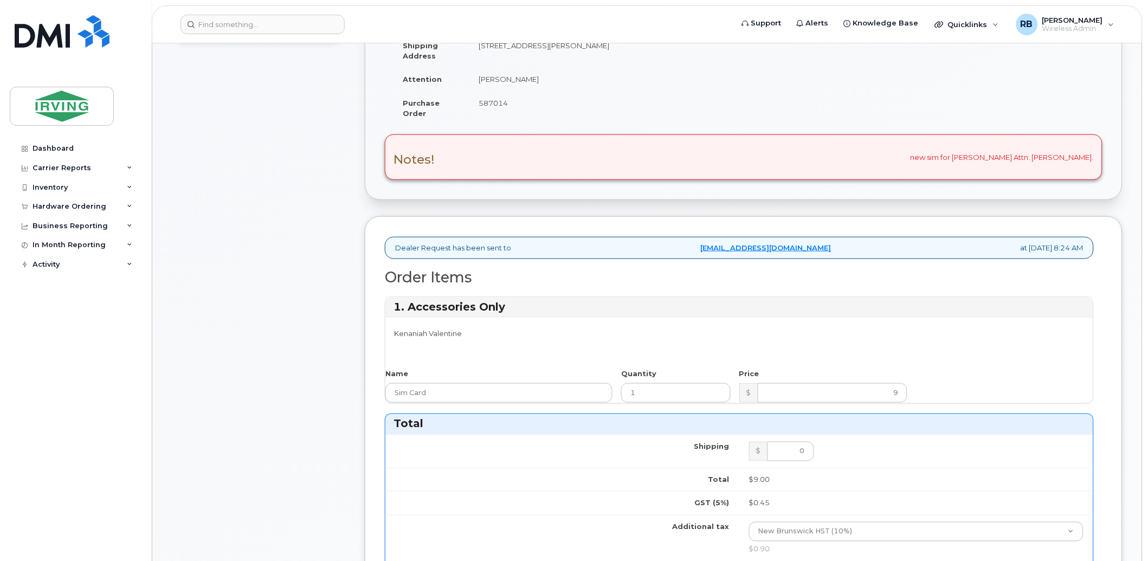
scroll to position [160, 0]
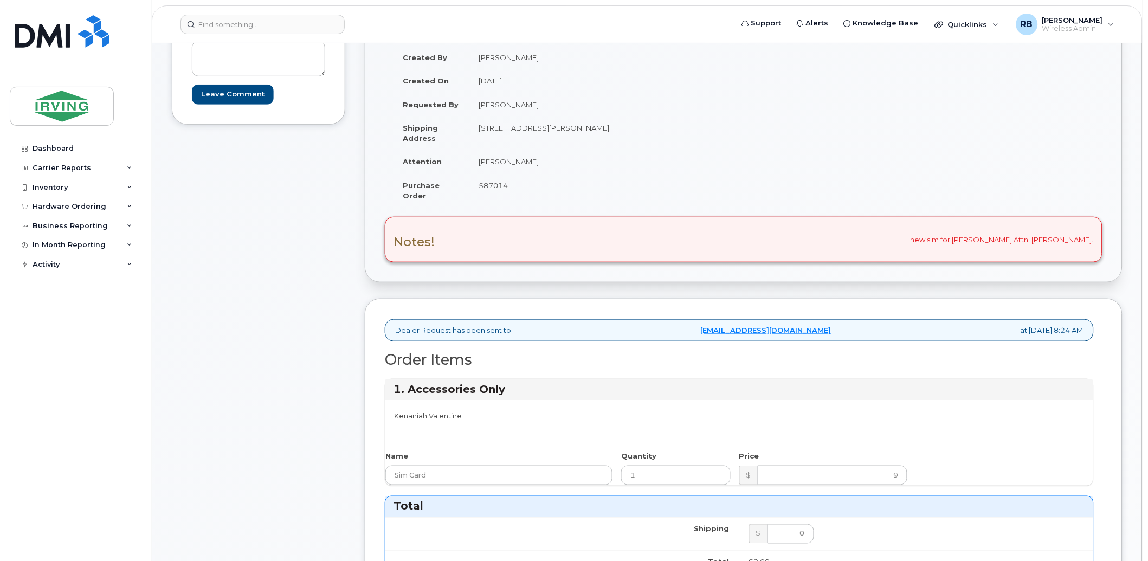
click at [495, 187] on span "587014" at bounding box center [493, 185] width 29 height 9
copy span "587014"
click at [255, 252] on div "Comments Leave Comment" at bounding box center [258, 521] width 173 height 1053
drag, startPoint x: 515, startPoint y: 165, endPoint x: 479, endPoint y: 166, distance: 35.8
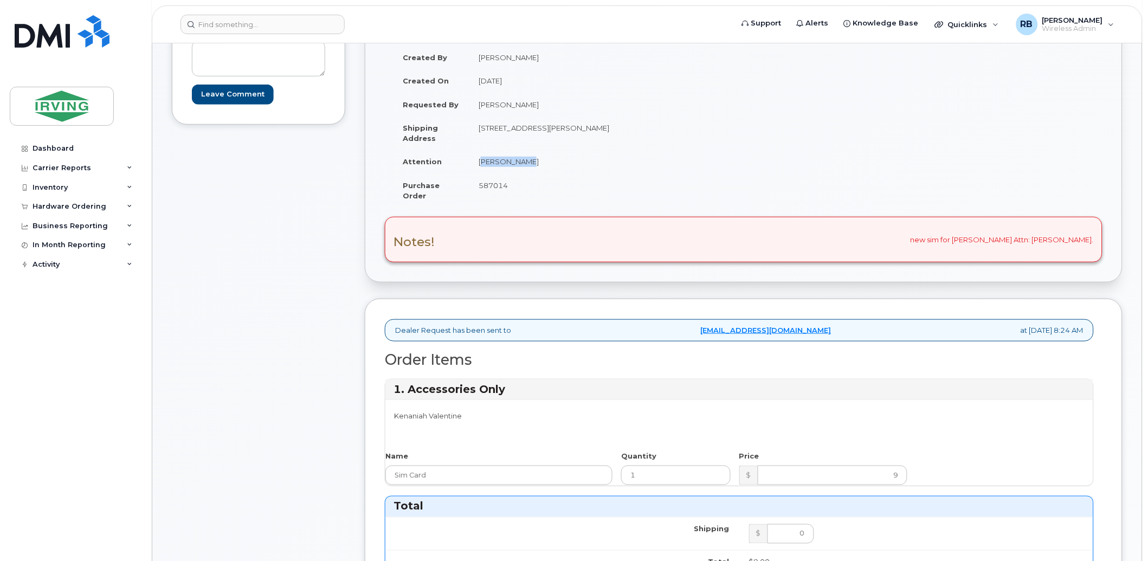
click at [479, 166] on td "[PERSON_NAME]" at bounding box center [602, 162] width 267 height 24
copy td "[PERSON_NAME]"
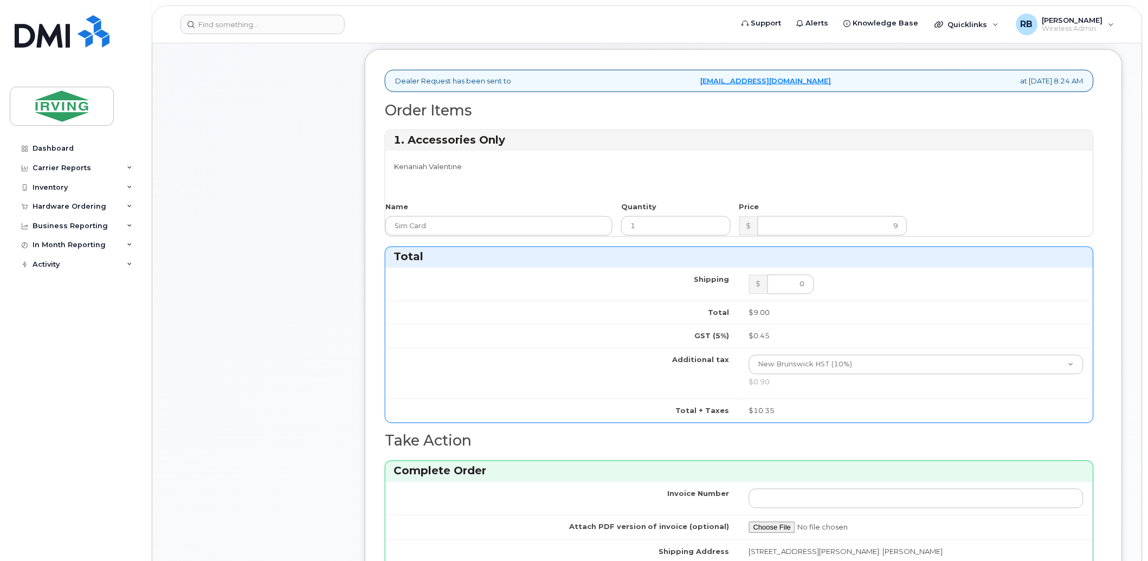
scroll to position [402, 0]
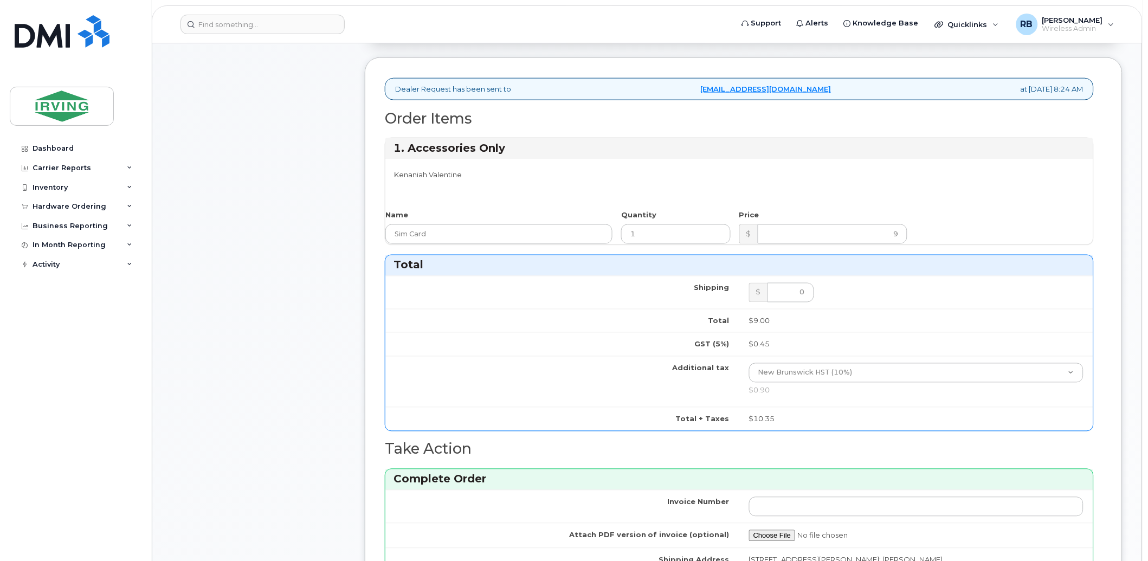
drag, startPoint x: 462, startPoint y: 175, endPoint x: 394, endPoint y: 176, distance: 68.3
click at [394, 176] on div "Kenaniah Valentine" at bounding box center [562, 185] width 354 height 30
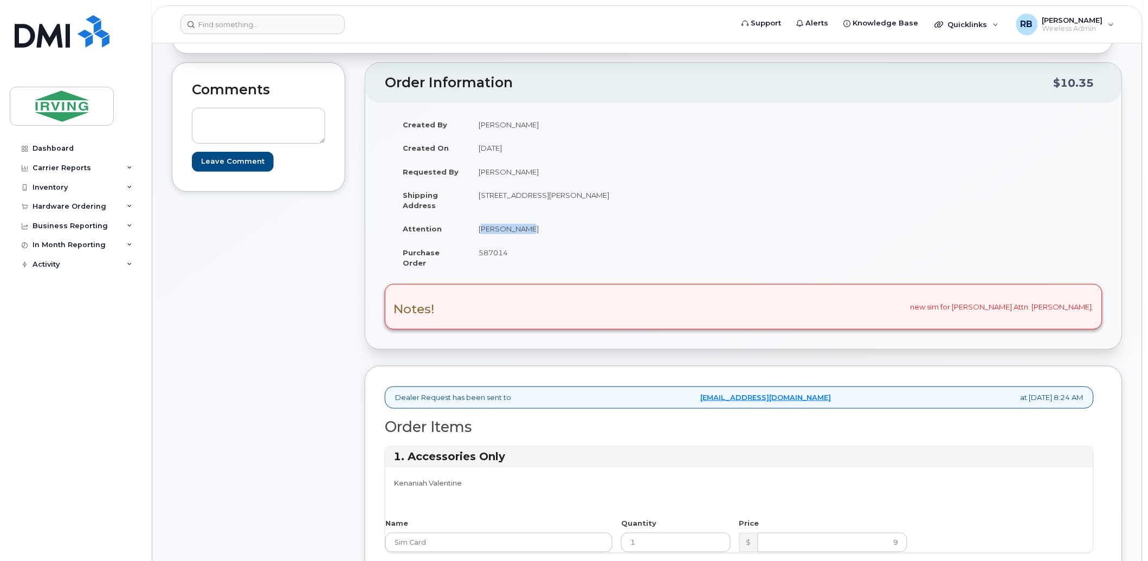
scroll to position [80, 0]
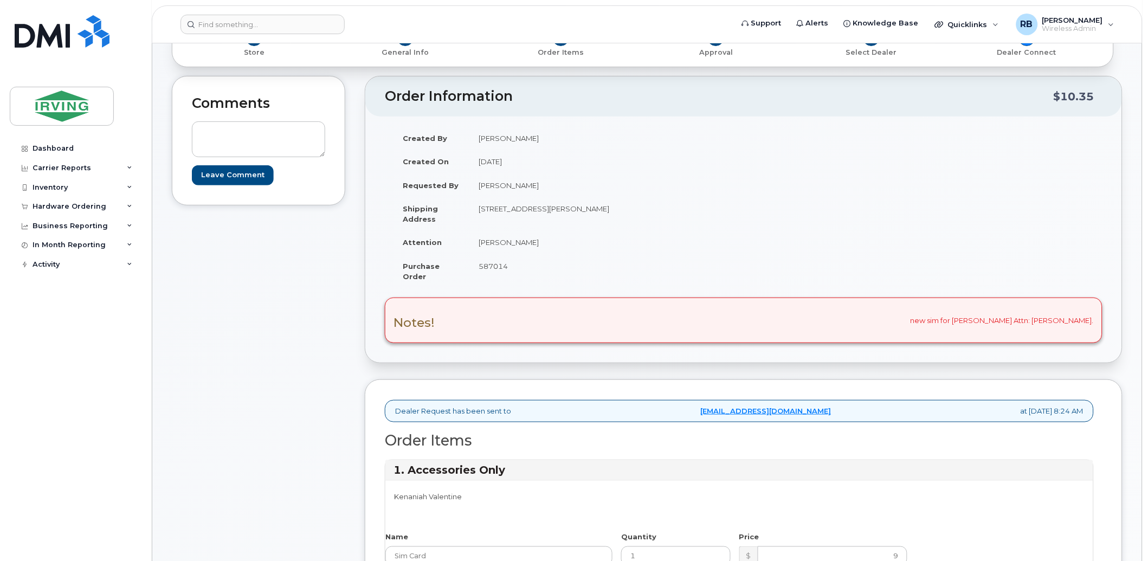
click at [494, 266] on span "587014" at bounding box center [493, 266] width 29 height 9
copy span "587014"
click at [493, 244] on td "[PERSON_NAME]" at bounding box center [602, 242] width 267 height 24
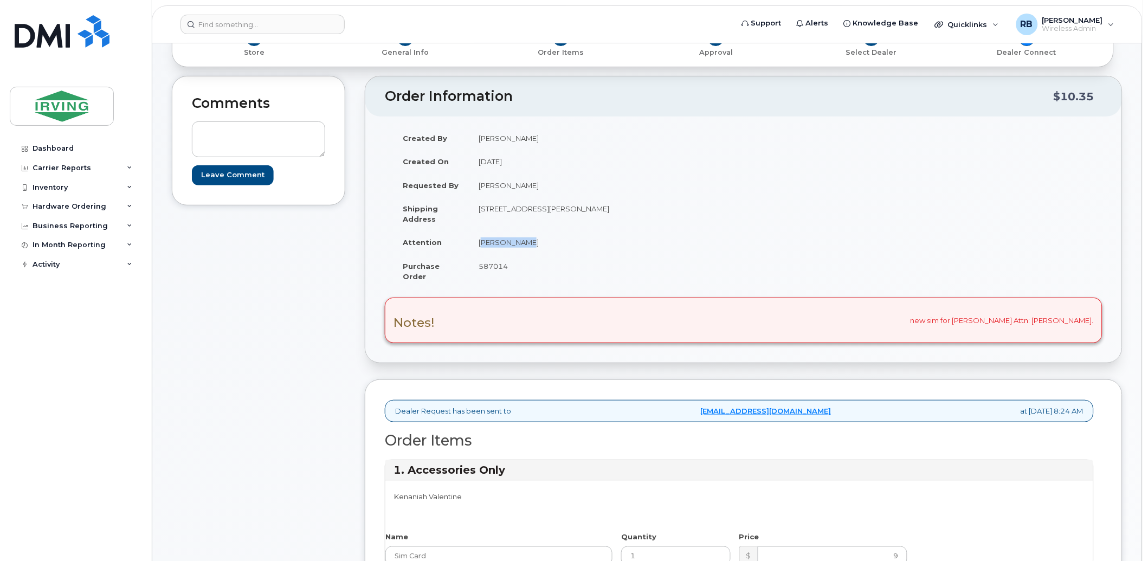
drag, startPoint x: 516, startPoint y: 242, endPoint x: 477, endPoint y: 243, distance: 39.0
click at [477, 243] on td "[PERSON_NAME]" at bounding box center [602, 242] width 267 height 24
copy td "[PERSON_NAME]"
drag, startPoint x: 543, startPoint y: 138, endPoint x: 478, endPoint y: 142, distance: 65.2
click at [478, 142] on td "[PERSON_NAME]" at bounding box center [602, 138] width 267 height 24
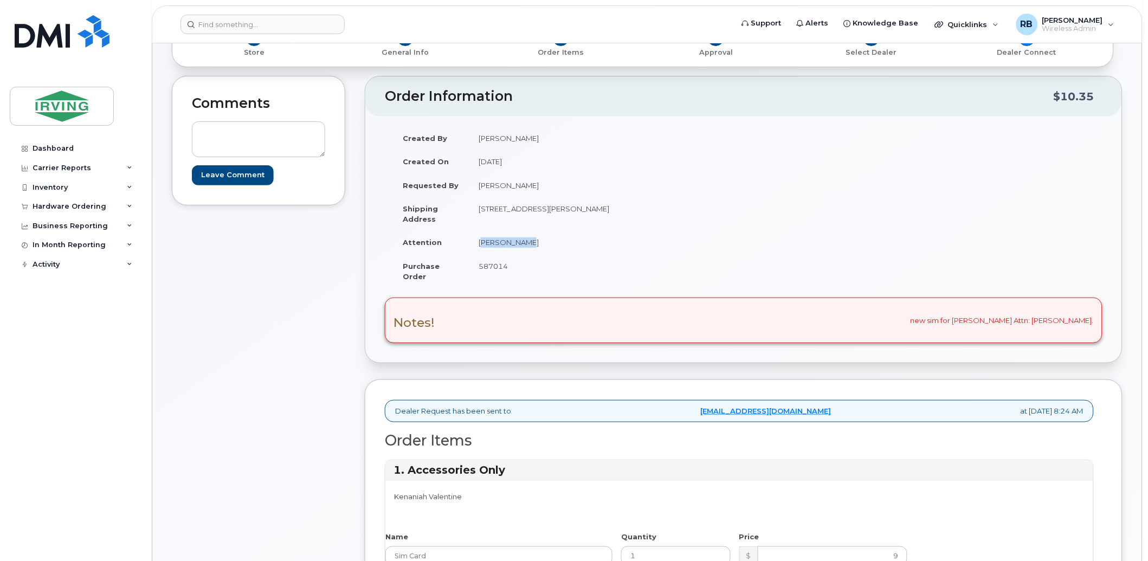
copy td "[PERSON_NAME]"
drag, startPoint x: 516, startPoint y: 241, endPoint x: 478, endPoint y: 246, distance: 38.3
click at [478, 246] on td "[PERSON_NAME]" at bounding box center [602, 242] width 267 height 24
copy td "[PERSON_NAME]"
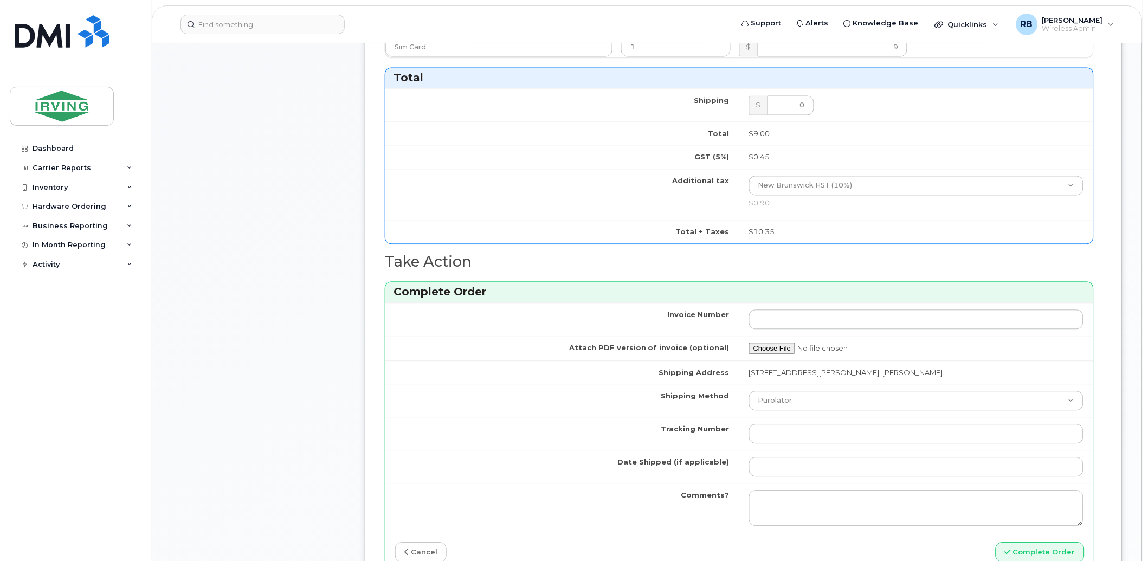
scroll to position [402, 0]
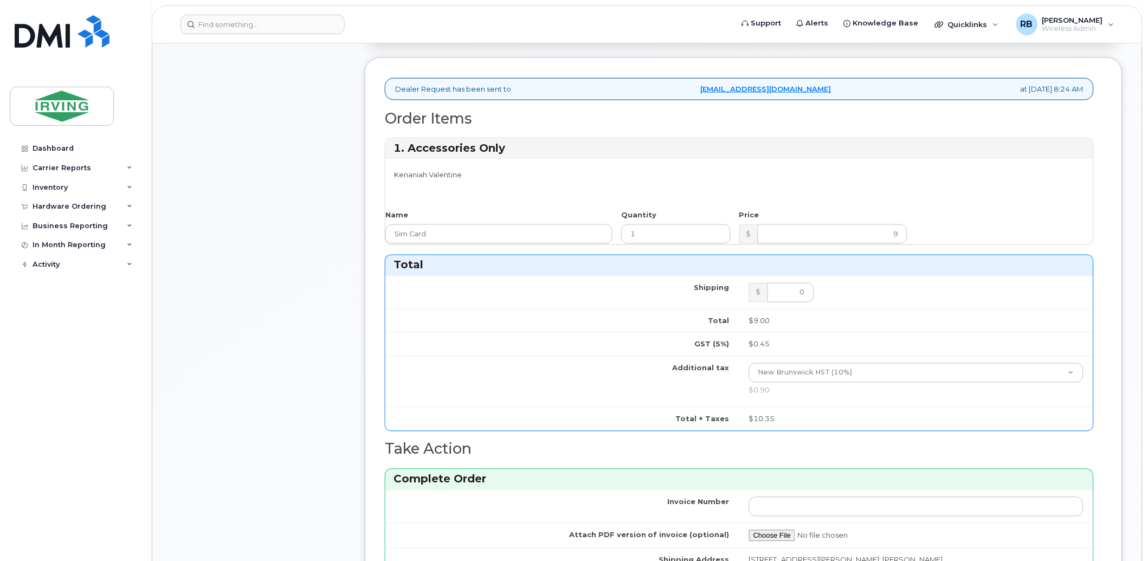
drag, startPoint x: 466, startPoint y: 179, endPoint x: 395, endPoint y: 179, distance: 71.6
click at [395, 179] on div "Kenaniah Valentine" at bounding box center [562, 185] width 354 height 30
copy div "Kenaniah Valentine"
